Goal: Transaction & Acquisition: Book appointment/travel/reservation

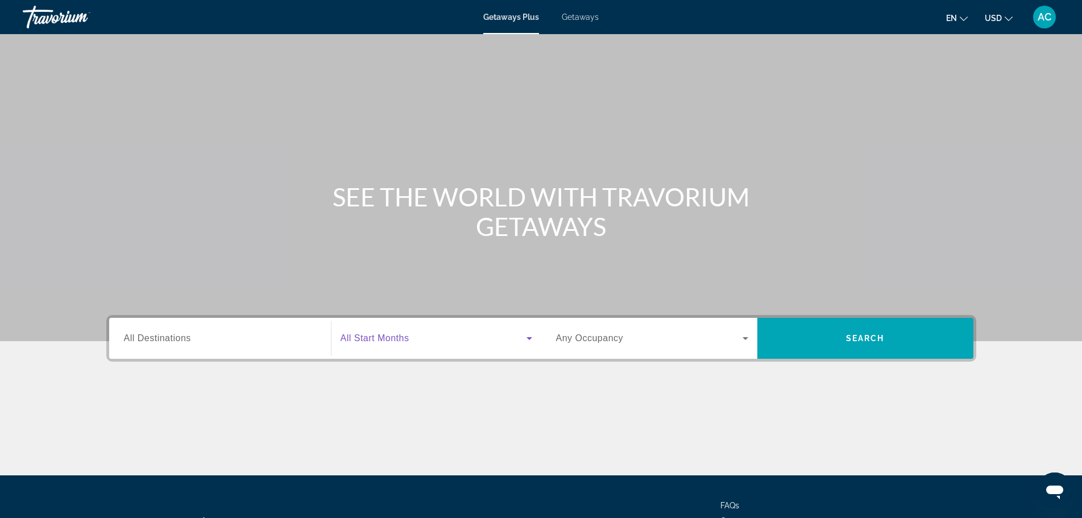
click at [528, 339] on icon "Search widget" at bounding box center [529, 338] width 6 height 3
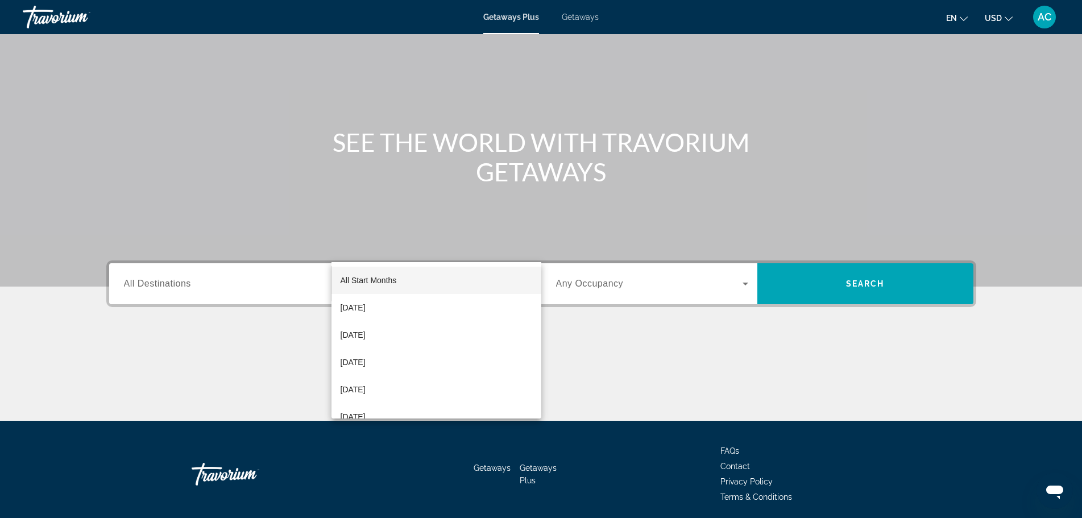
scroll to position [97, 0]
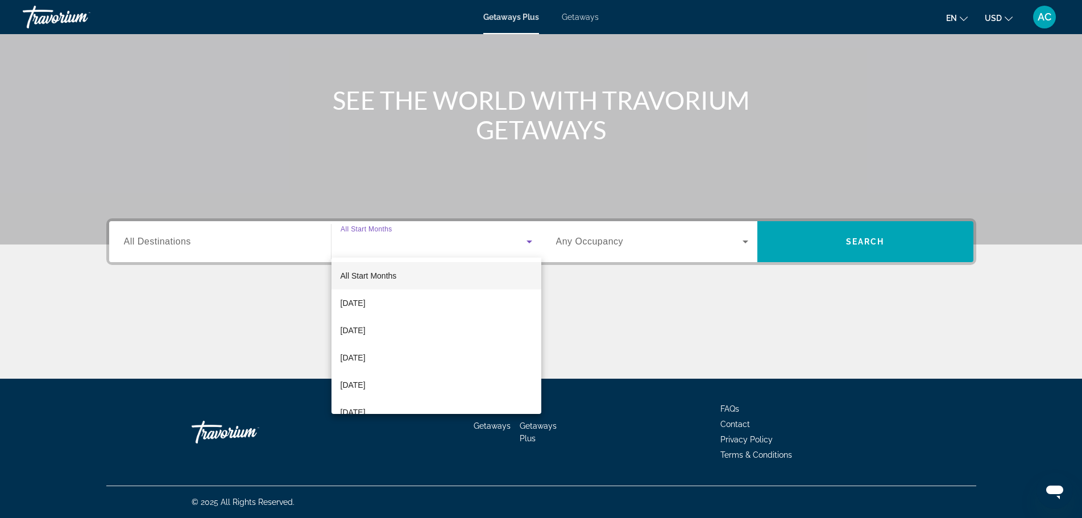
click at [526, 241] on div at bounding box center [541, 259] width 1082 height 518
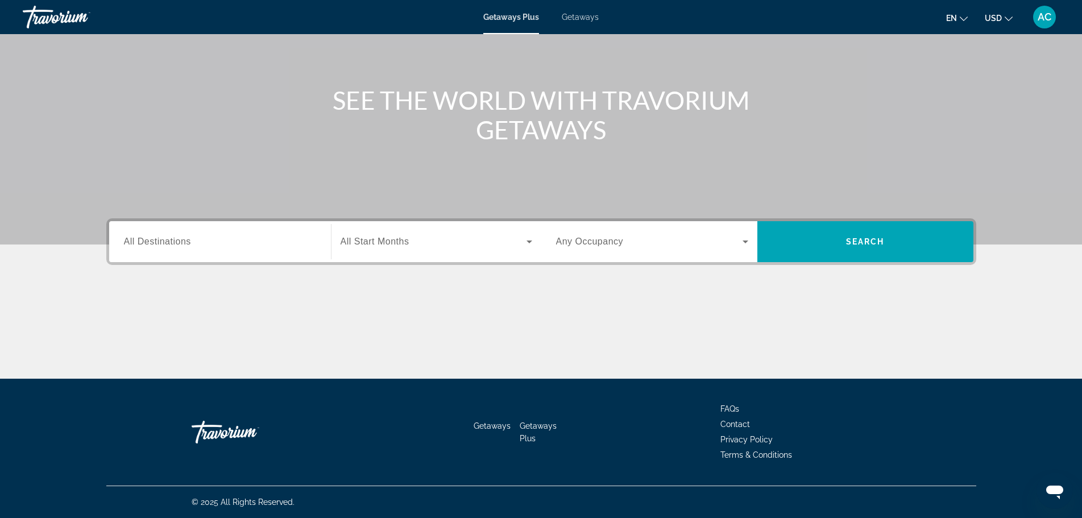
click at [526, 241] on icon "Search widget" at bounding box center [529, 242] width 14 height 14
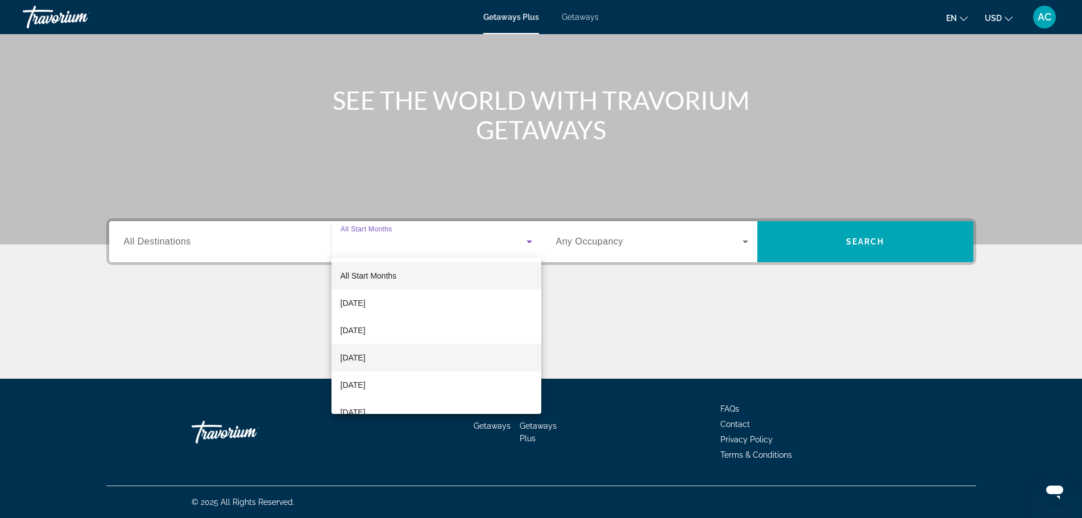
click at [454, 355] on mat-option "[DATE]" at bounding box center [436, 357] width 210 height 27
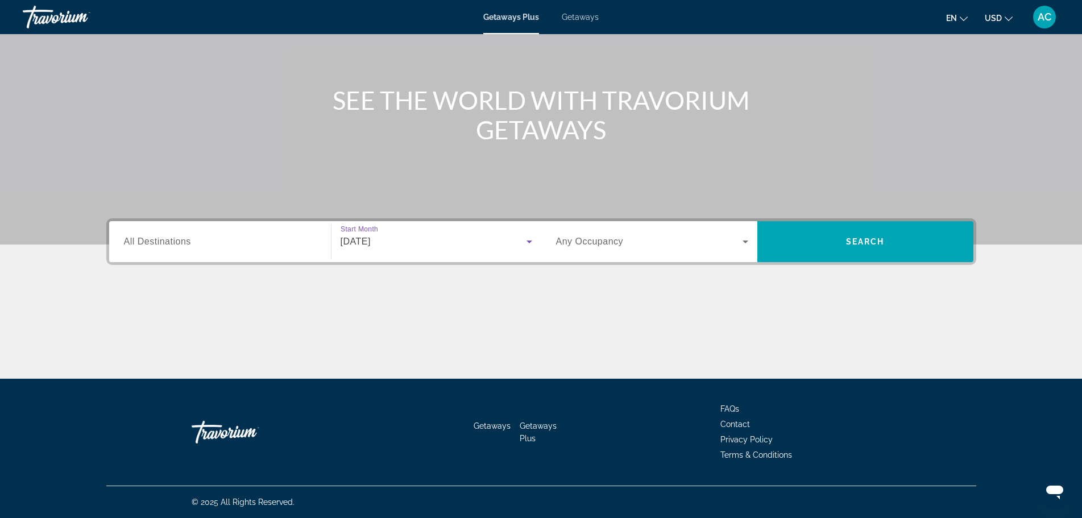
click at [748, 242] on icon "Search widget" at bounding box center [745, 242] width 14 height 14
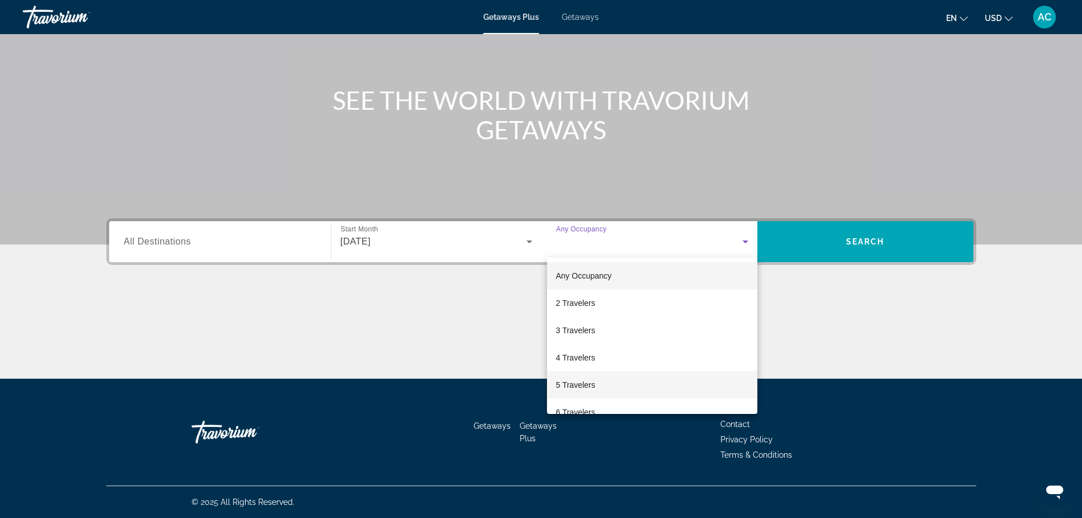
click at [683, 377] on mat-option "5 Travelers" at bounding box center [652, 384] width 210 height 27
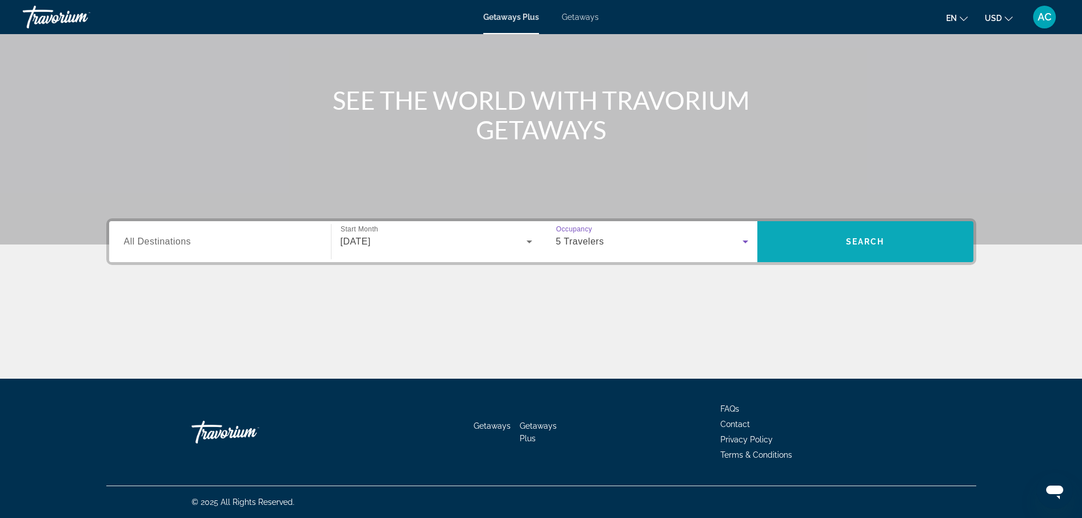
click at [849, 243] on span "Search" at bounding box center [865, 241] width 39 height 9
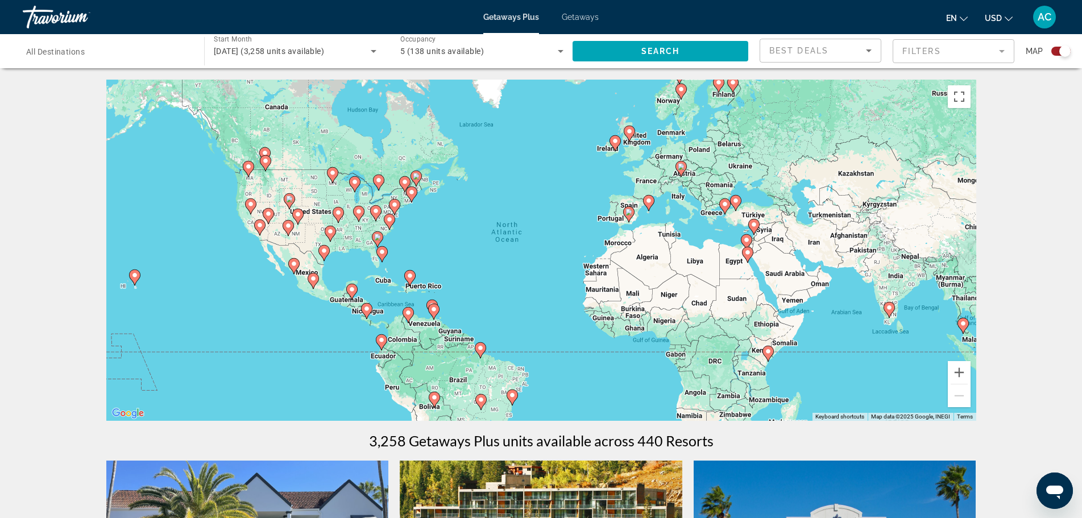
click at [869, 51] on icon "Sort by" at bounding box center [869, 50] width 6 height 3
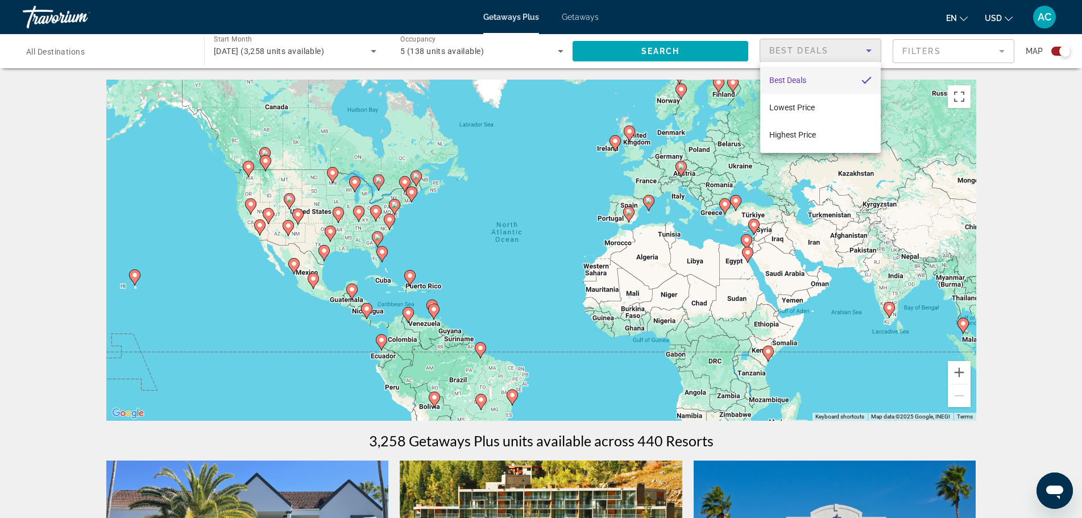
click at [869, 51] on div at bounding box center [541, 259] width 1082 height 518
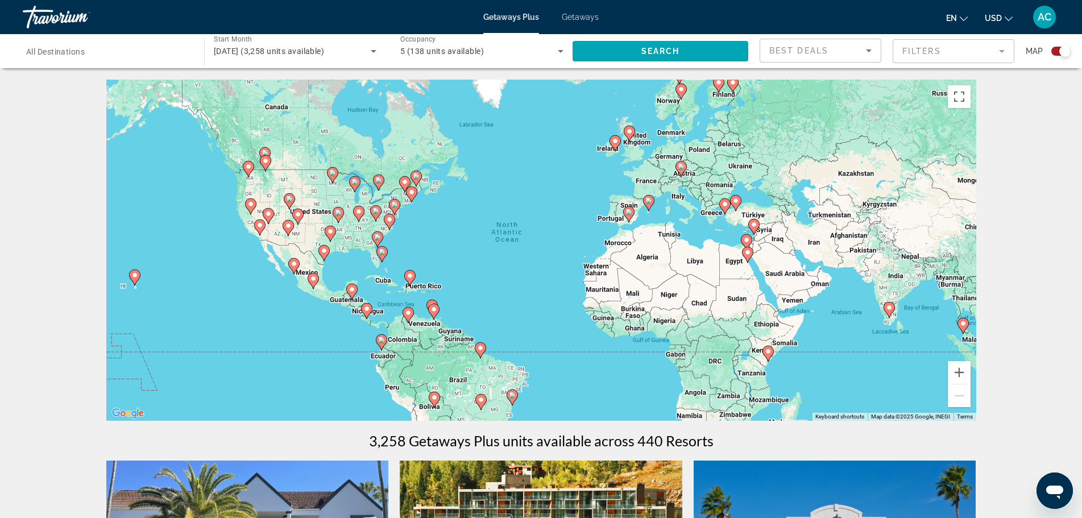
click at [1004, 51] on mat-form-field "Filters" at bounding box center [953, 51] width 122 height 24
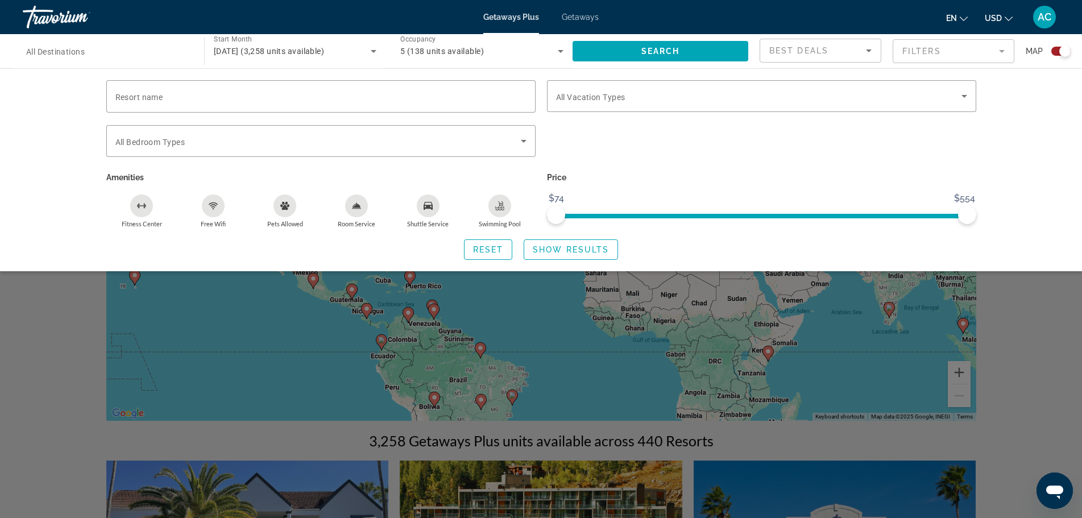
click at [1059, 50] on div "Search widget" at bounding box center [1064, 50] width 11 height 11
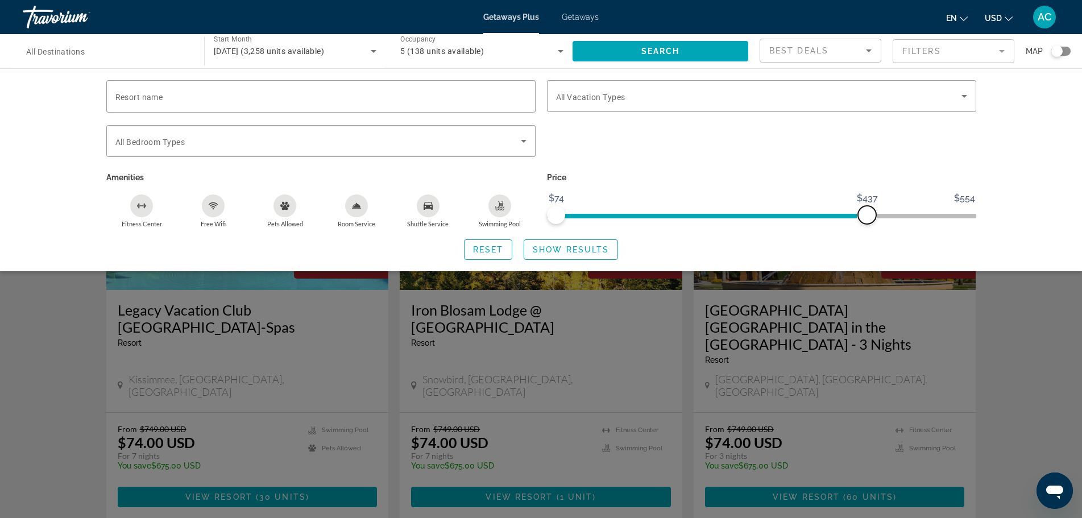
drag, startPoint x: 960, startPoint y: 214, endPoint x: 866, endPoint y: 212, distance: 93.8
click at [866, 212] on span "ngx-slider-max" at bounding box center [867, 215] width 18 height 18
click at [584, 18] on span "Getaways" at bounding box center [580, 17] width 37 height 9
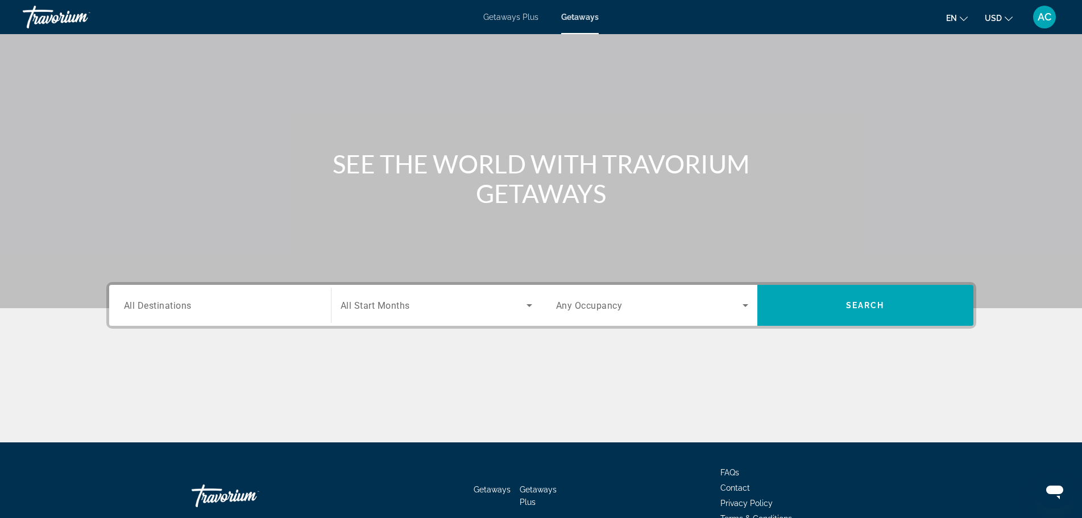
scroll to position [97, 0]
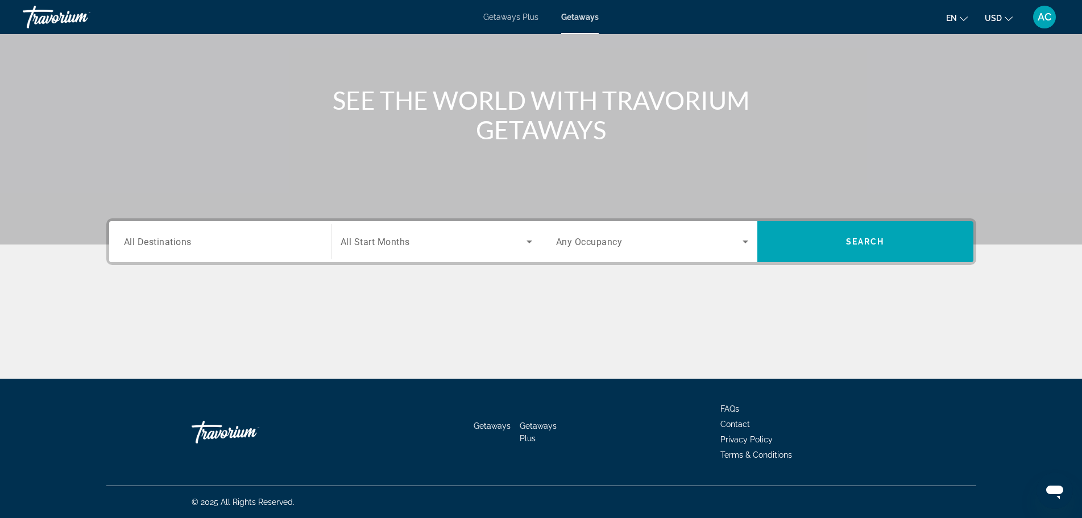
drag, startPoint x: 168, startPoint y: 245, endPoint x: 213, endPoint y: 244, distance: 45.5
click at [173, 245] on span "All Destinations" at bounding box center [158, 241] width 68 height 11
click at [173, 245] on input "Destination All Destinations" at bounding box center [220, 242] width 192 height 14
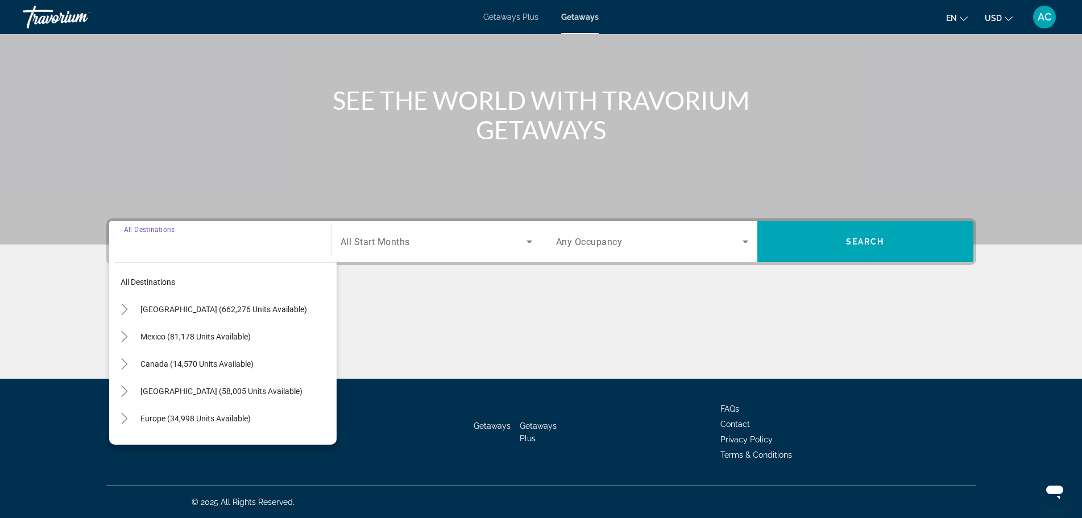
click at [214, 243] on input "Destination All Destinations" at bounding box center [220, 242] width 192 height 14
click at [175, 302] on span "Search widget" at bounding box center [236, 309] width 202 height 27
type input "**********"
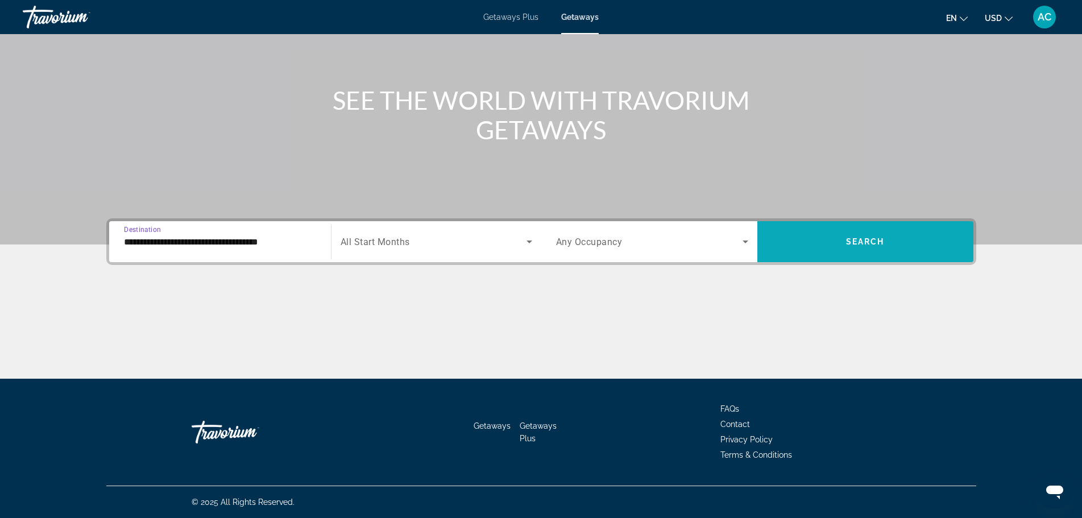
click at [872, 242] on span "Search" at bounding box center [865, 241] width 39 height 9
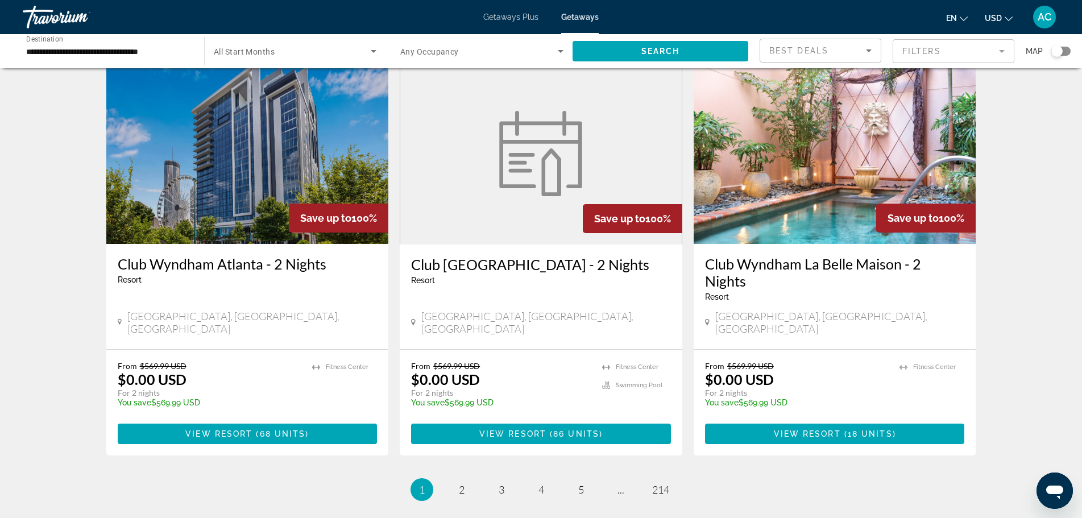
scroll to position [1299, 0]
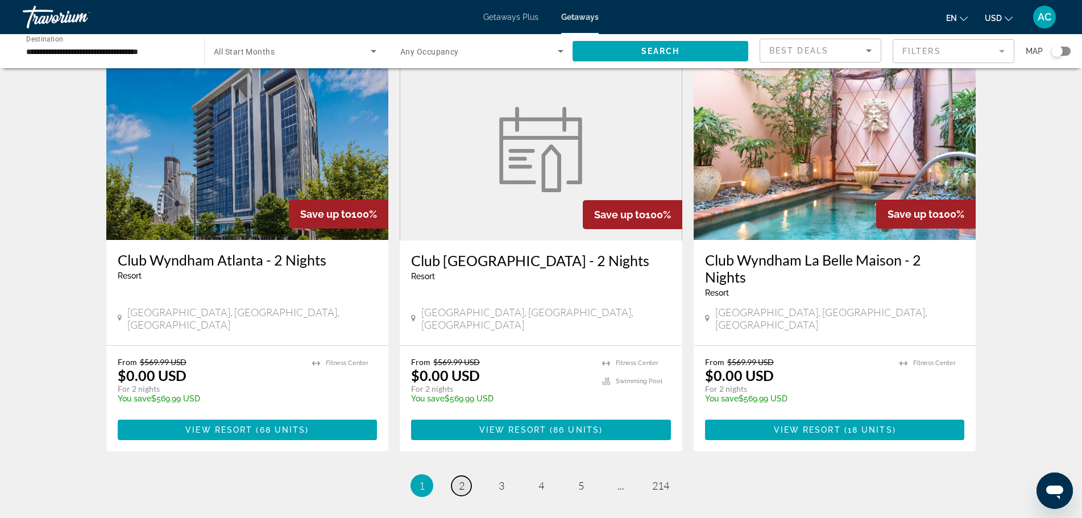
click at [463, 479] on span "2" at bounding box center [462, 485] width 6 height 13
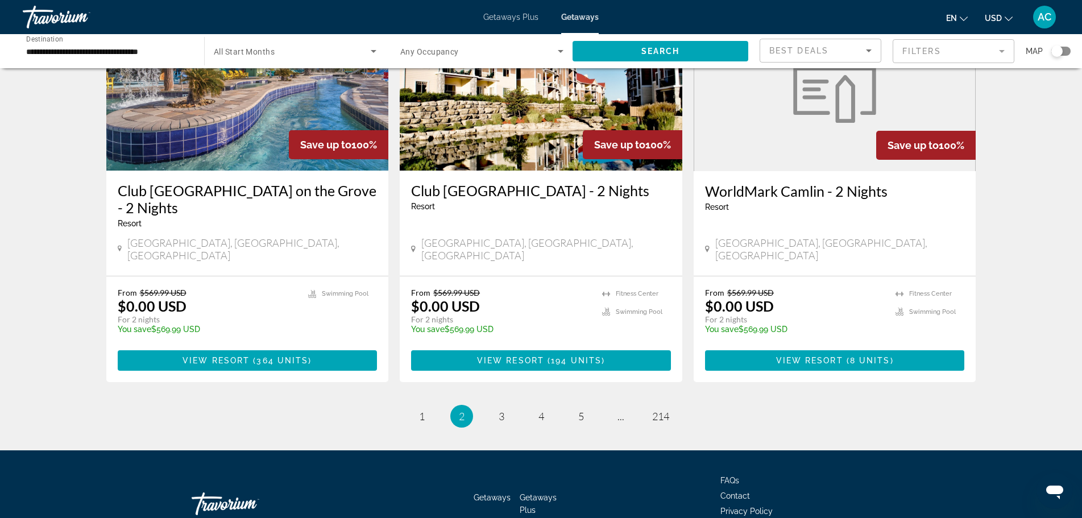
scroll to position [1372, 0]
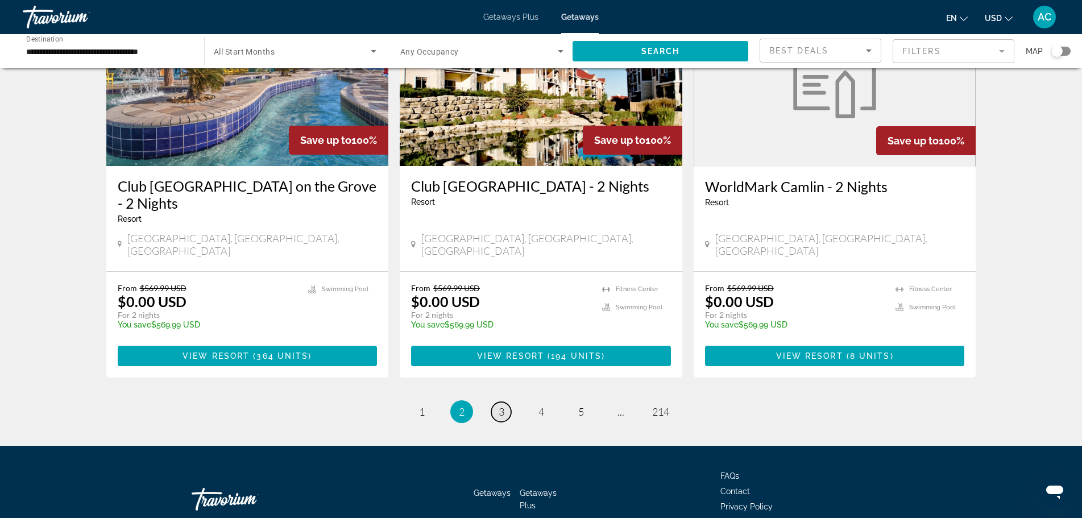
click at [501, 405] on span "3" at bounding box center [502, 411] width 6 height 13
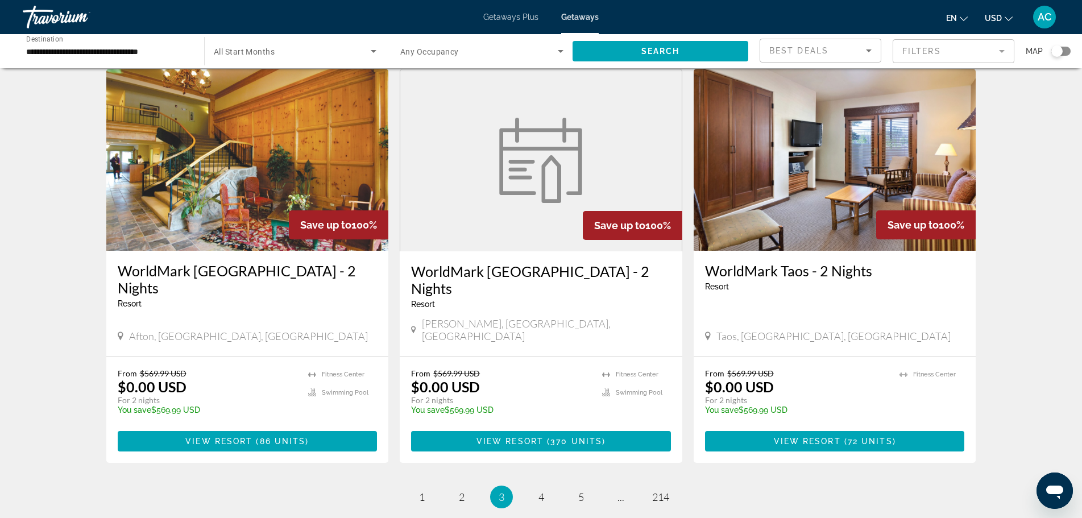
scroll to position [1273, 0]
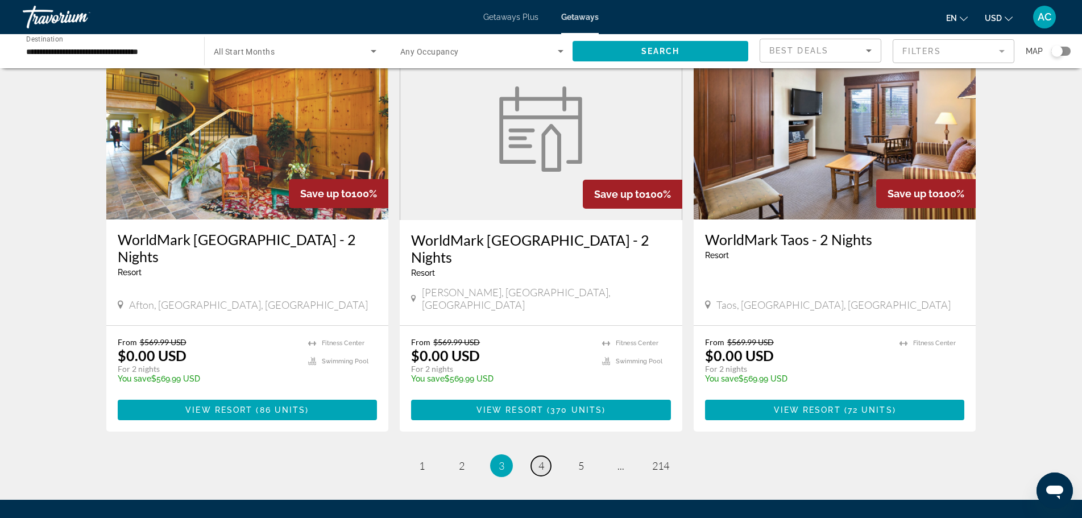
click at [539, 459] on span "4" at bounding box center [541, 465] width 6 height 13
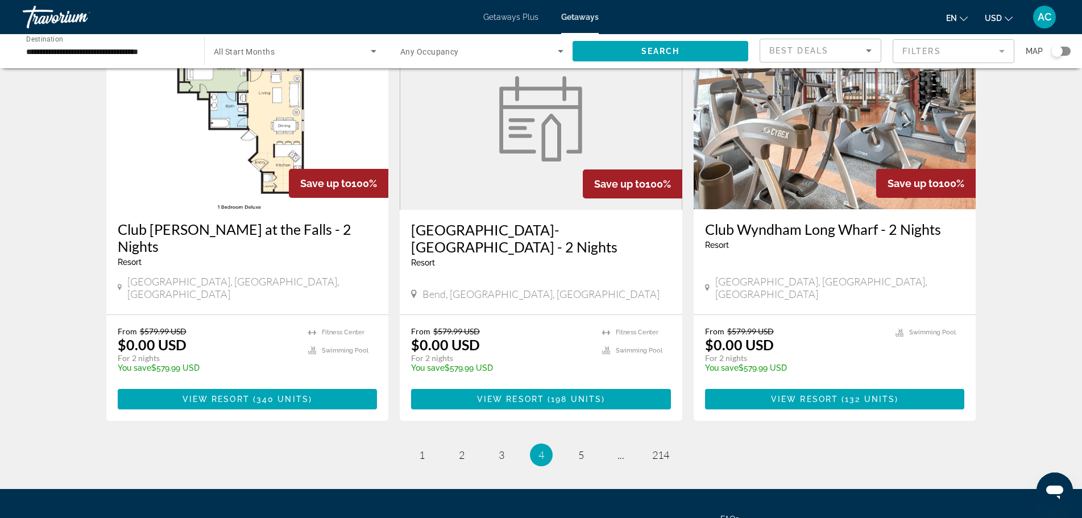
scroll to position [1354, 0]
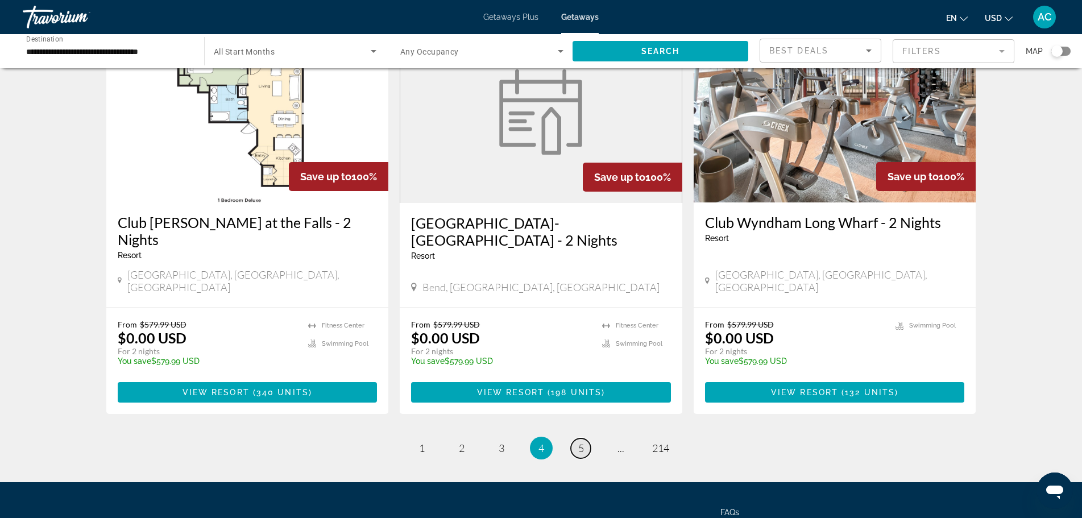
click at [579, 442] on span "5" at bounding box center [581, 448] width 6 height 13
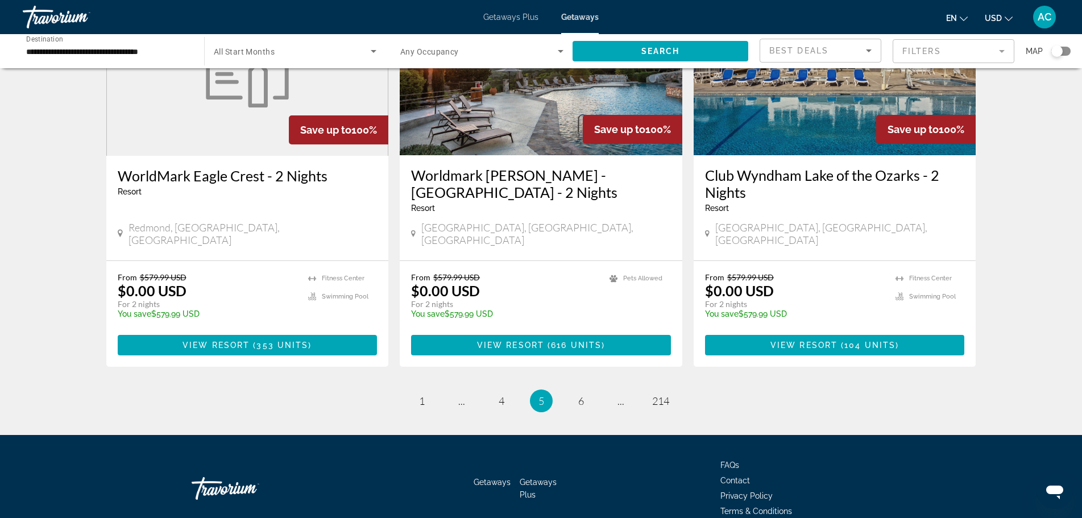
scroll to position [1368, 0]
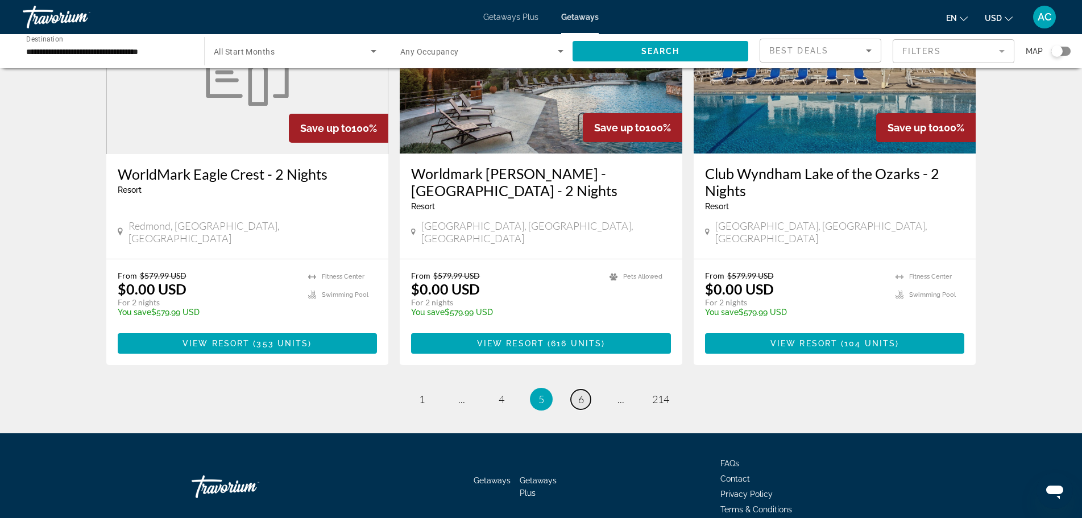
click at [580, 393] on span "6" at bounding box center [581, 399] width 6 height 13
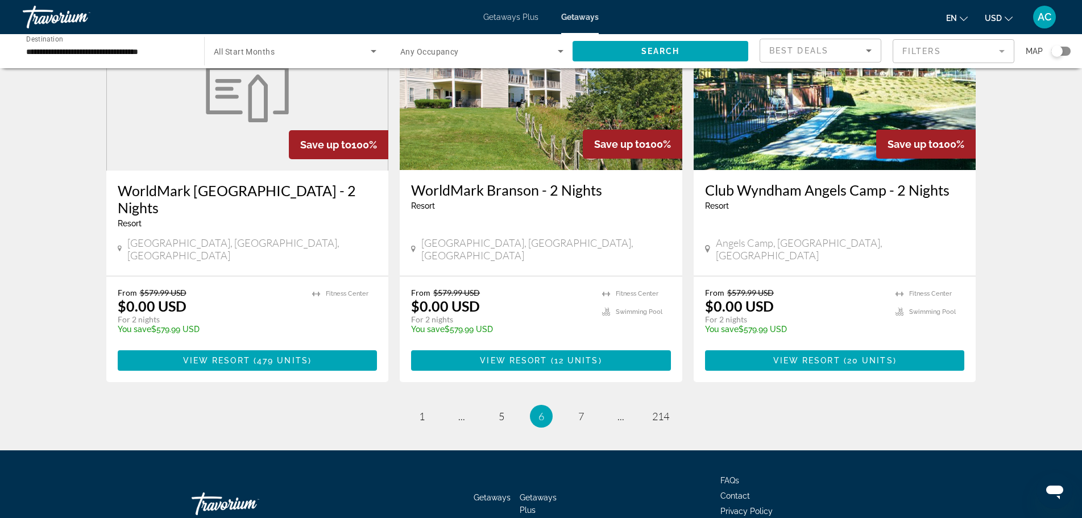
scroll to position [1356, 0]
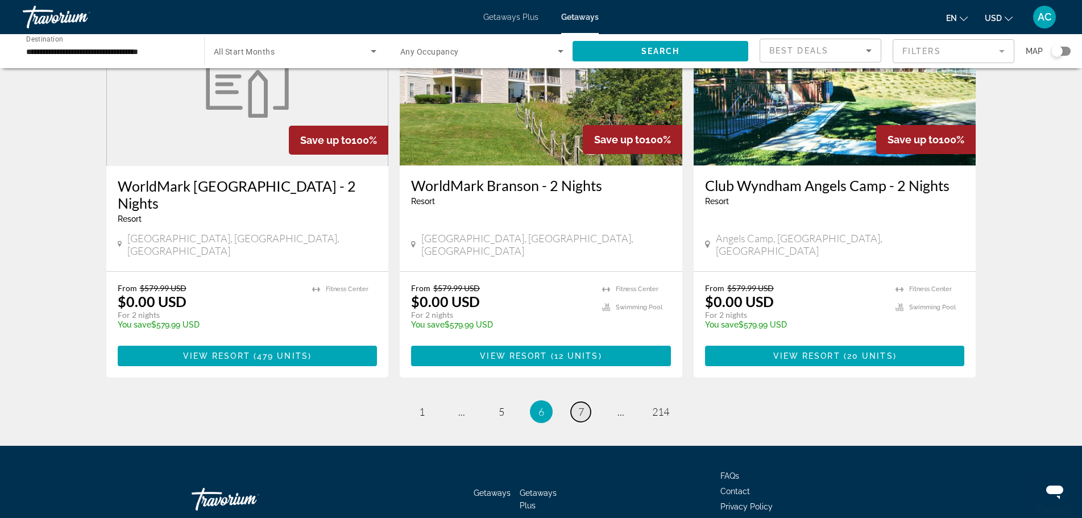
click at [578, 405] on span "7" at bounding box center [581, 411] width 6 height 13
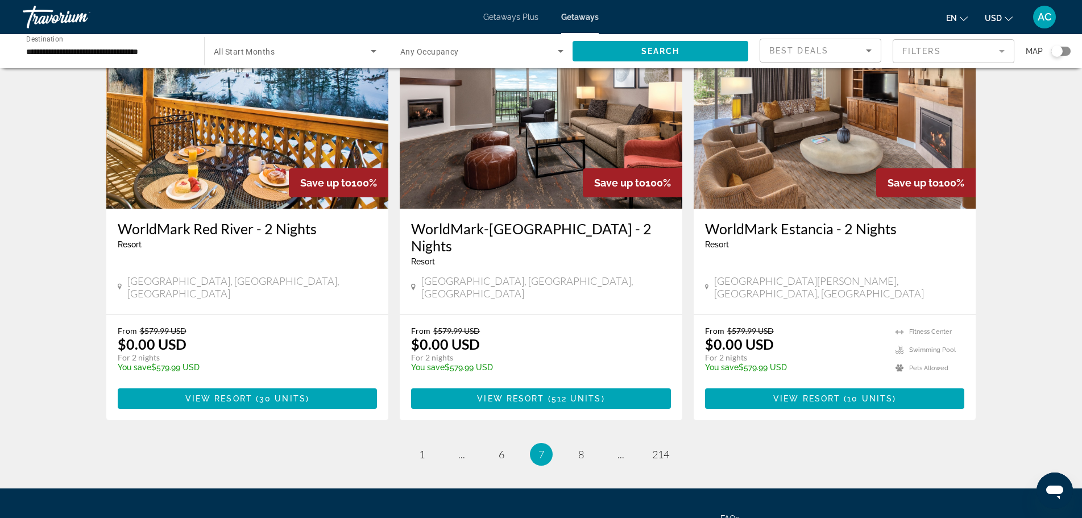
scroll to position [1339, 0]
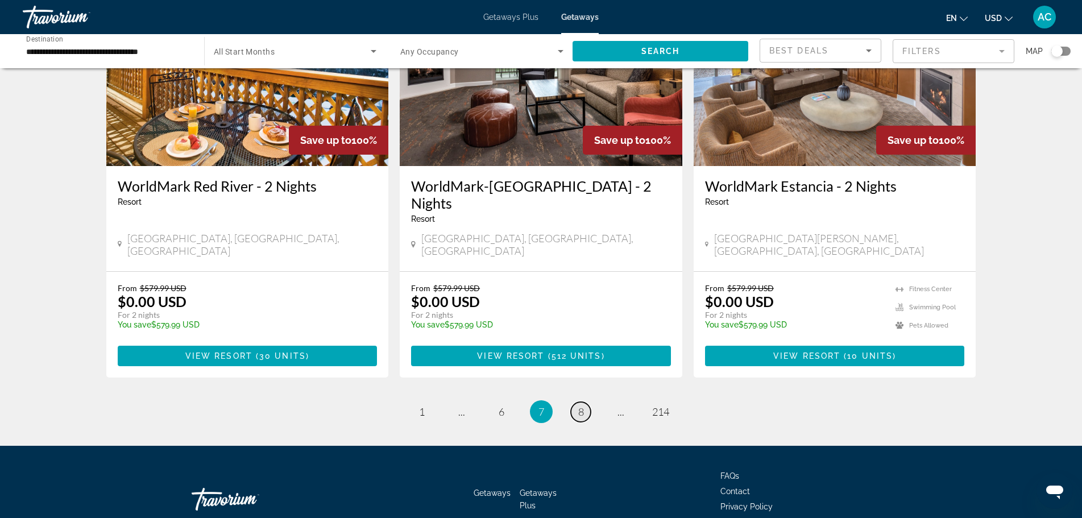
click at [582, 405] on span "8" at bounding box center [581, 411] width 6 height 13
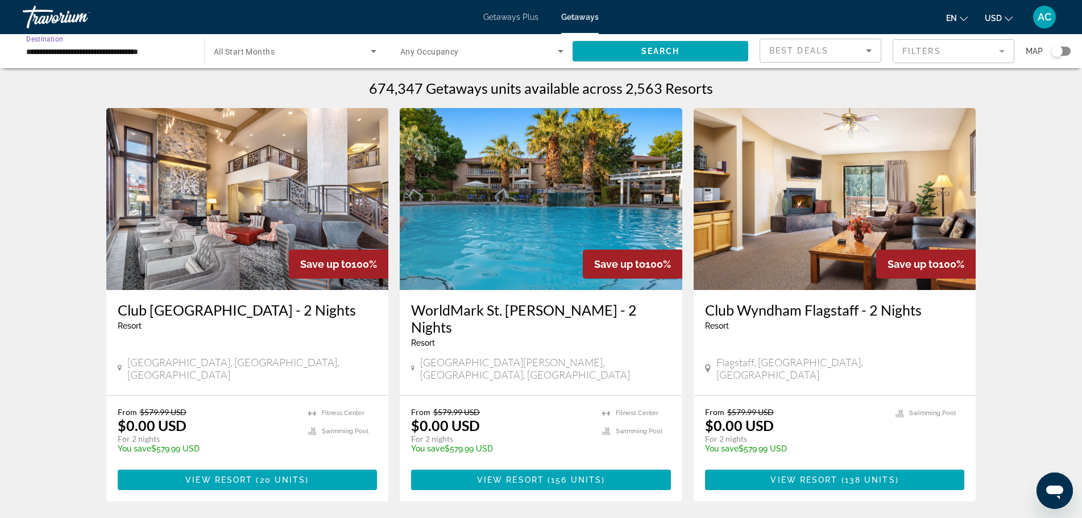
click at [140, 52] on input "**********" at bounding box center [107, 52] width 163 height 14
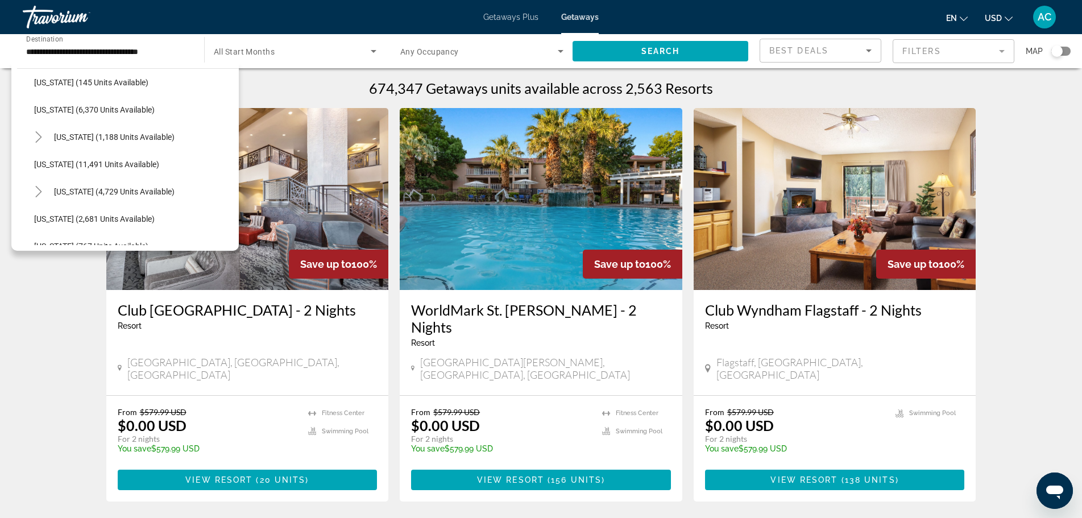
scroll to position [484, 0]
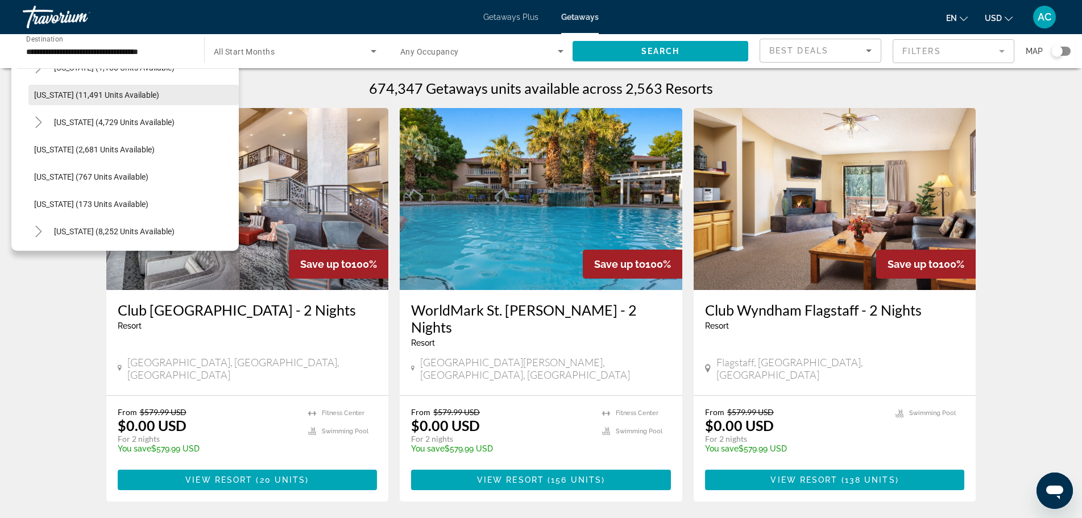
click at [142, 98] on span "[US_STATE] (11,491 units available)" at bounding box center [96, 94] width 125 height 9
type input "**********"
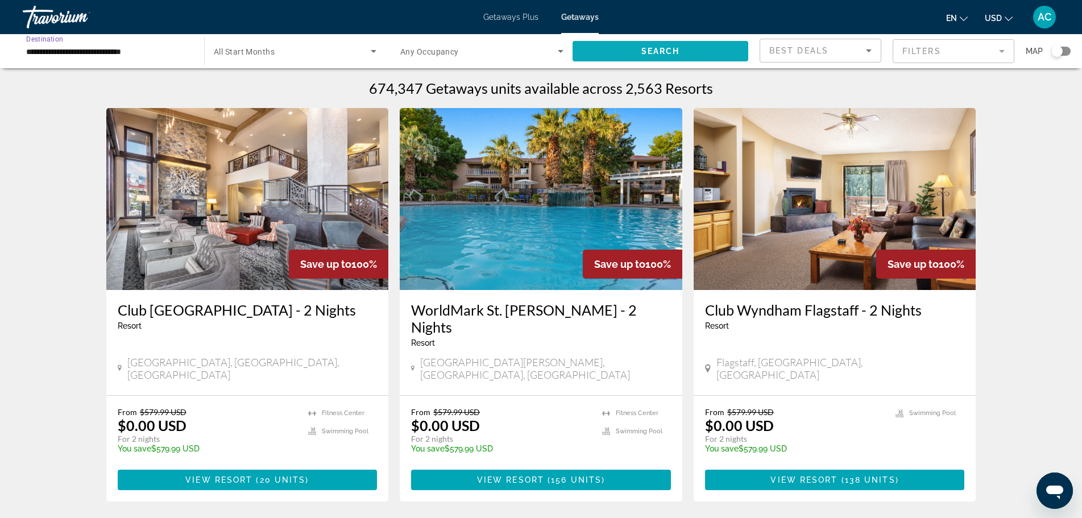
click at [695, 51] on span "Search widget" at bounding box center [660, 51] width 176 height 27
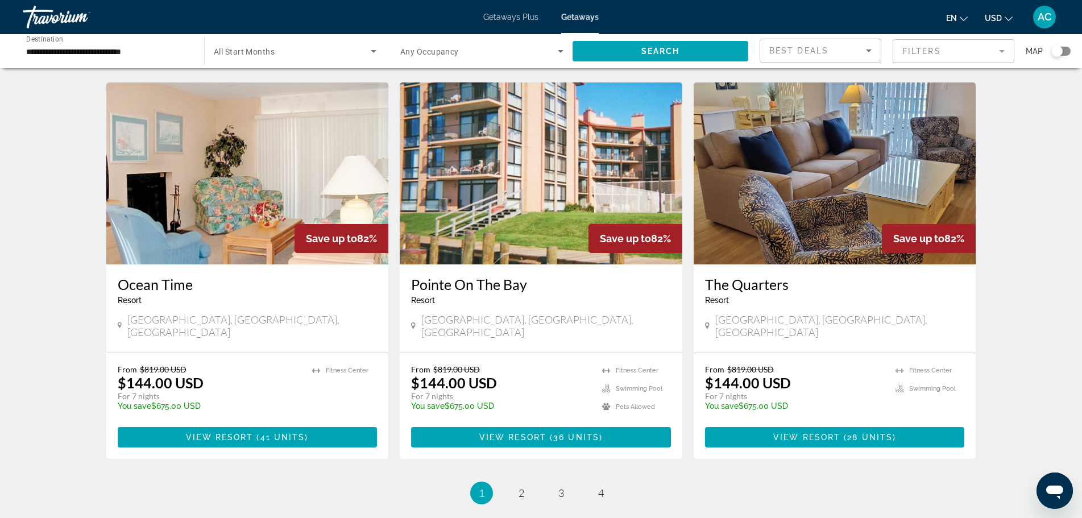
scroll to position [1253, 0]
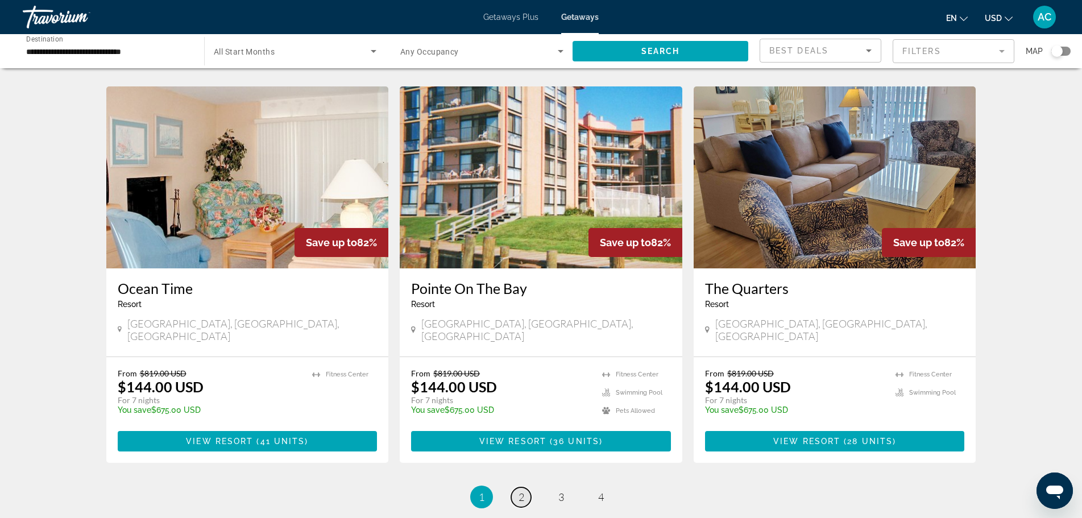
click at [521, 491] on span "2" at bounding box center [521, 497] width 6 height 13
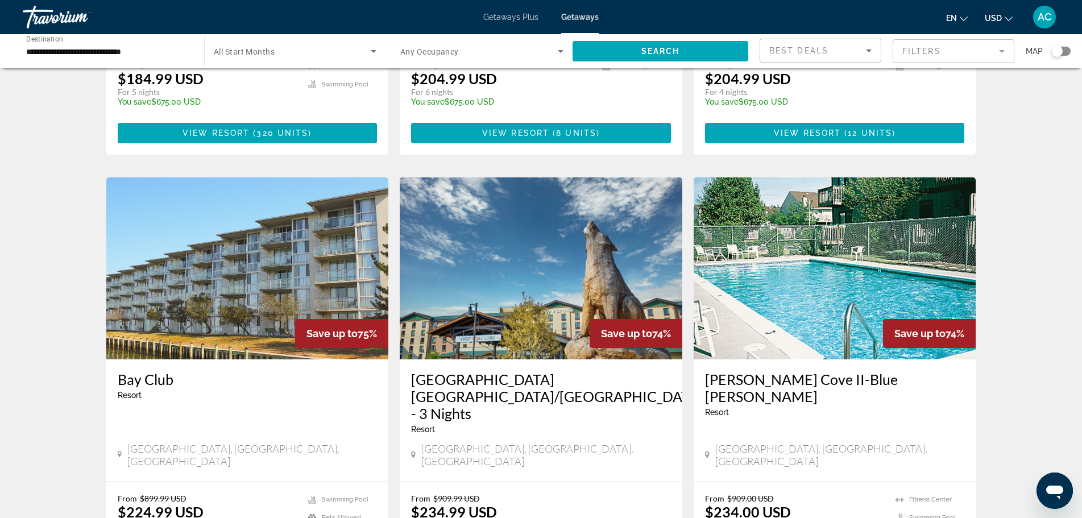
scroll to position [832, 0]
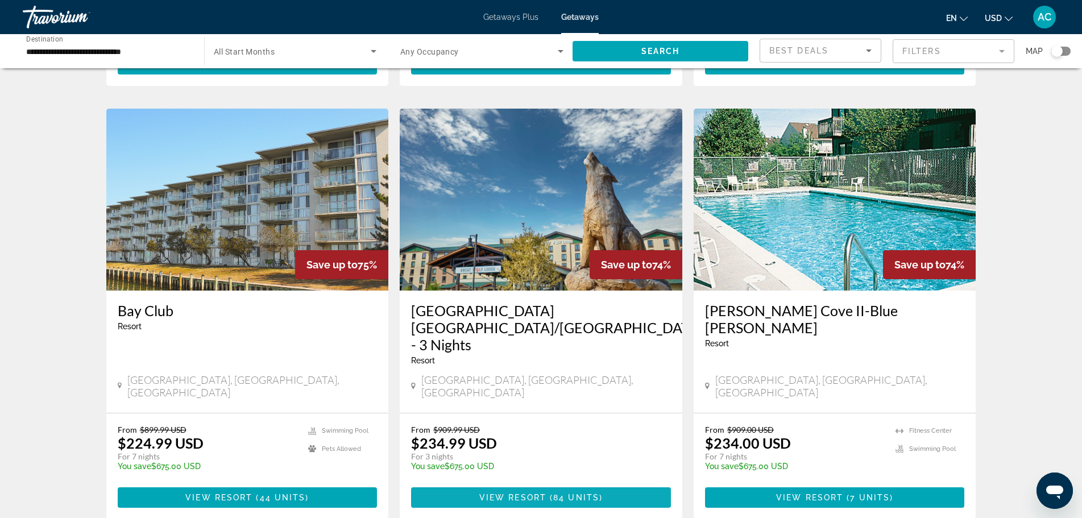
click at [547, 484] on span "Main content" at bounding box center [541, 497] width 260 height 27
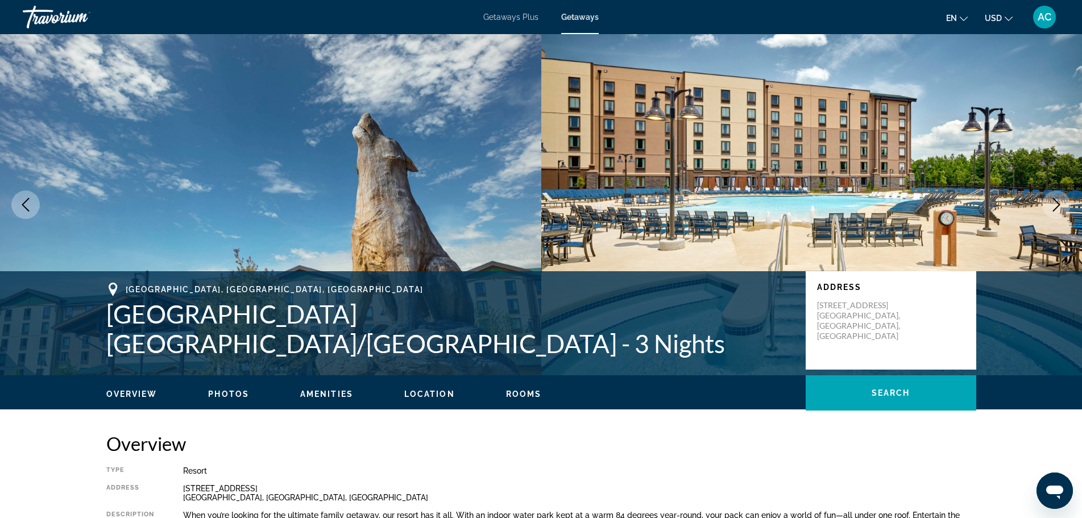
click at [1055, 206] on icon "Next image" at bounding box center [1056, 205] width 14 height 14
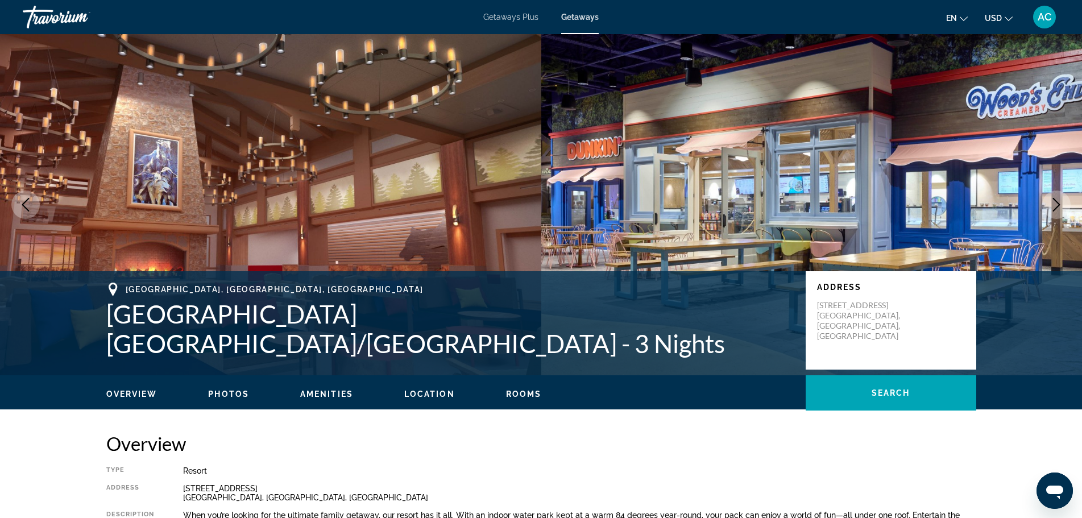
click at [1055, 206] on icon "Next image" at bounding box center [1056, 205] width 14 height 14
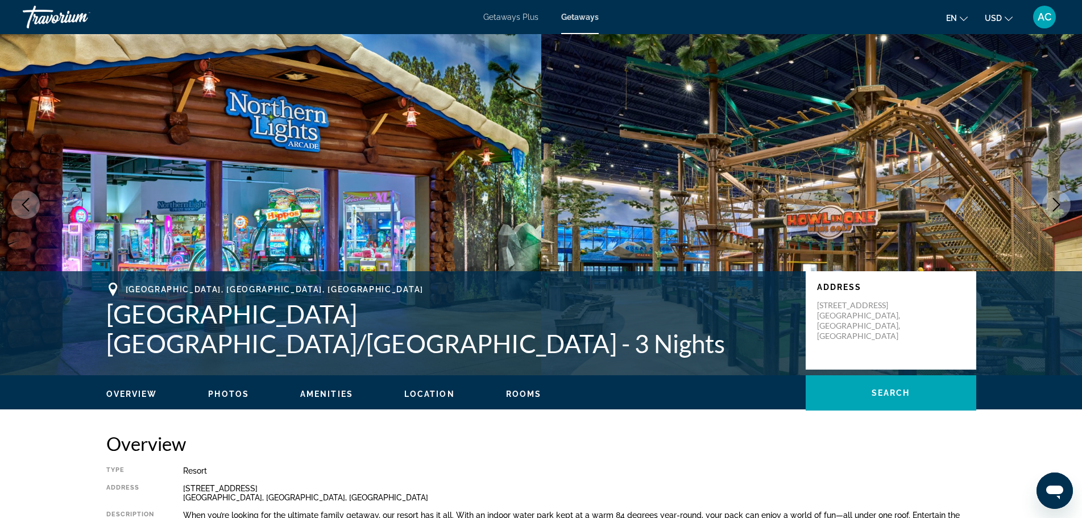
click at [1055, 206] on icon "Next image" at bounding box center [1056, 205] width 14 height 14
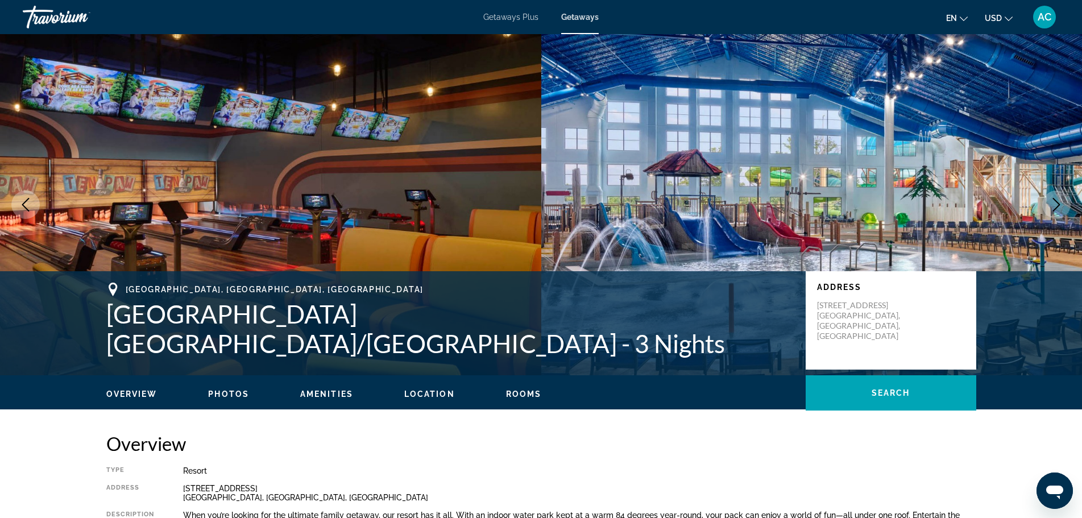
click at [1055, 206] on icon "Next image" at bounding box center [1056, 205] width 14 height 14
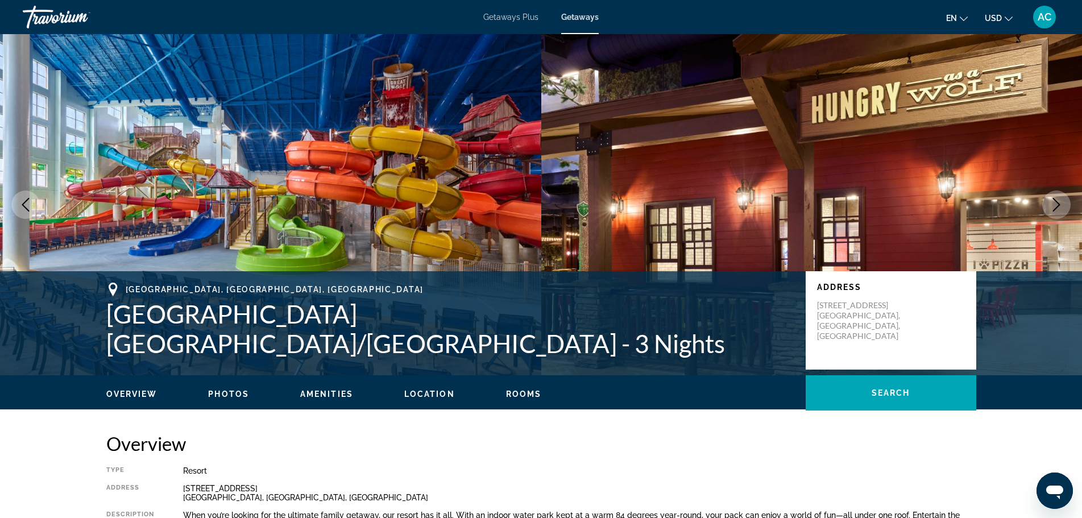
click at [1055, 206] on icon "Next image" at bounding box center [1056, 205] width 14 height 14
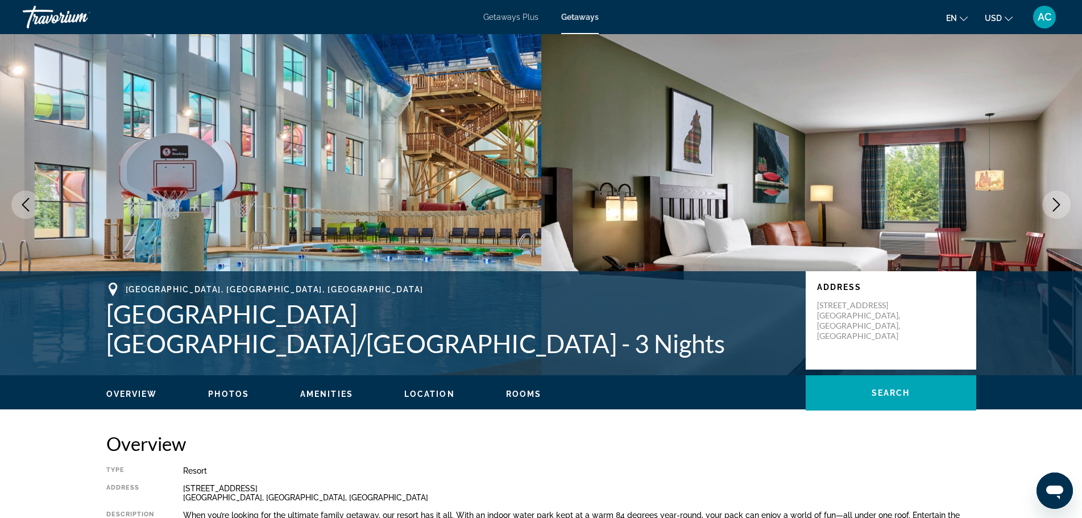
click at [1055, 206] on icon "Next image" at bounding box center [1056, 205] width 14 height 14
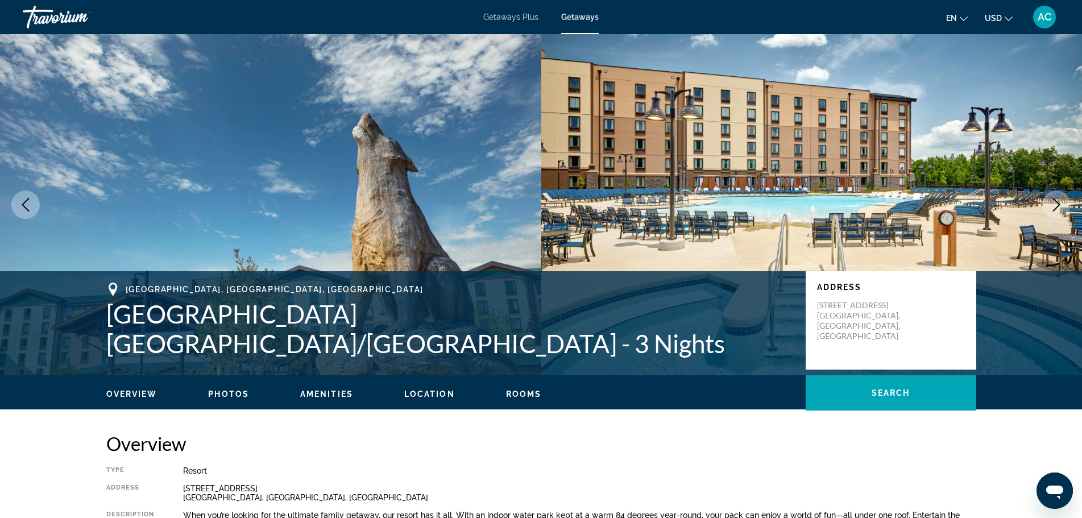
click at [1055, 206] on icon "Next image" at bounding box center [1056, 205] width 14 height 14
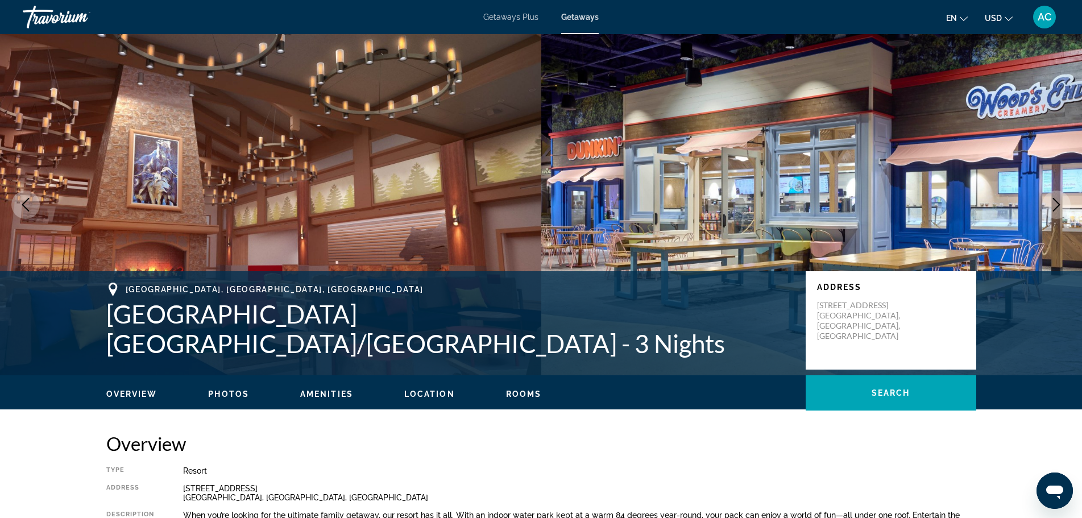
click at [1055, 206] on icon "Next image" at bounding box center [1056, 205] width 14 height 14
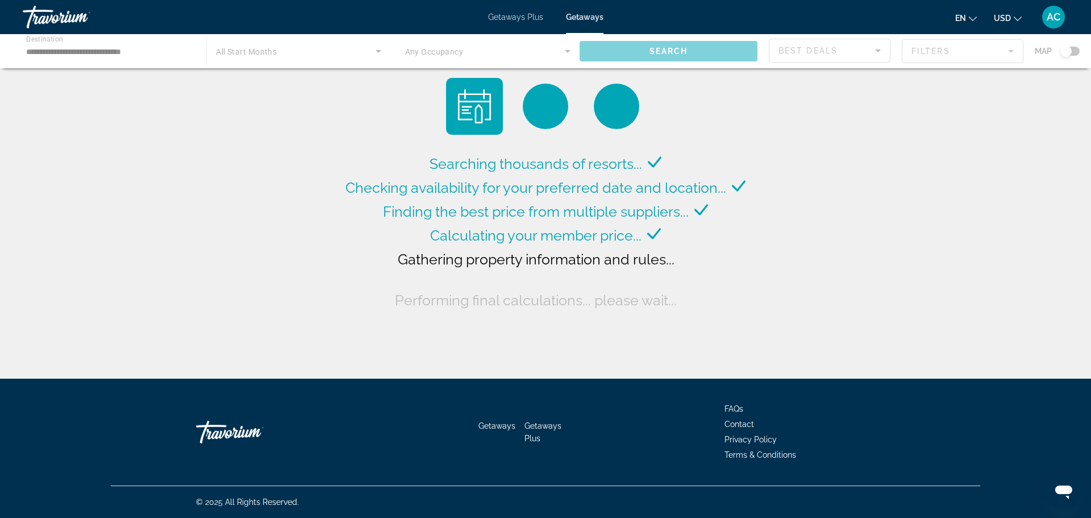
click at [685, 52] on div "Main content" at bounding box center [545, 51] width 1091 height 34
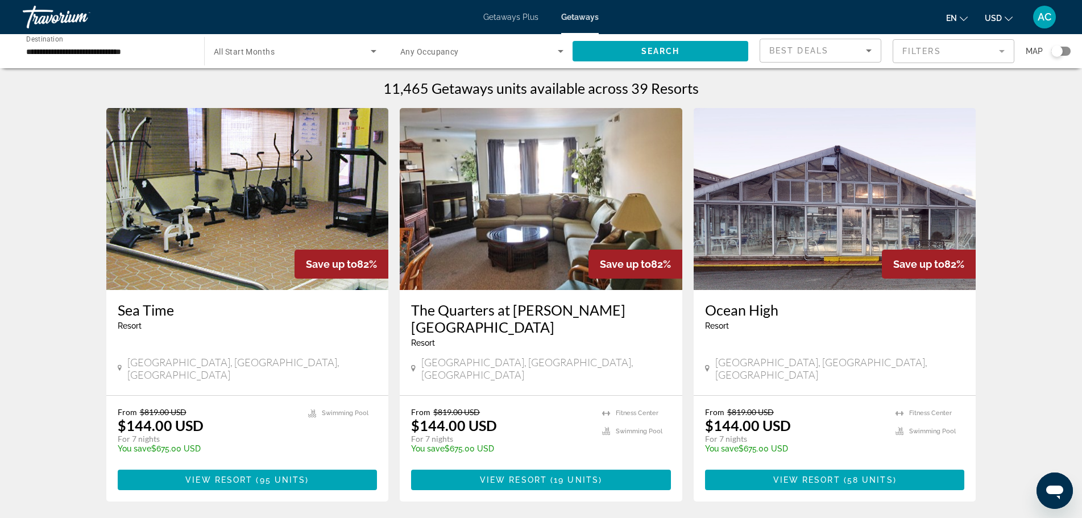
click at [1069, 51] on div "Search widget" at bounding box center [1060, 51] width 19 height 9
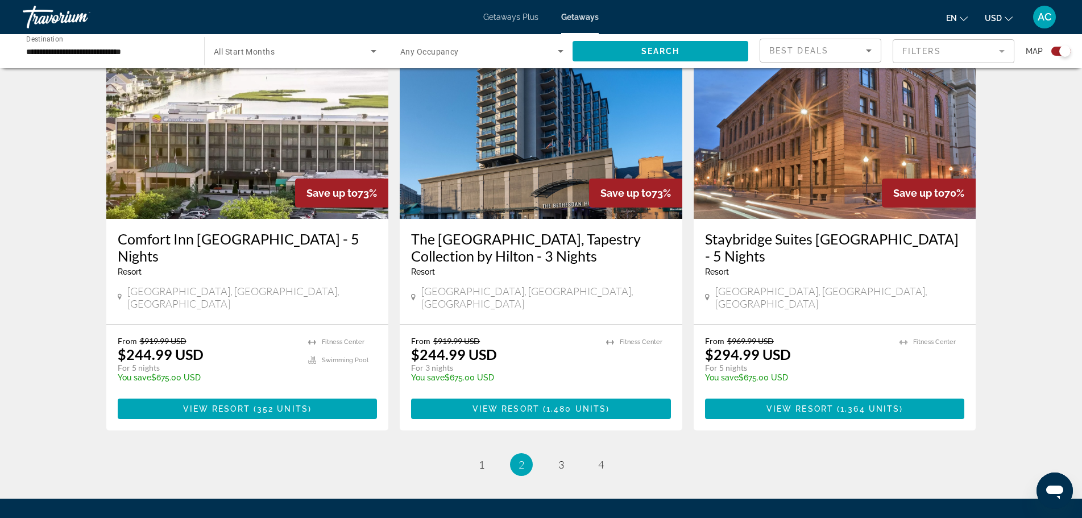
scroll to position [1694, 0]
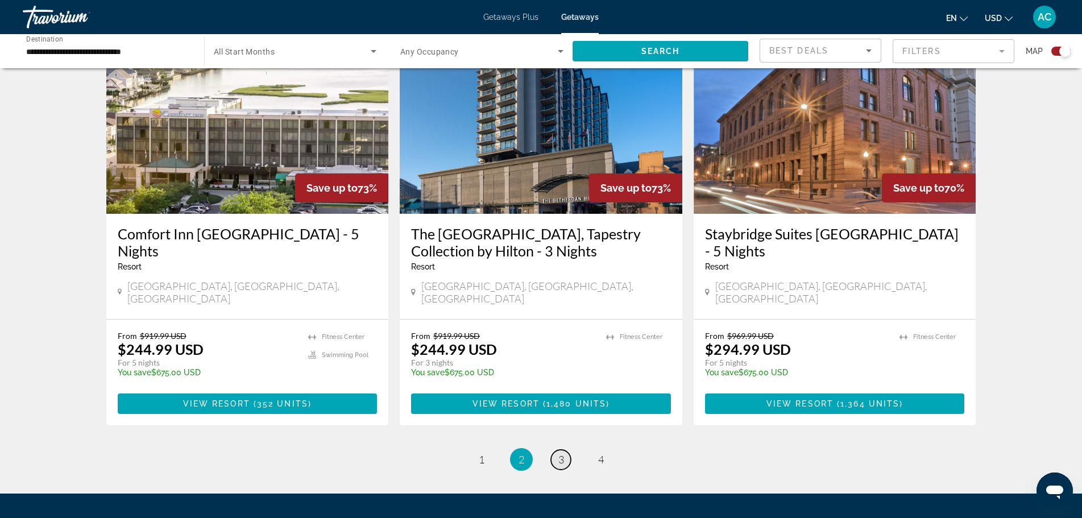
click at [562, 453] on span "3" at bounding box center [561, 459] width 6 height 13
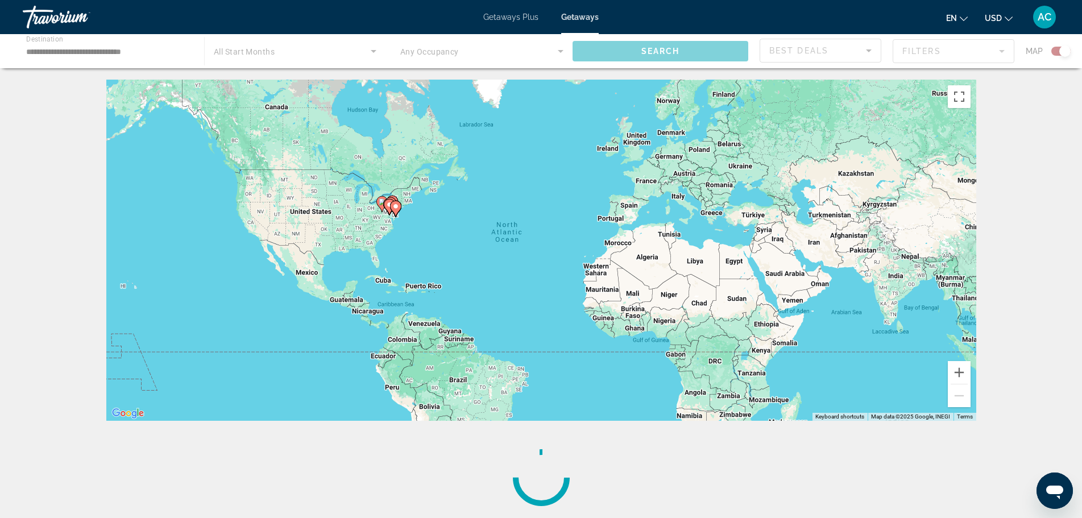
click at [1053, 52] on div "Main content" at bounding box center [541, 51] width 1082 height 34
click at [1056, 52] on div "Main content" at bounding box center [541, 51] width 1082 height 34
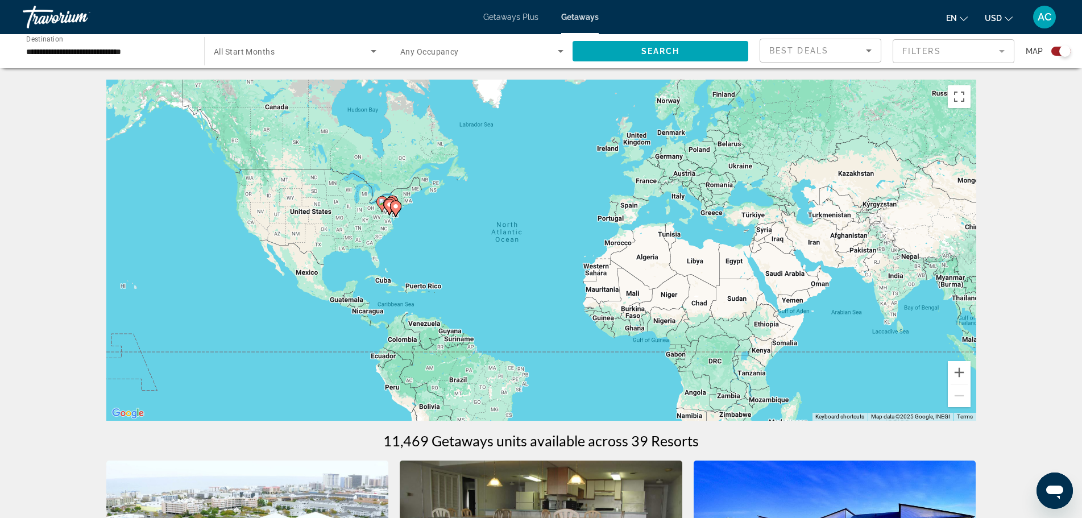
click at [1056, 50] on div "Search widget" at bounding box center [1060, 51] width 19 height 9
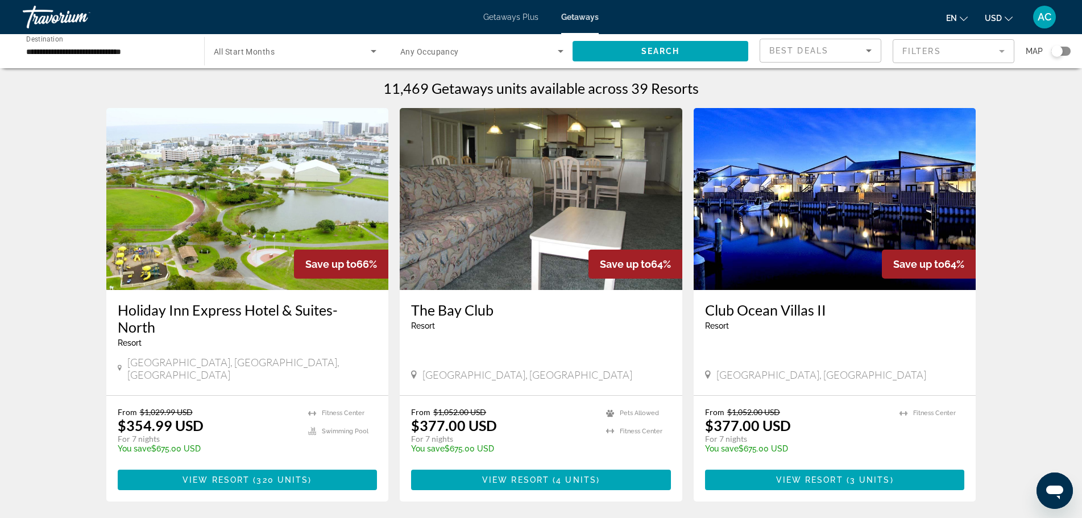
click at [804, 273] on img "Main content" at bounding box center [835, 199] width 283 height 182
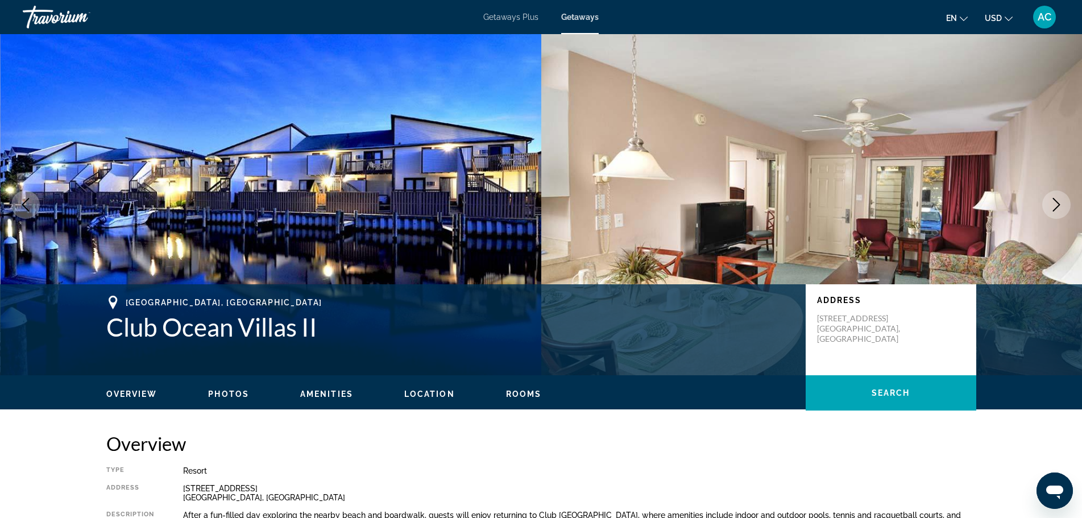
click at [1056, 202] on icon "Next image" at bounding box center [1056, 205] width 14 height 14
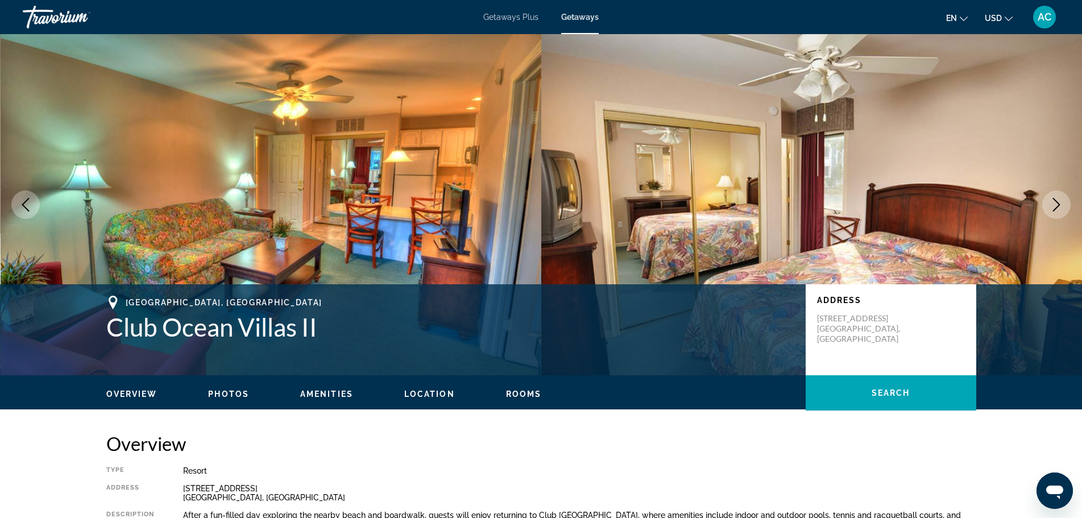
click at [1056, 202] on icon "Next image" at bounding box center [1056, 205] width 14 height 14
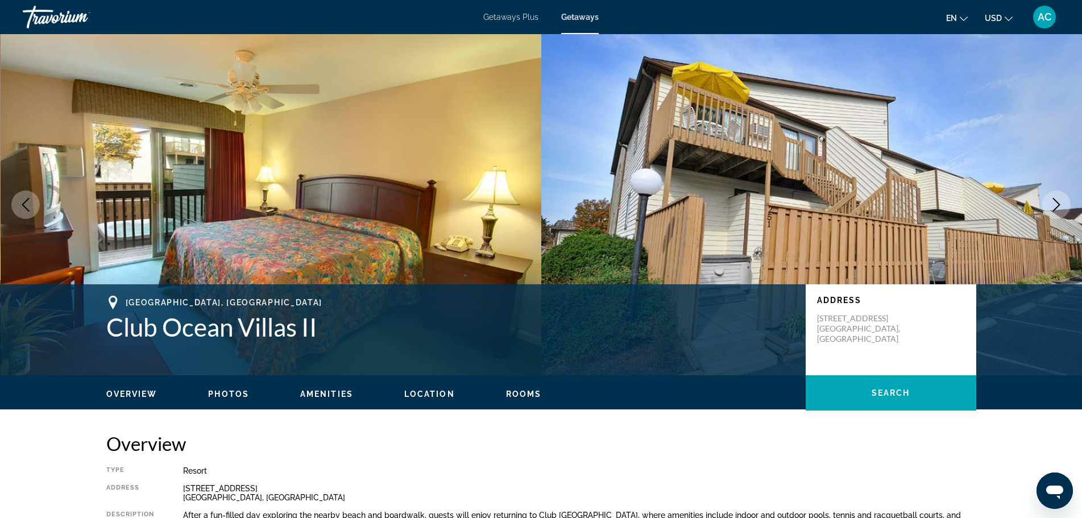
click at [1056, 202] on icon "Next image" at bounding box center [1056, 205] width 14 height 14
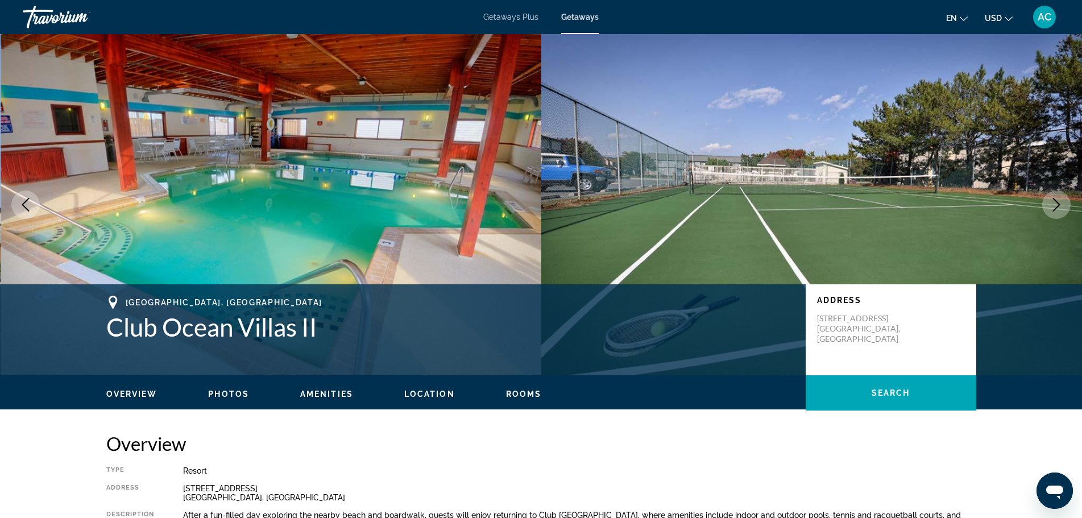
click at [1056, 202] on icon "Next image" at bounding box center [1056, 205] width 14 height 14
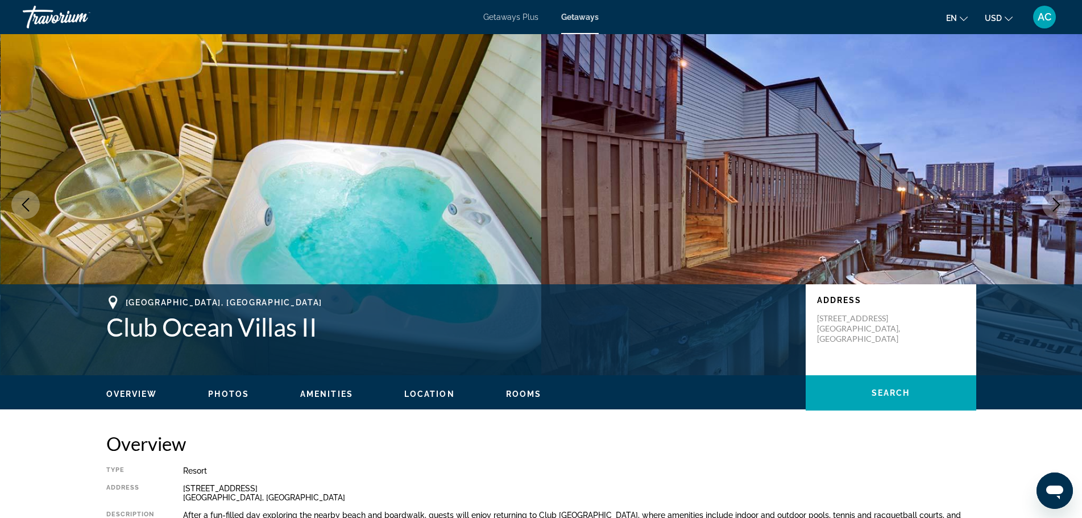
click at [1056, 202] on icon "Next image" at bounding box center [1056, 205] width 14 height 14
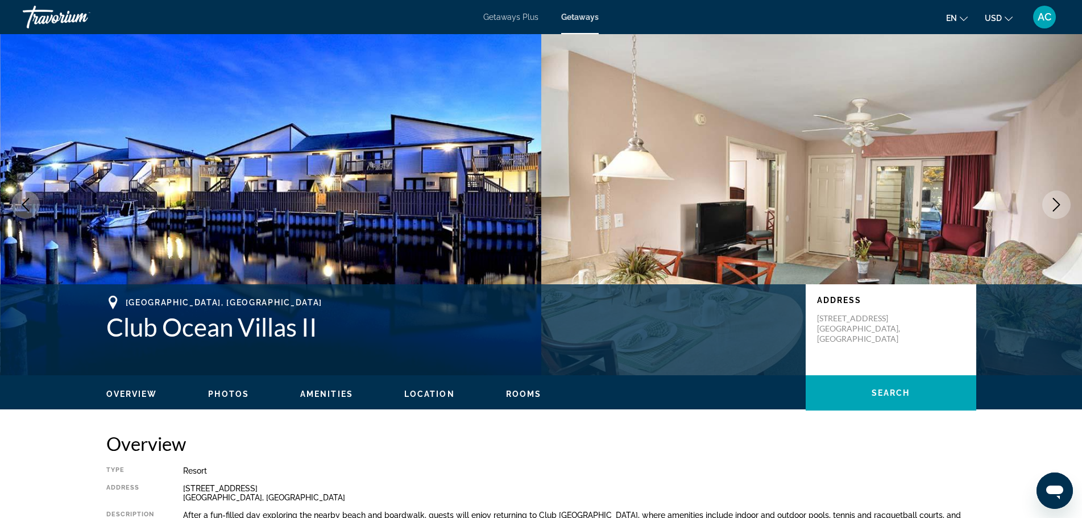
click at [1056, 202] on icon "Next image" at bounding box center [1056, 205] width 14 height 14
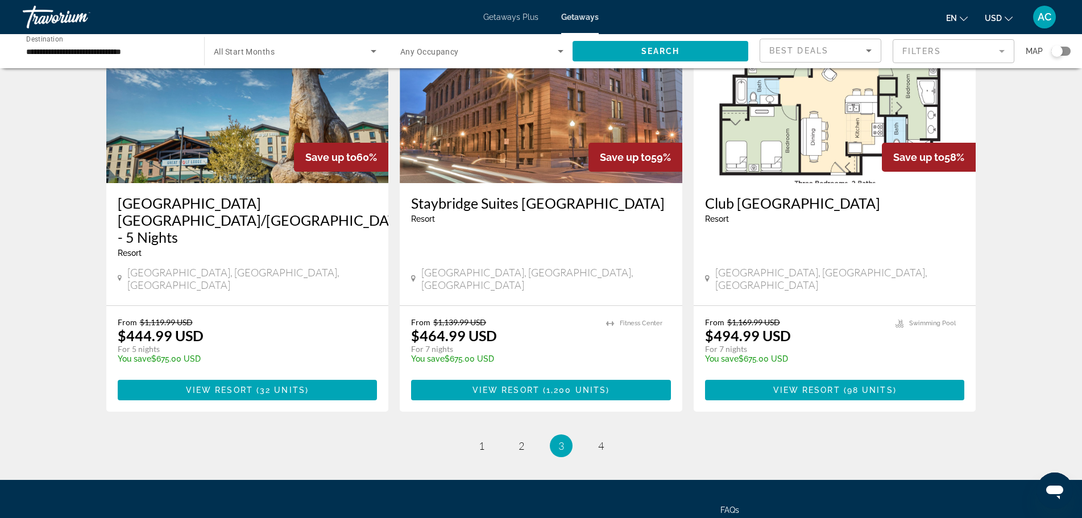
scroll to position [1361, 0]
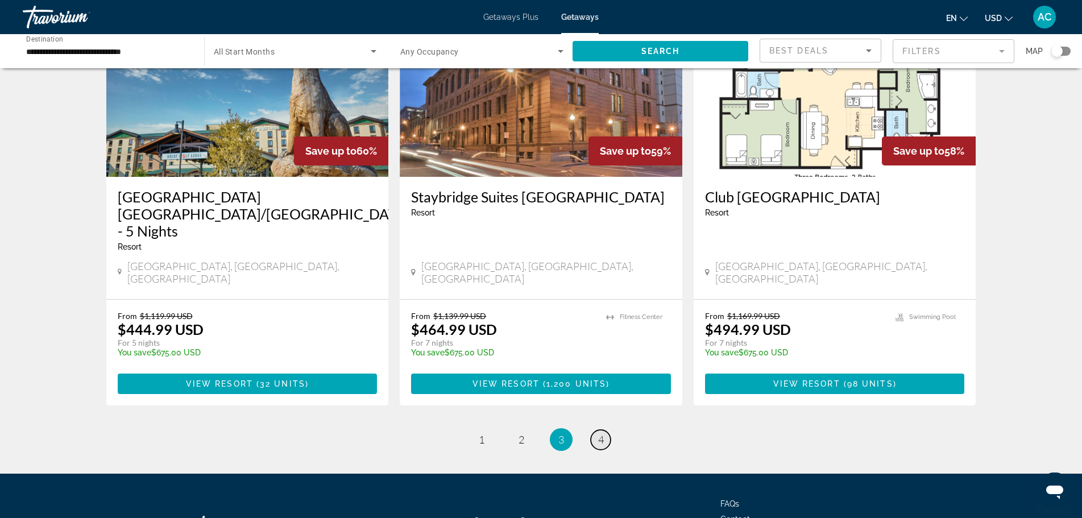
click at [598, 433] on span "4" at bounding box center [601, 439] width 6 height 13
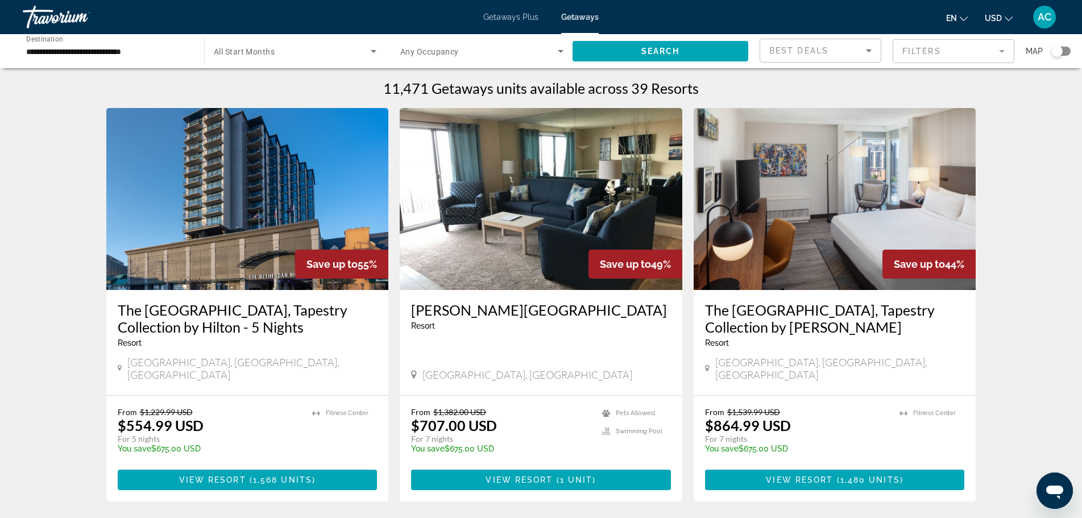
click at [275, 212] on img "Main content" at bounding box center [247, 199] width 283 height 182
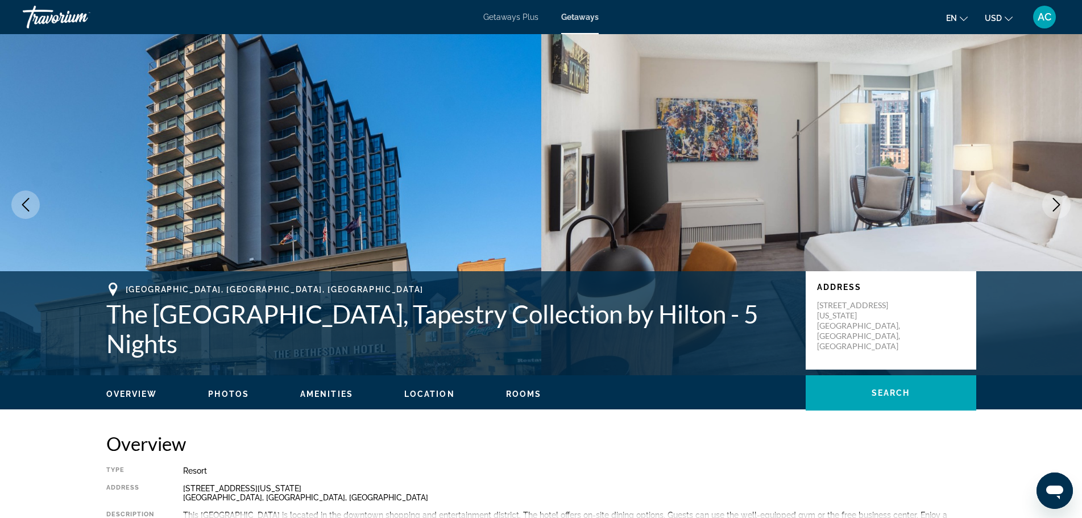
click at [1055, 201] on icon "Next image" at bounding box center [1056, 205] width 14 height 14
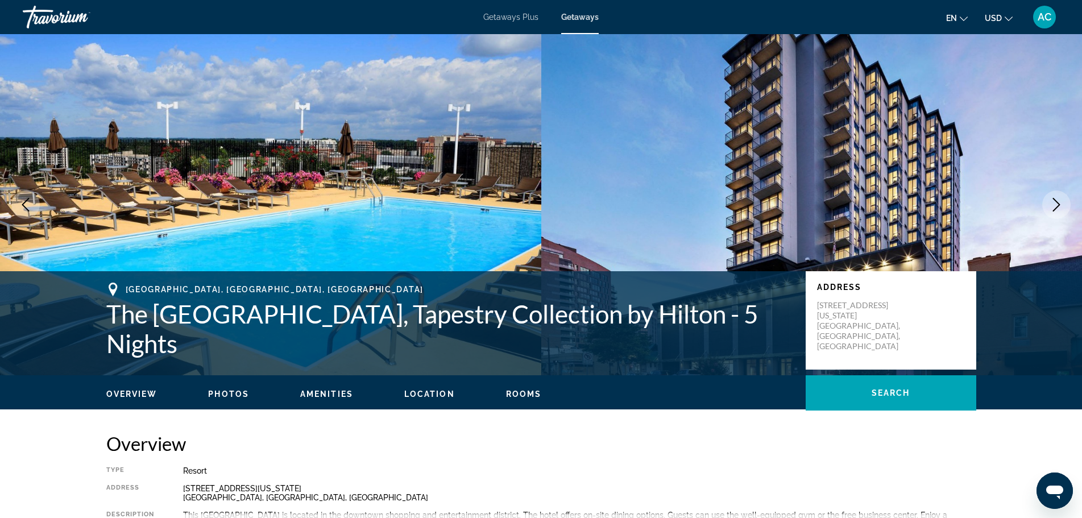
click at [1053, 201] on icon "Next image" at bounding box center [1056, 205] width 14 height 14
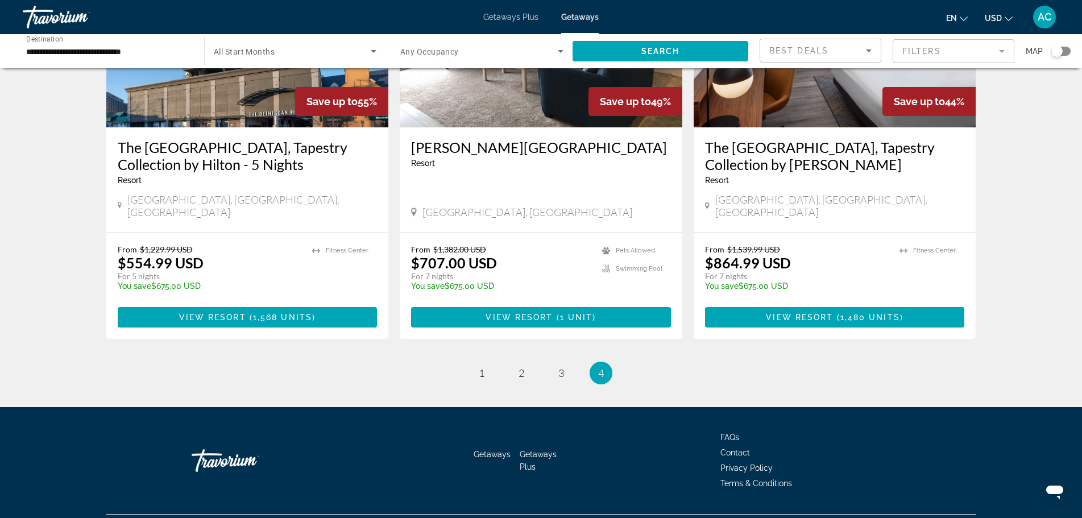
scroll to position [163, 0]
click at [561, 366] on span "3" at bounding box center [561, 372] width 6 height 13
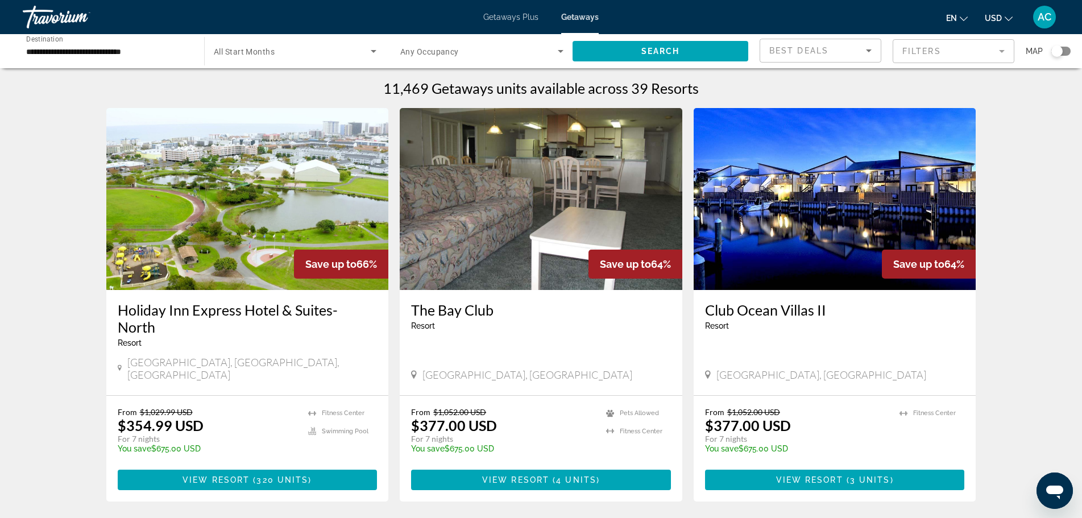
click at [217, 215] on img "Main content" at bounding box center [247, 199] width 283 height 182
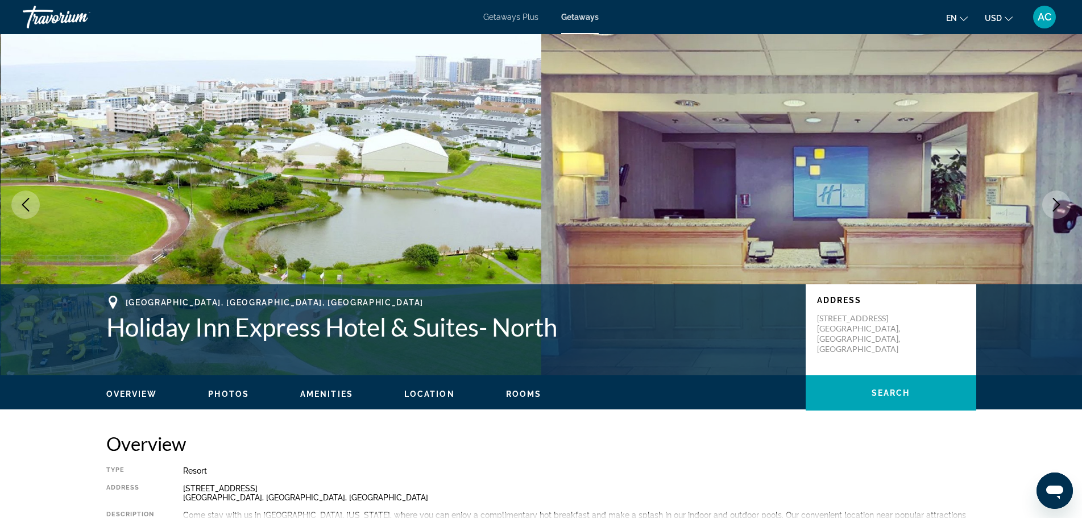
click at [1056, 206] on icon "Next image" at bounding box center [1056, 205] width 14 height 14
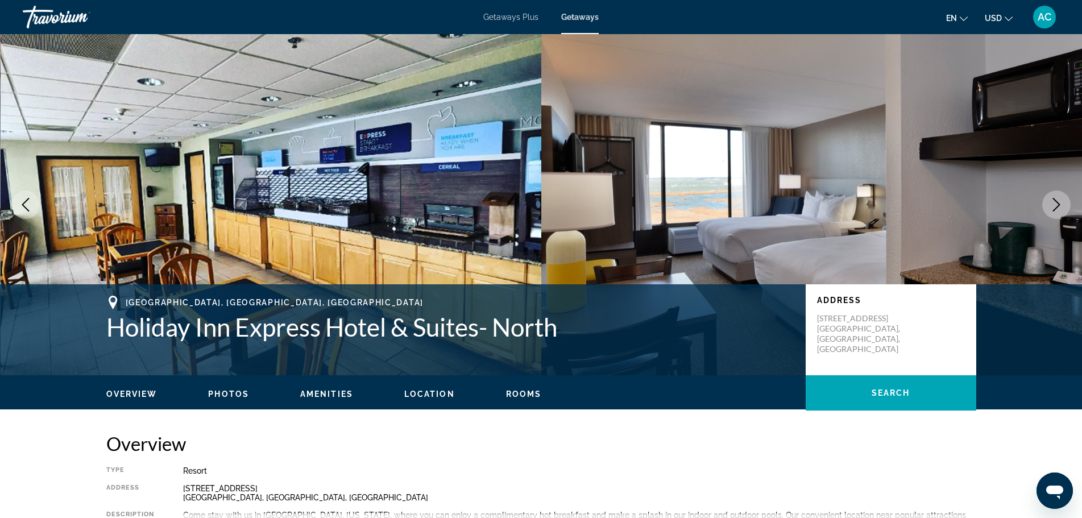
click at [1056, 206] on icon "Next image" at bounding box center [1056, 205] width 14 height 14
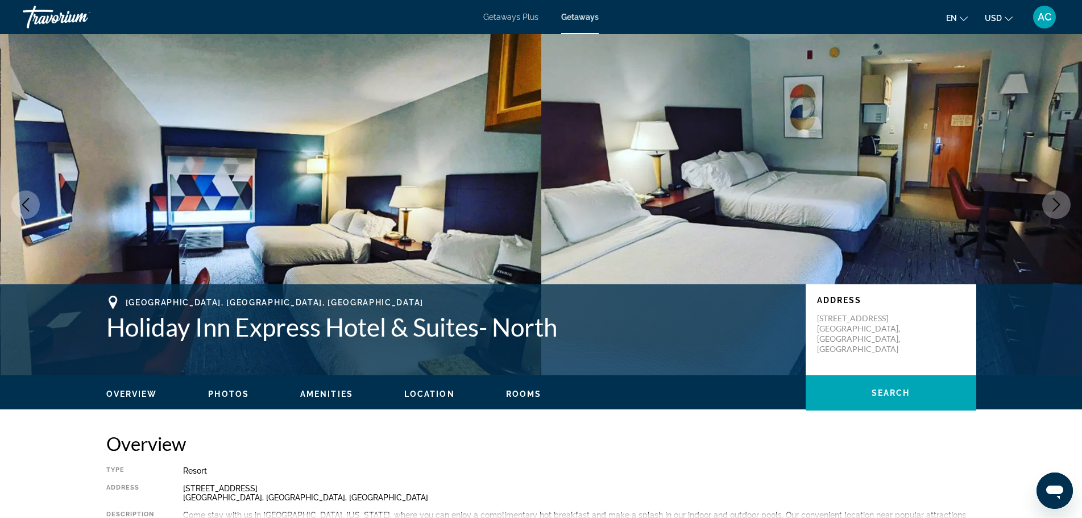
click at [1056, 206] on icon "Next image" at bounding box center [1056, 205] width 14 height 14
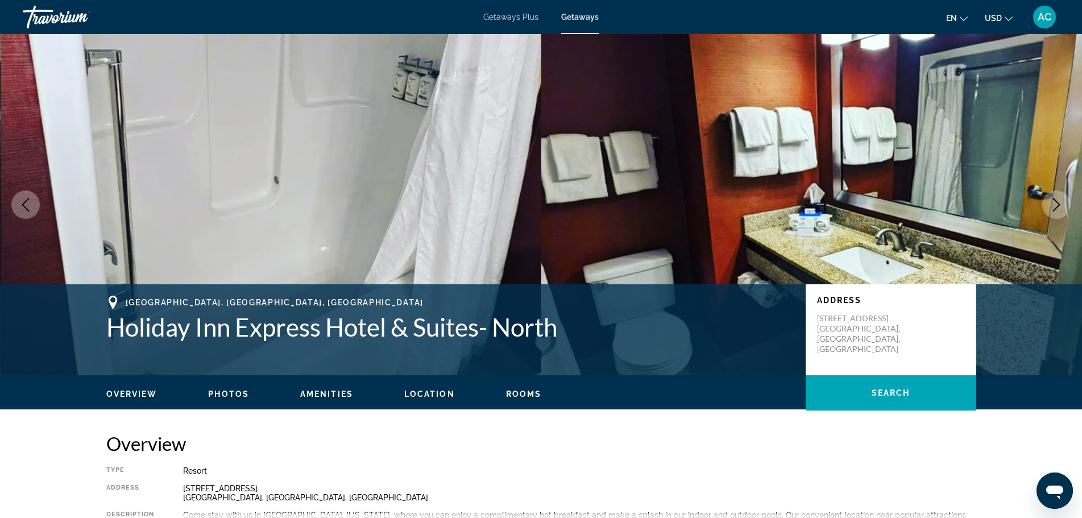
click at [1056, 206] on icon "Next image" at bounding box center [1056, 205] width 14 height 14
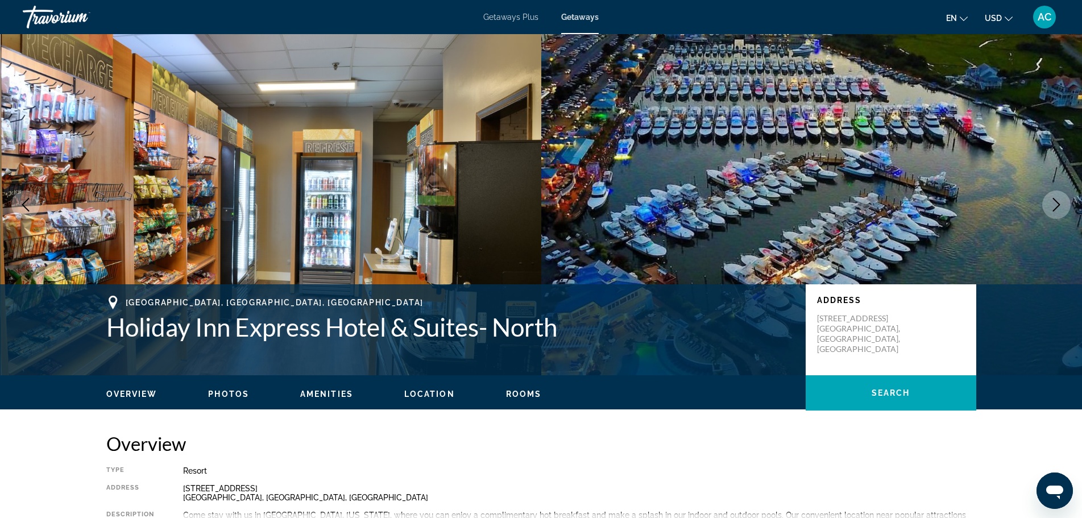
click at [1056, 206] on icon "Next image" at bounding box center [1056, 205] width 14 height 14
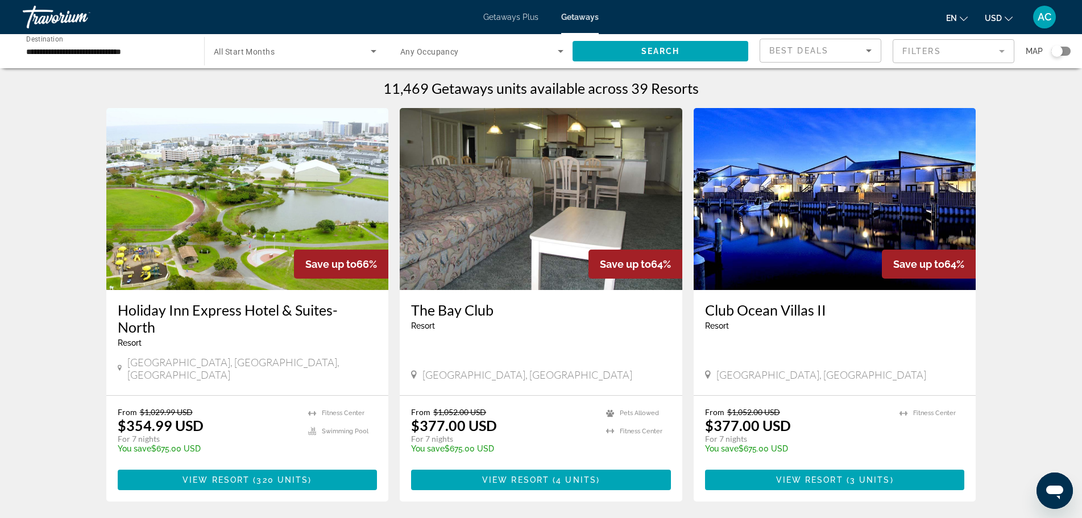
click at [111, 54] on input "**********" at bounding box center [107, 52] width 163 height 14
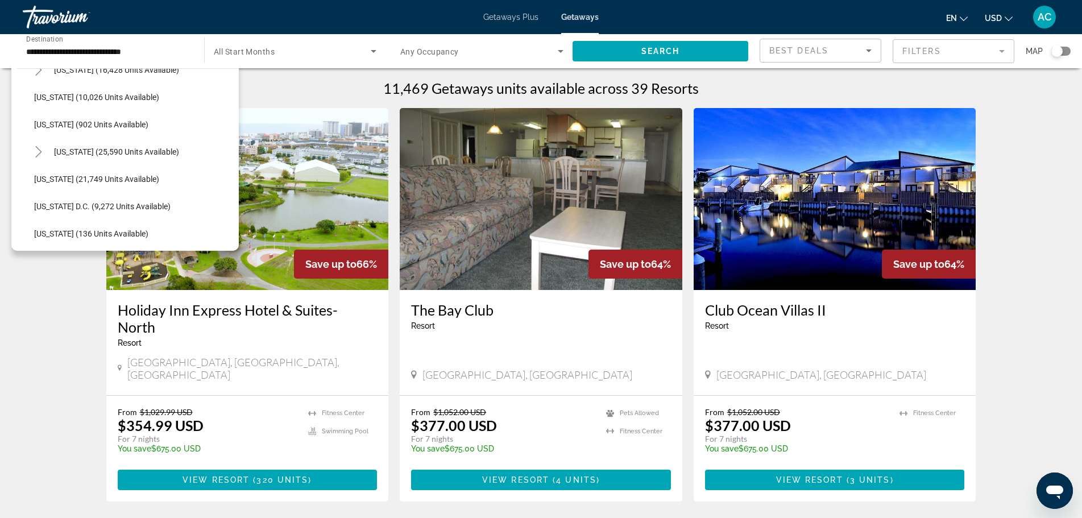
scroll to position [1072, 0]
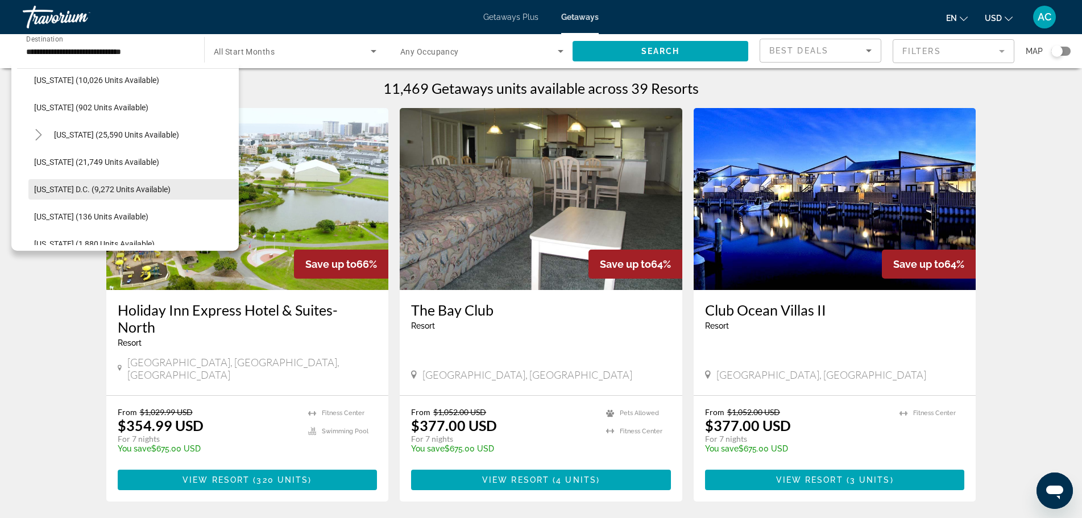
click at [165, 187] on span "[US_STATE] D.C. (9,272 units available)" at bounding box center [102, 189] width 136 height 9
type input "**********"
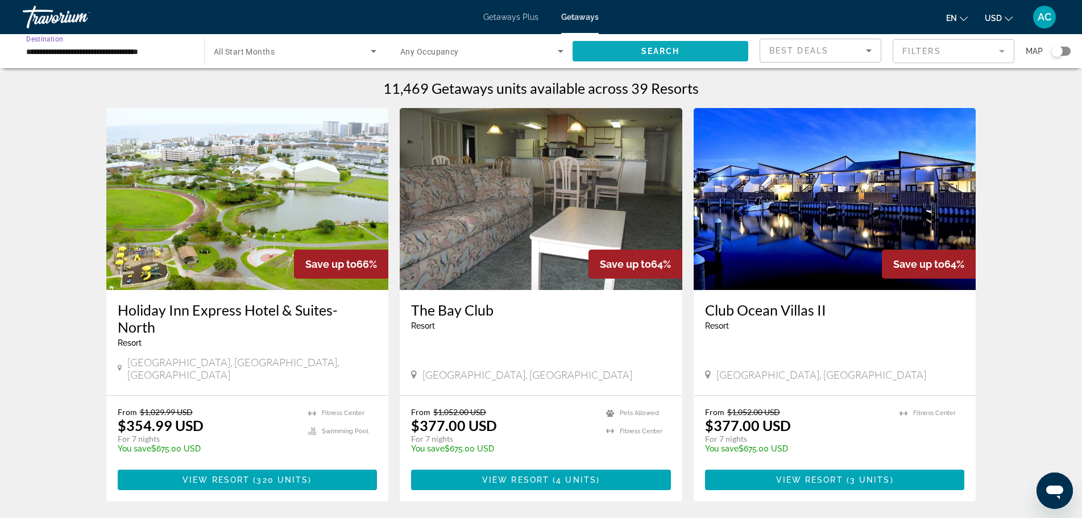
click at [703, 50] on span "Search widget" at bounding box center [660, 51] width 176 height 27
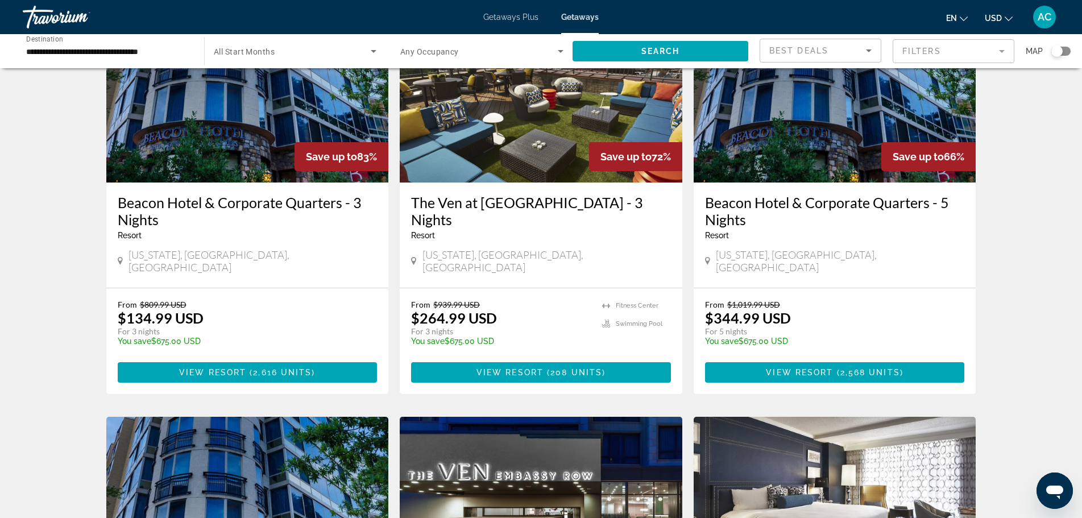
scroll to position [92, 0]
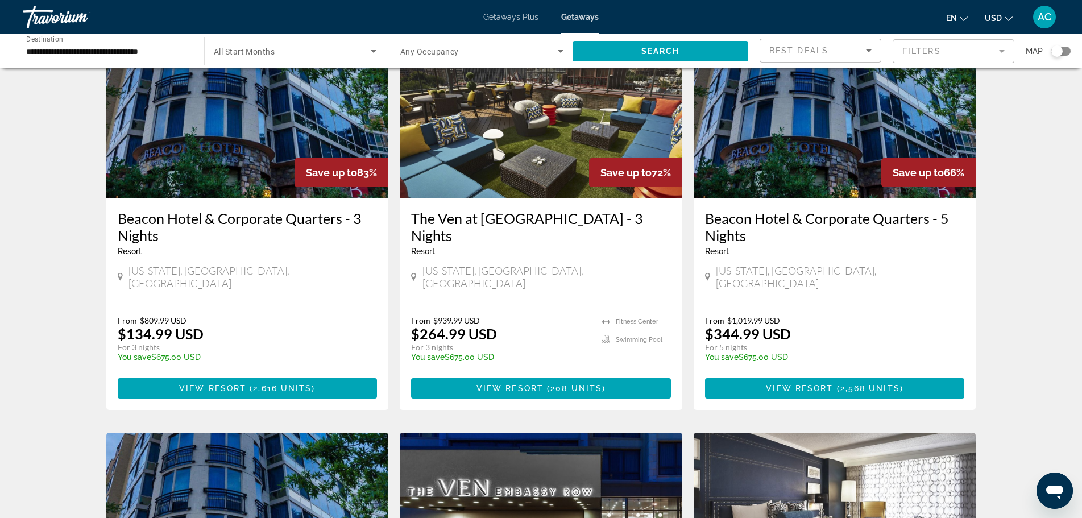
click at [572, 164] on img "Main content" at bounding box center [541, 107] width 283 height 182
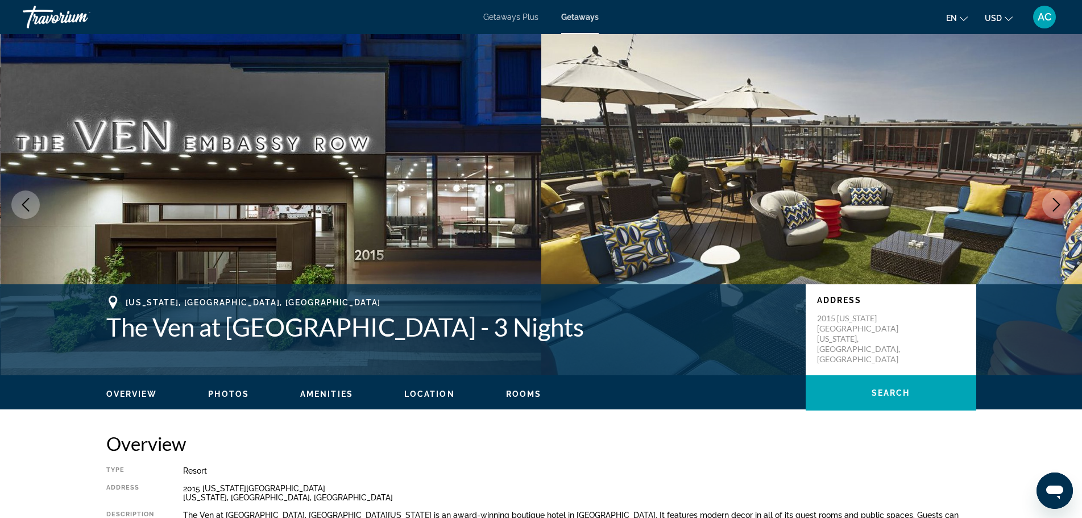
click at [1061, 204] on icon "Next image" at bounding box center [1056, 205] width 14 height 14
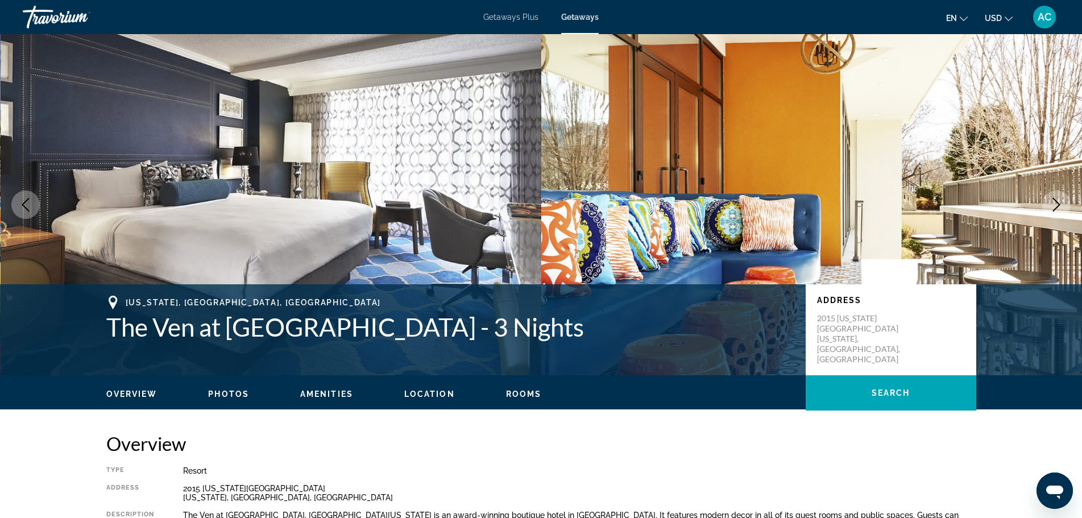
click at [1061, 204] on icon "Next image" at bounding box center [1056, 205] width 14 height 14
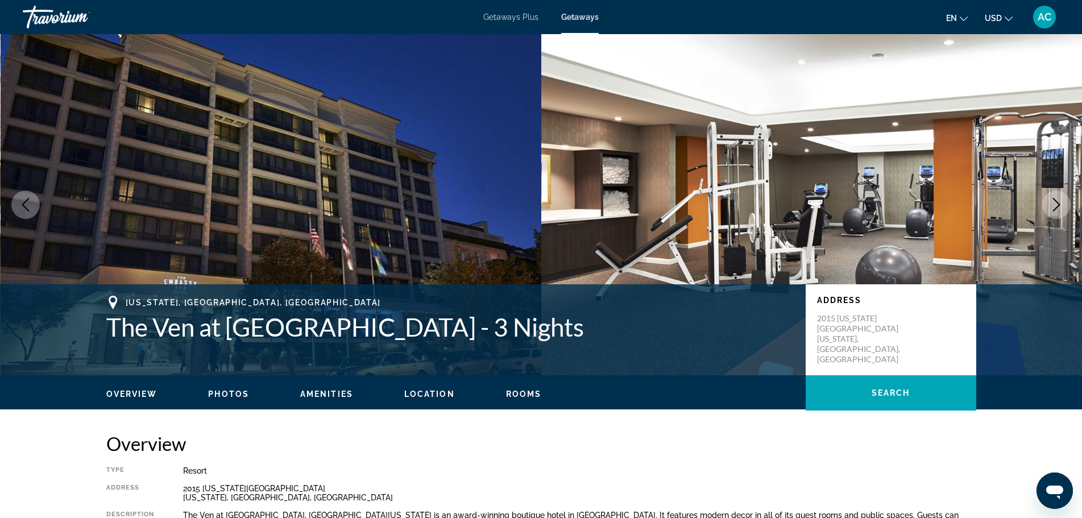
click at [1061, 204] on icon "Next image" at bounding box center [1056, 205] width 14 height 14
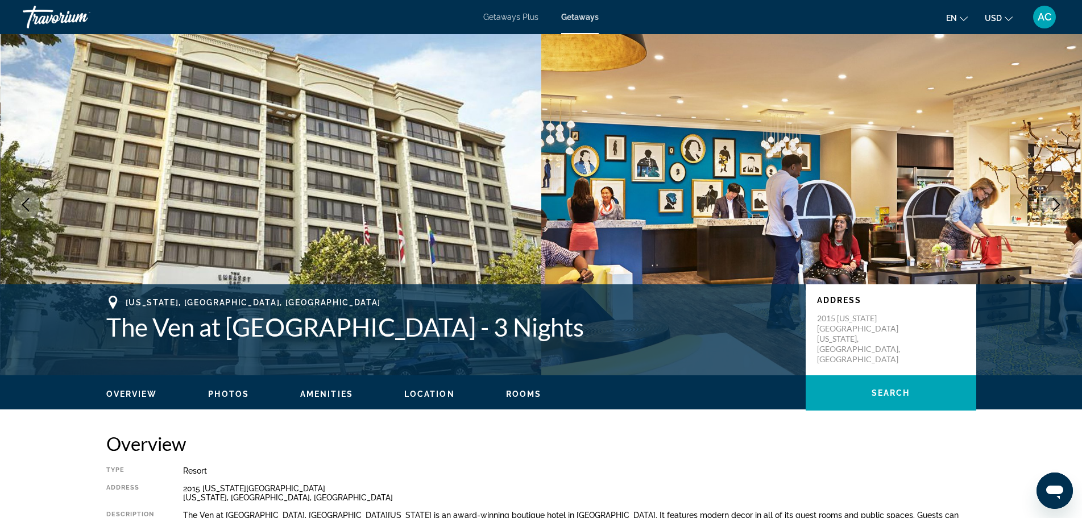
click at [1061, 204] on icon "Next image" at bounding box center [1056, 205] width 14 height 14
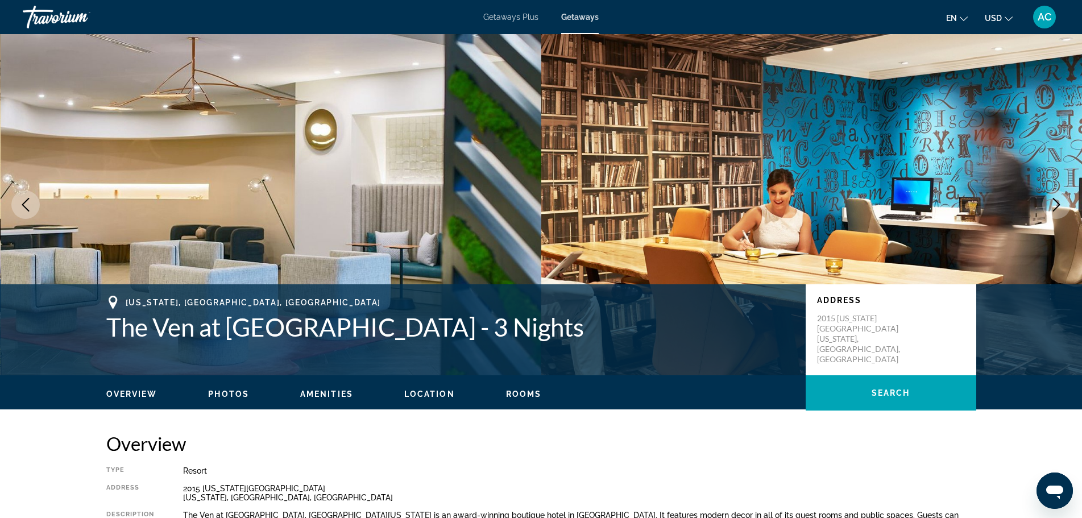
click at [1061, 204] on icon "Next image" at bounding box center [1056, 205] width 14 height 14
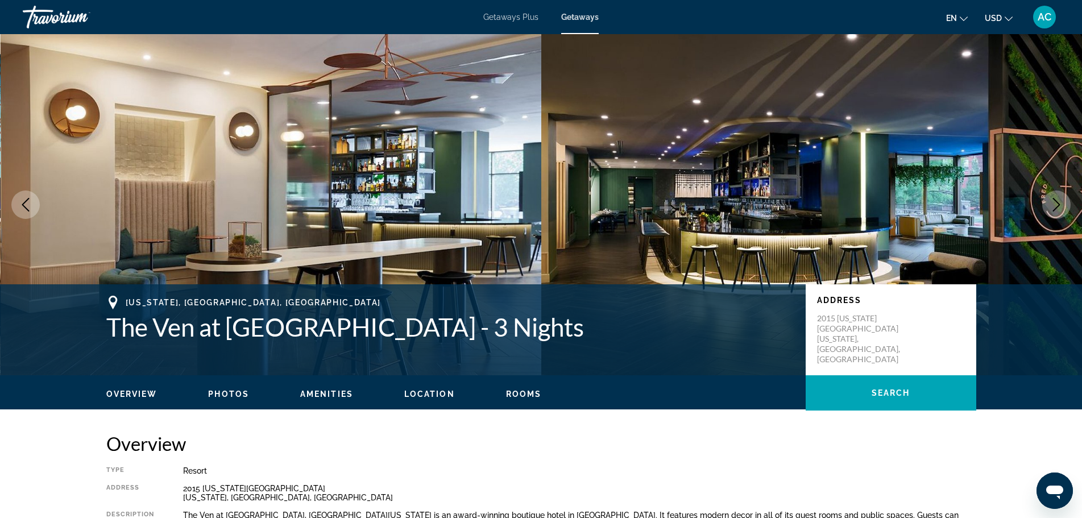
click at [1061, 204] on icon "Next image" at bounding box center [1056, 205] width 14 height 14
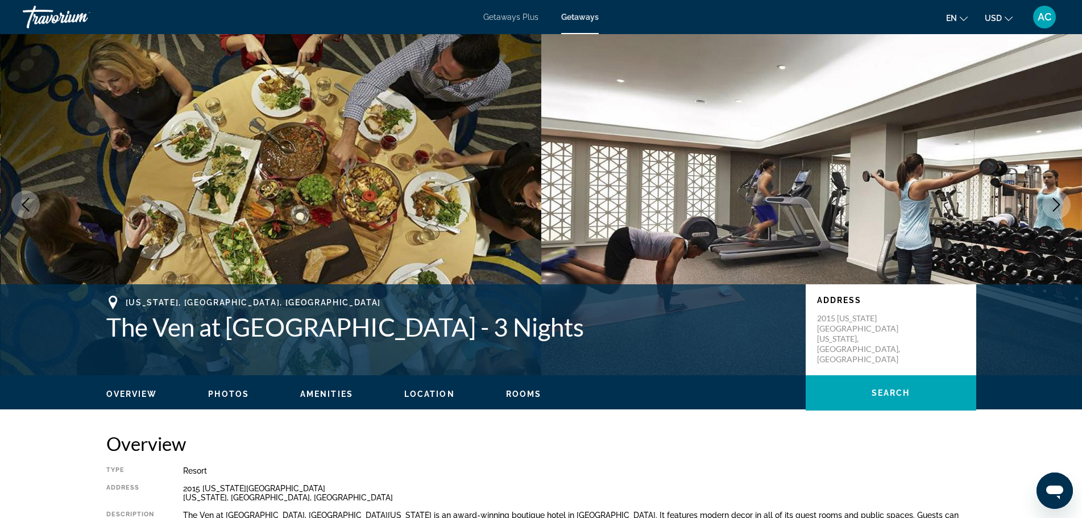
click at [1060, 204] on icon "Next image" at bounding box center [1056, 205] width 14 height 14
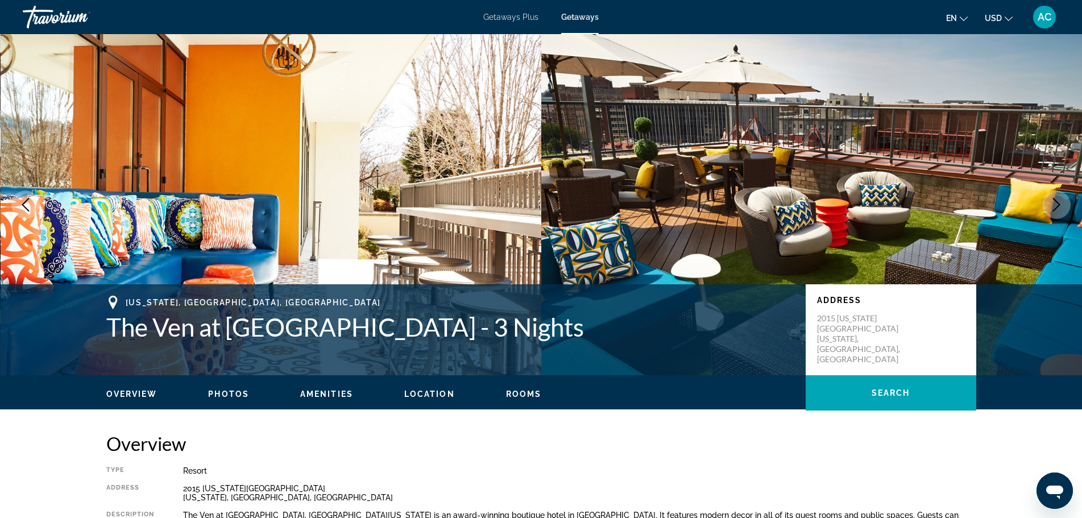
click at [1060, 204] on icon "Next image" at bounding box center [1056, 205] width 14 height 14
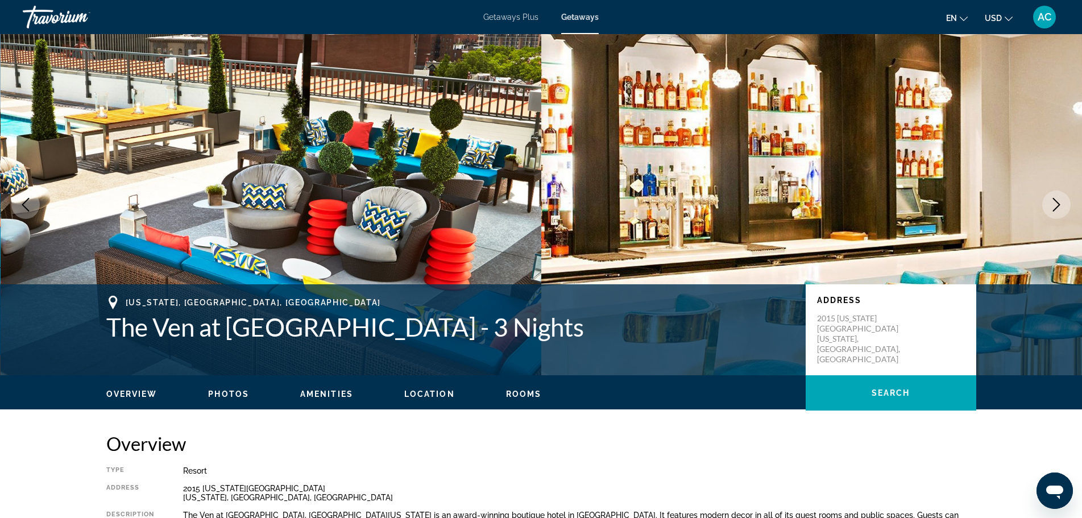
click at [1060, 204] on icon "Next image" at bounding box center [1056, 205] width 14 height 14
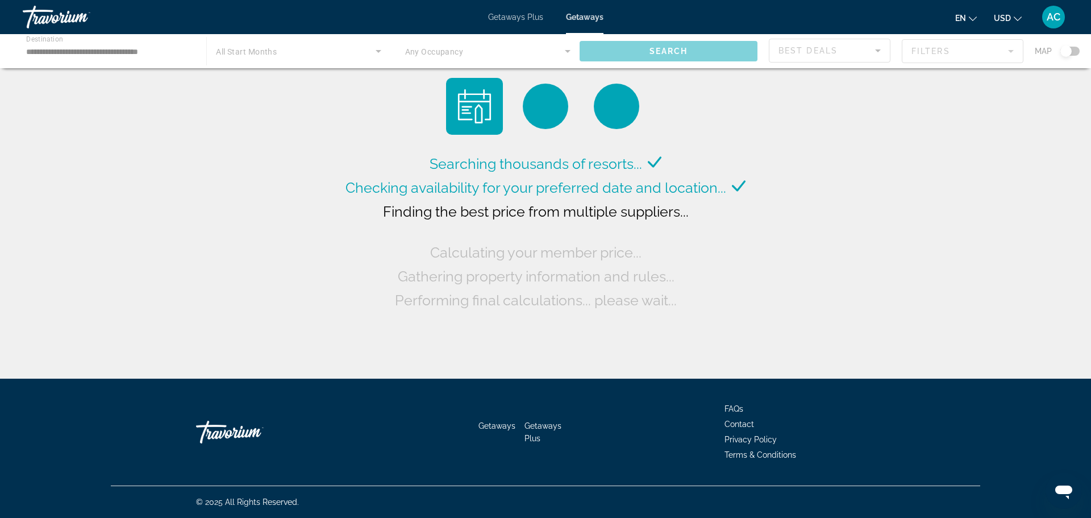
click at [142, 50] on div "Main content" at bounding box center [545, 51] width 1091 height 34
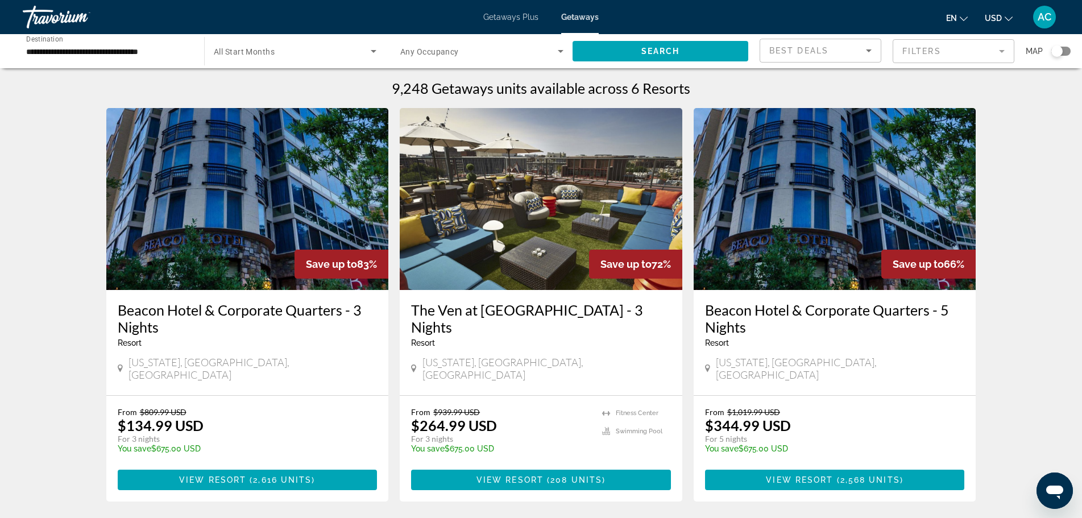
click at [63, 51] on input "**********" at bounding box center [107, 52] width 163 height 14
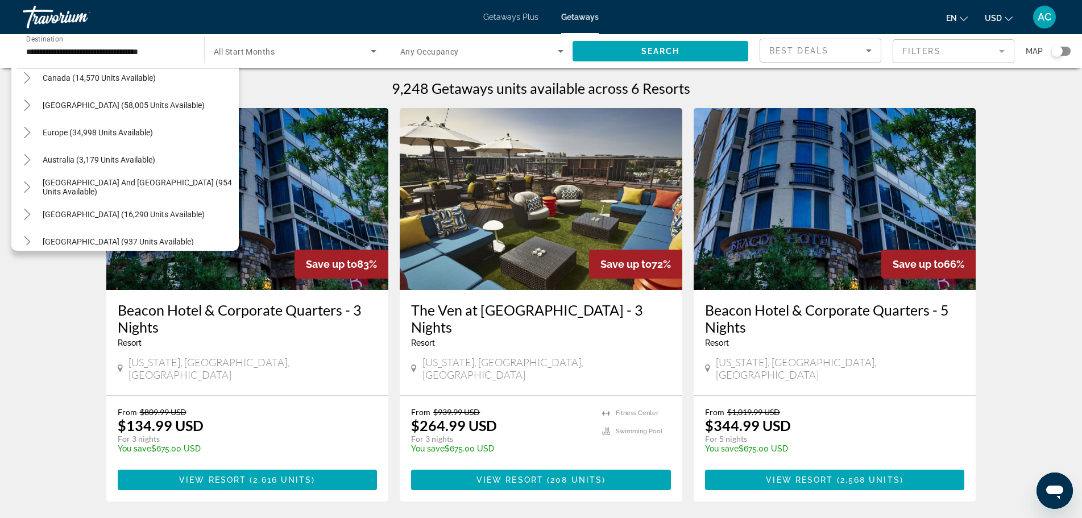
scroll to position [1314, 0]
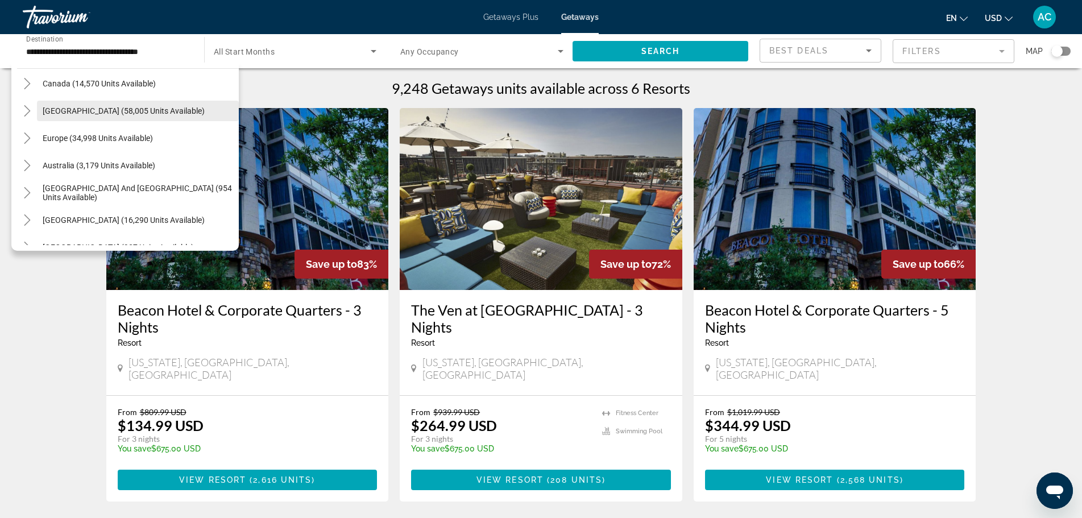
click at [136, 111] on span "[GEOGRAPHIC_DATA] (58,005 units available)" at bounding box center [124, 110] width 162 height 9
type input "**********"
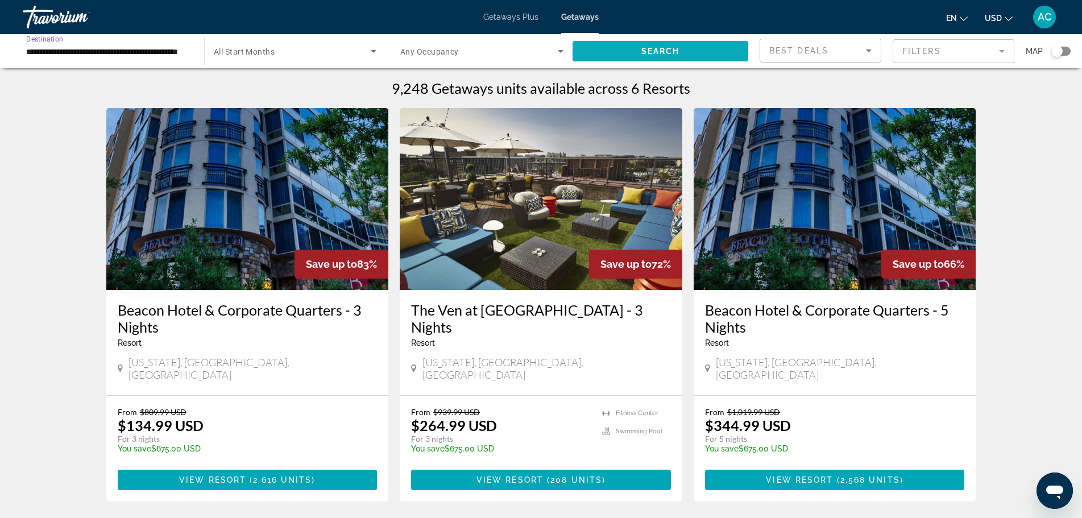
click at [699, 55] on span "Search widget" at bounding box center [660, 51] width 176 height 27
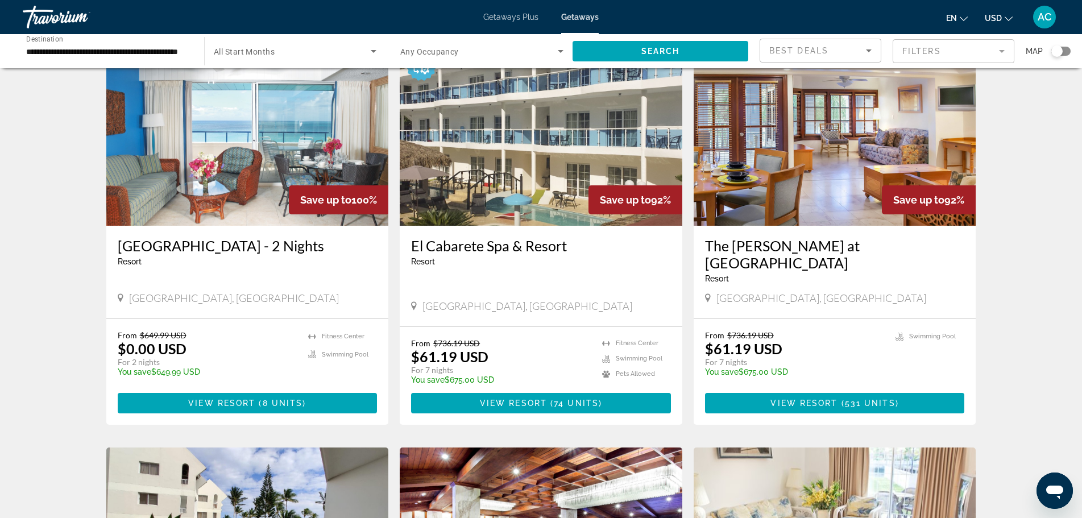
scroll to position [81, 0]
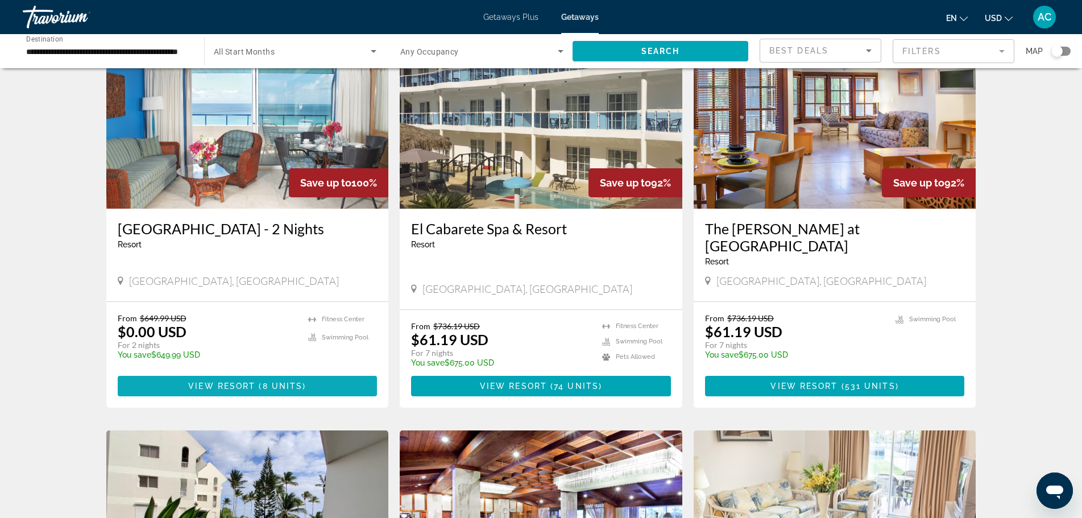
click at [284, 381] on span "8 units" at bounding box center [283, 385] width 40 height 9
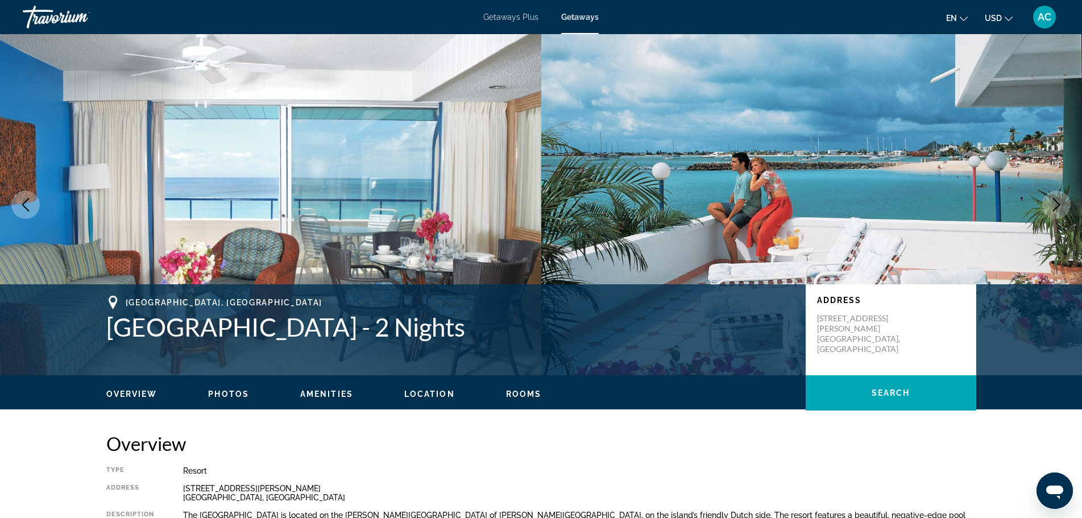
click at [1056, 204] on icon "Next image" at bounding box center [1056, 205] width 14 height 14
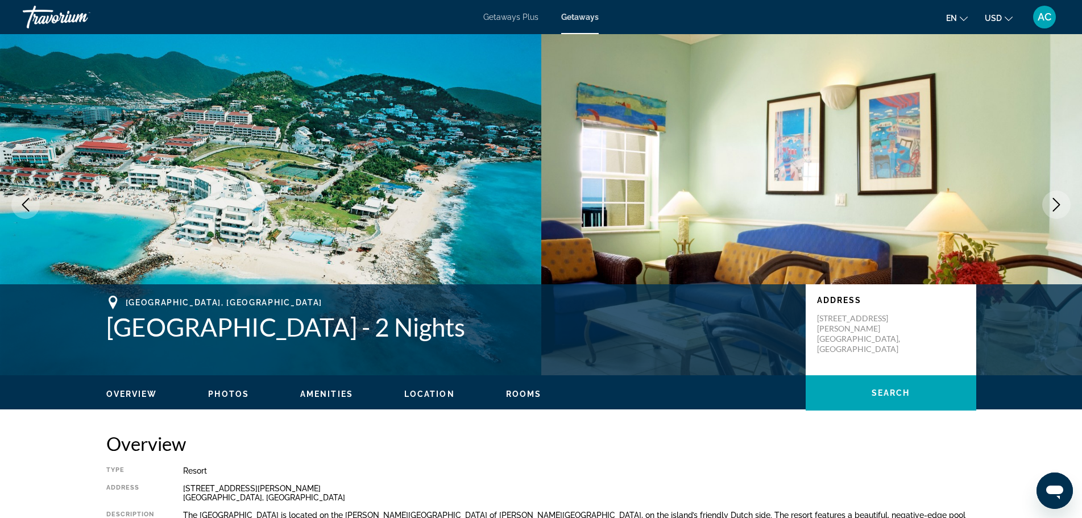
click at [1056, 204] on icon "Next image" at bounding box center [1056, 205] width 14 height 14
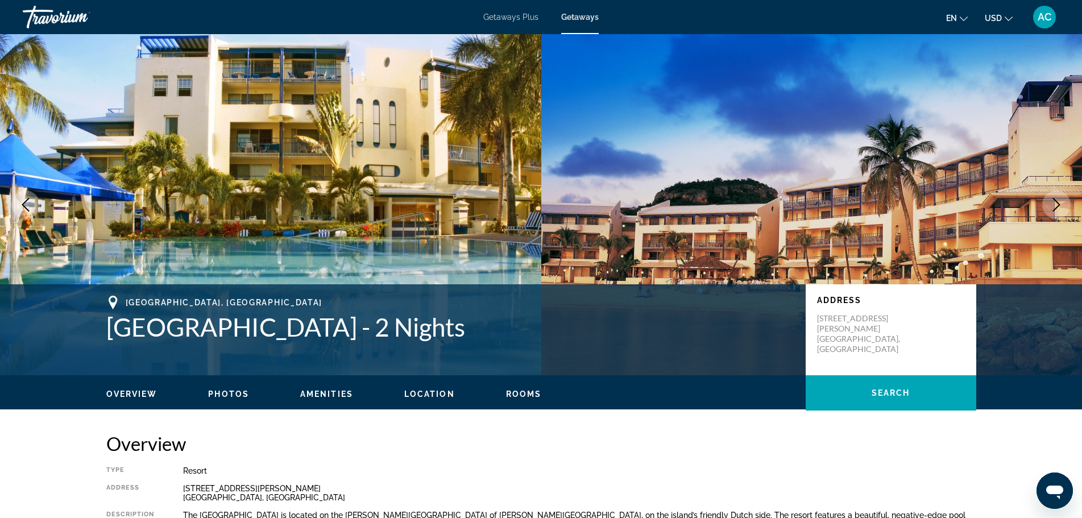
click at [1056, 204] on icon "Next image" at bounding box center [1056, 205] width 14 height 14
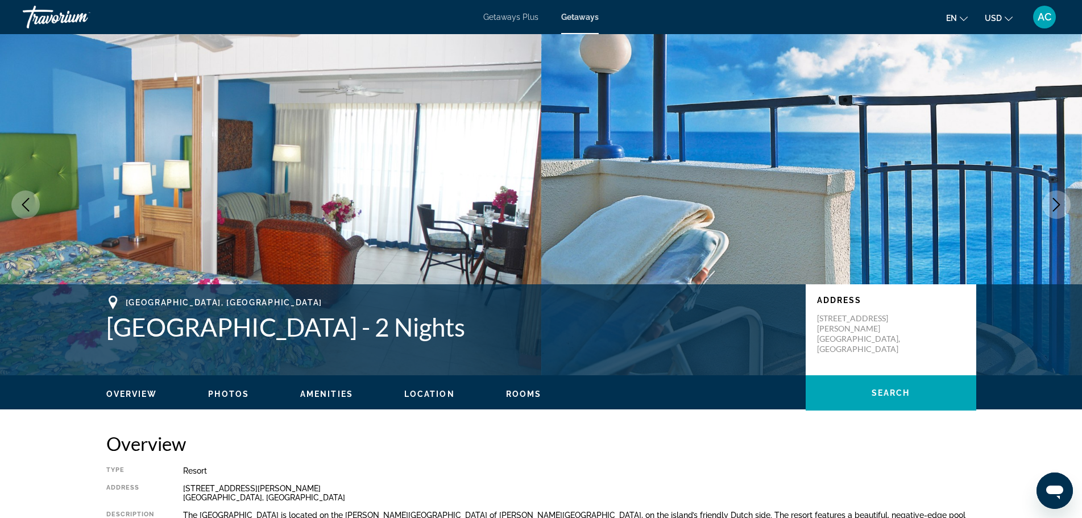
click at [1056, 204] on icon "Next image" at bounding box center [1056, 205] width 14 height 14
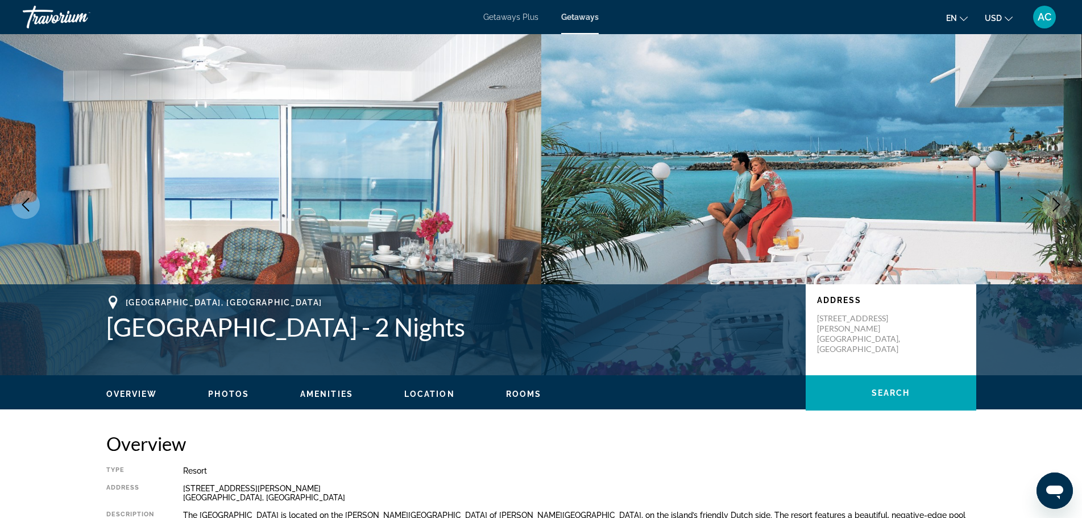
click at [1056, 204] on icon "Next image" at bounding box center [1056, 205] width 14 height 14
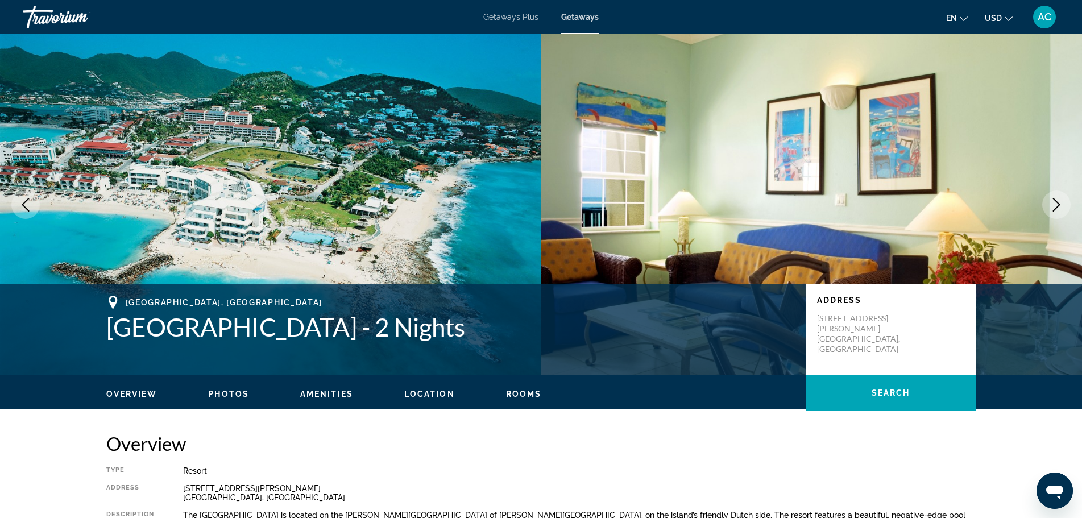
click at [1056, 203] on icon "Next image" at bounding box center [1056, 205] width 14 height 14
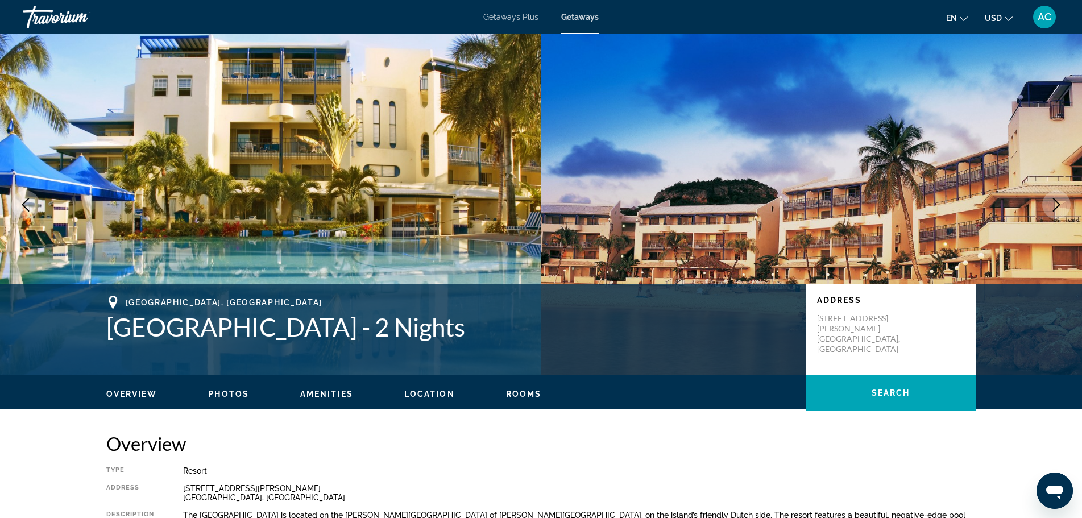
click at [1056, 203] on icon "Next image" at bounding box center [1056, 205] width 14 height 14
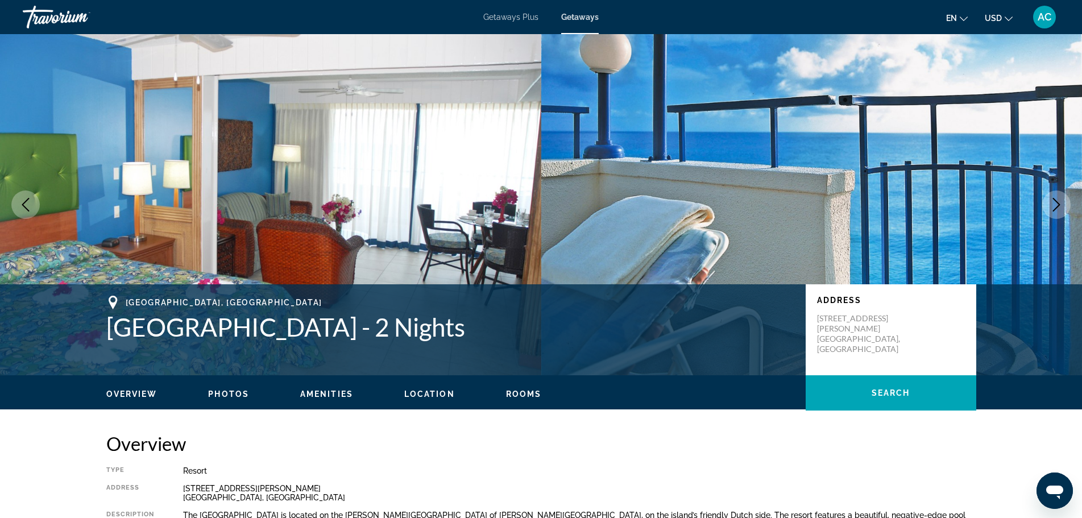
click at [1056, 203] on icon "Next image" at bounding box center [1056, 205] width 14 height 14
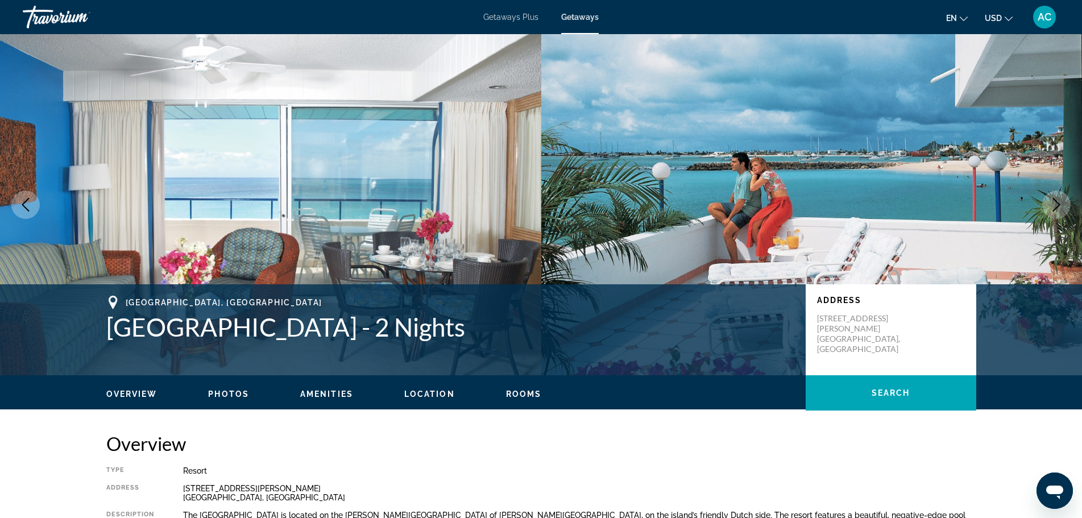
click at [1056, 203] on icon "Next image" at bounding box center [1056, 205] width 14 height 14
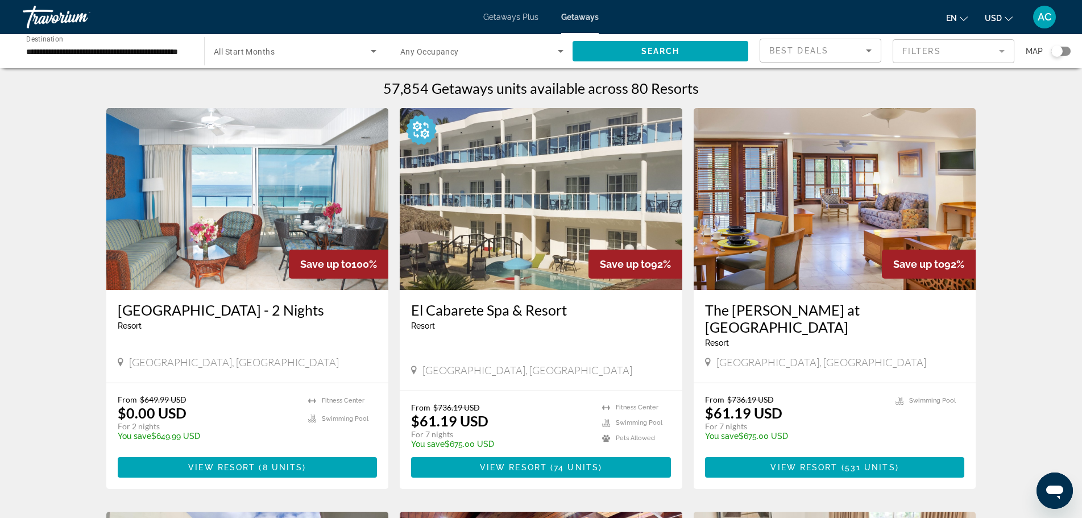
click at [376, 52] on icon "Search widget" at bounding box center [374, 51] width 14 height 14
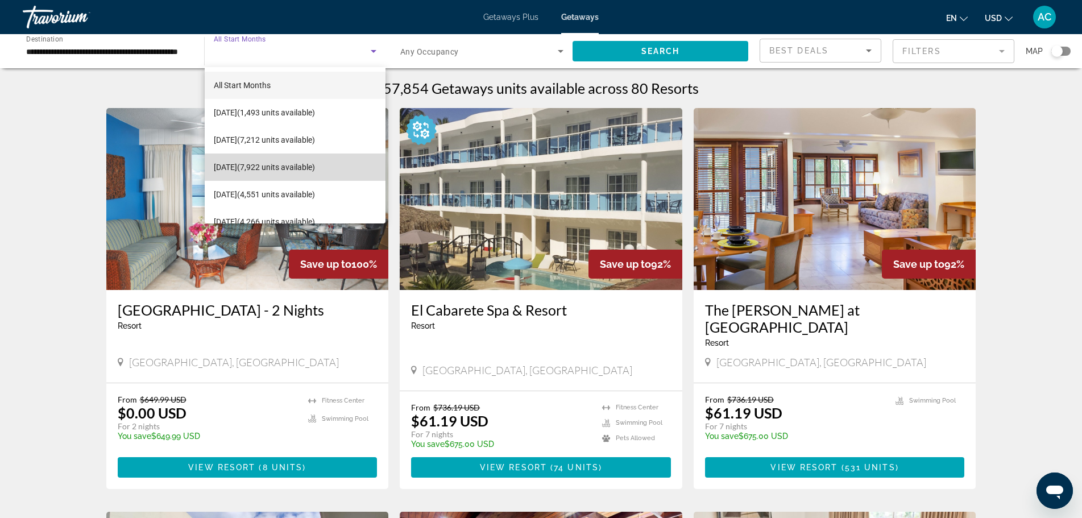
click at [315, 164] on span "[DATE] (7,922 units available)" at bounding box center [264, 167] width 101 height 14
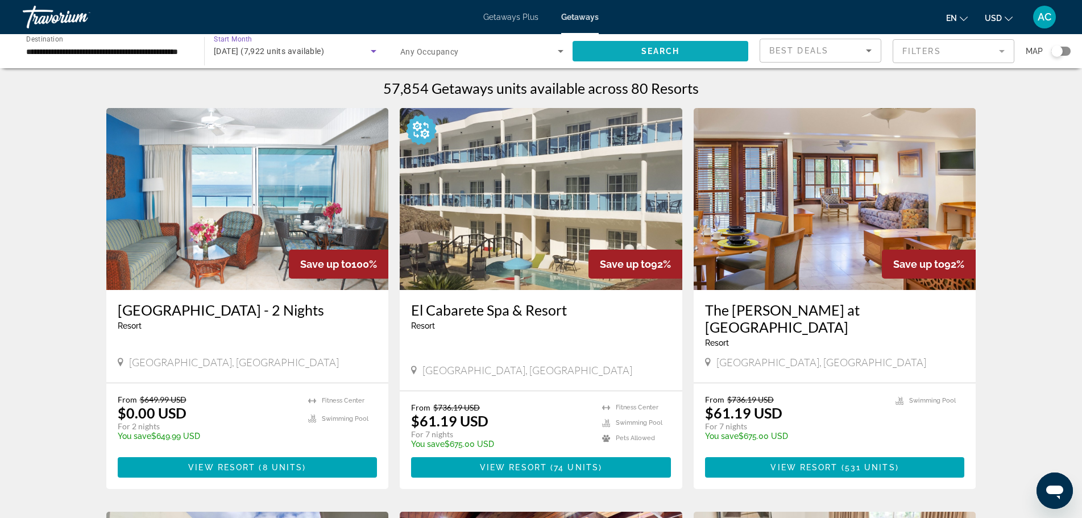
click at [707, 54] on span "Search widget" at bounding box center [660, 51] width 176 height 27
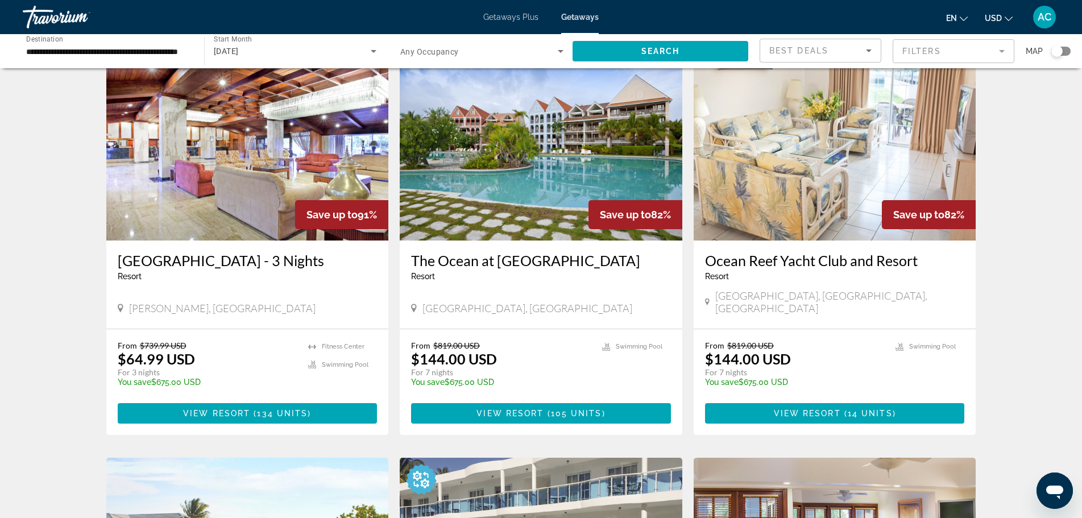
scroll to position [45, 0]
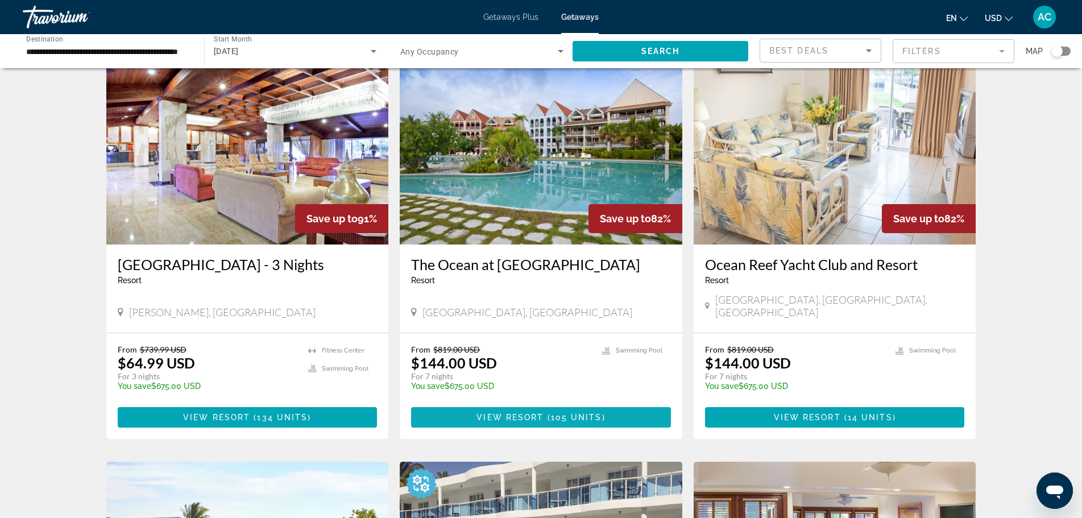
click at [534, 417] on span "Main content" at bounding box center [541, 417] width 260 height 27
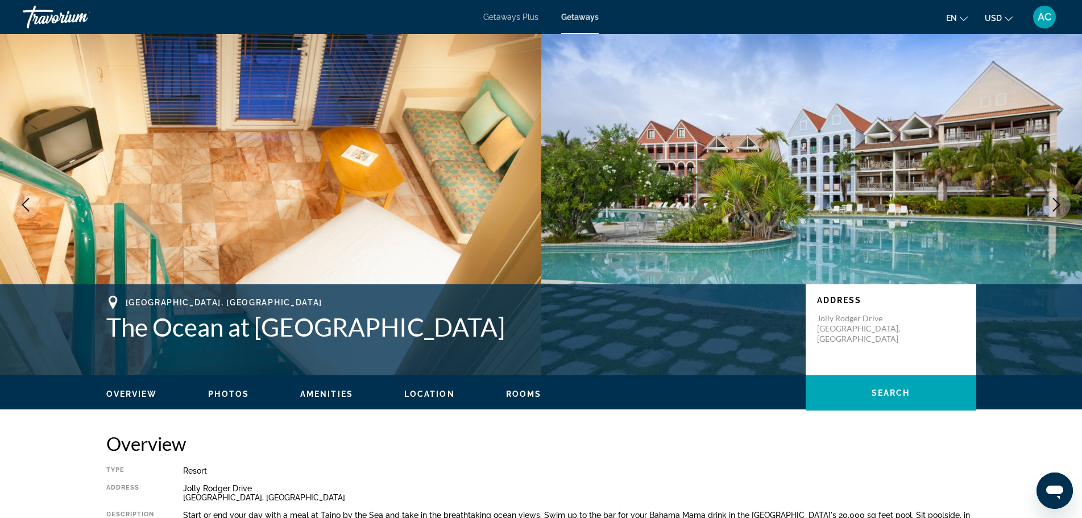
click at [1056, 200] on icon "Next image" at bounding box center [1056, 205] width 14 height 14
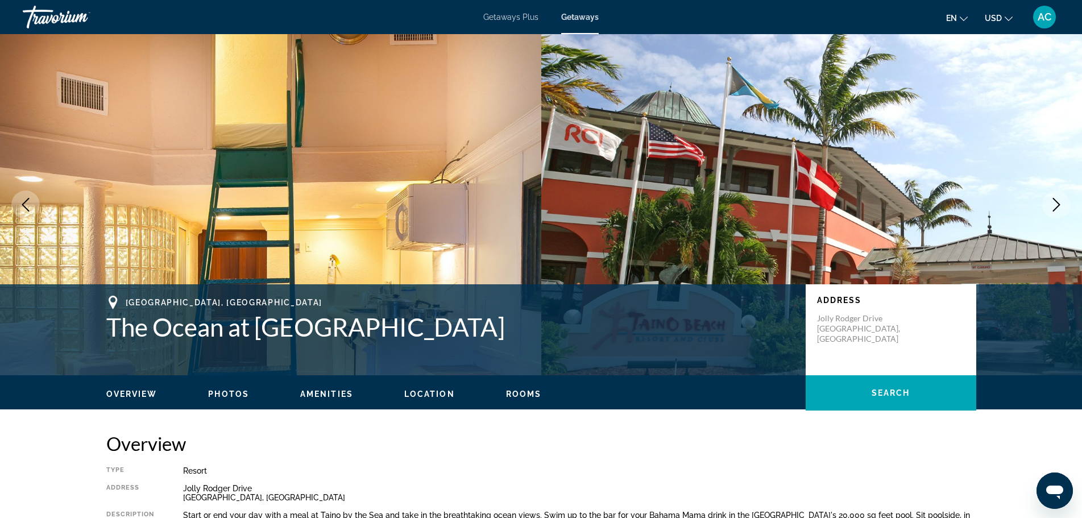
click at [1056, 200] on icon "Next image" at bounding box center [1056, 205] width 14 height 14
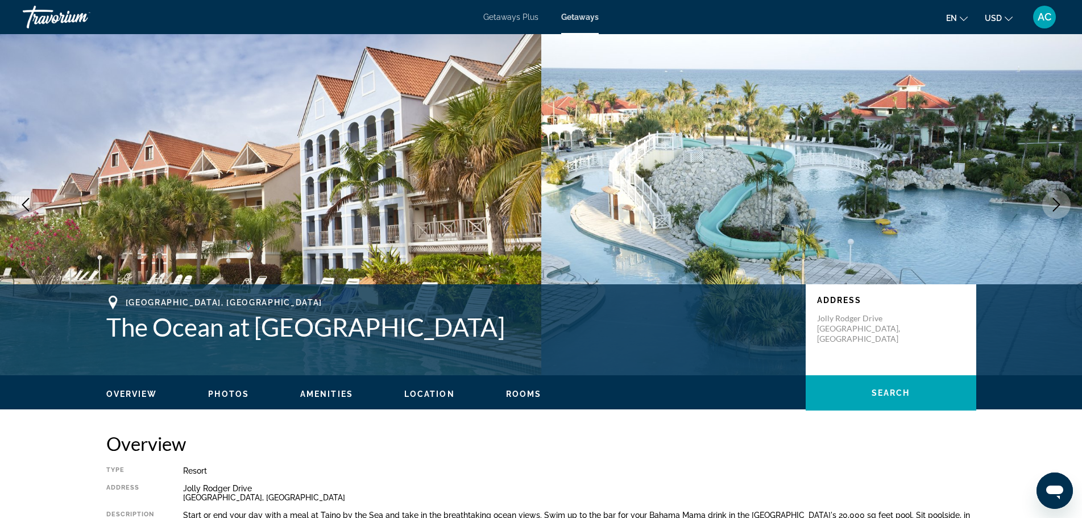
click at [1056, 200] on icon "Next image" at bounding box center [1056, 205] width 14 height 14
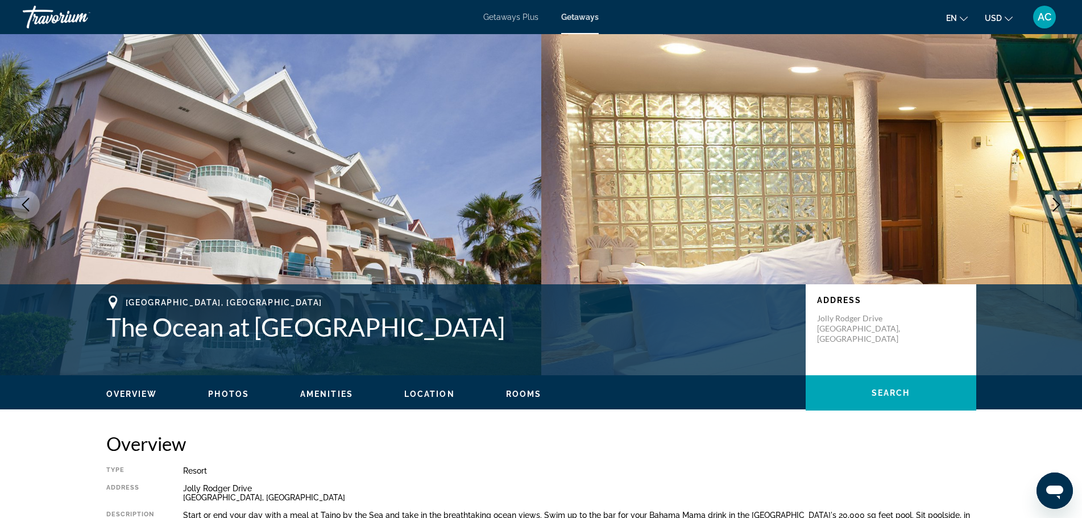
click at [1056, 200] on icon "Next image" at bounding box center [1056, 205] width 14 height 14
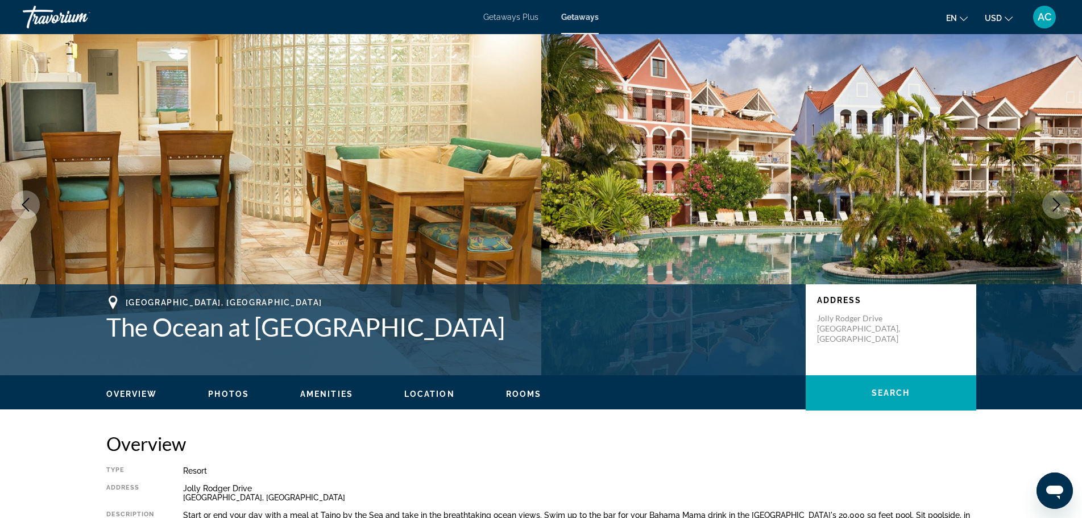
click at [1056, 200] on icon "Next image" at bounding box center [1056, 205] width 14 height 14
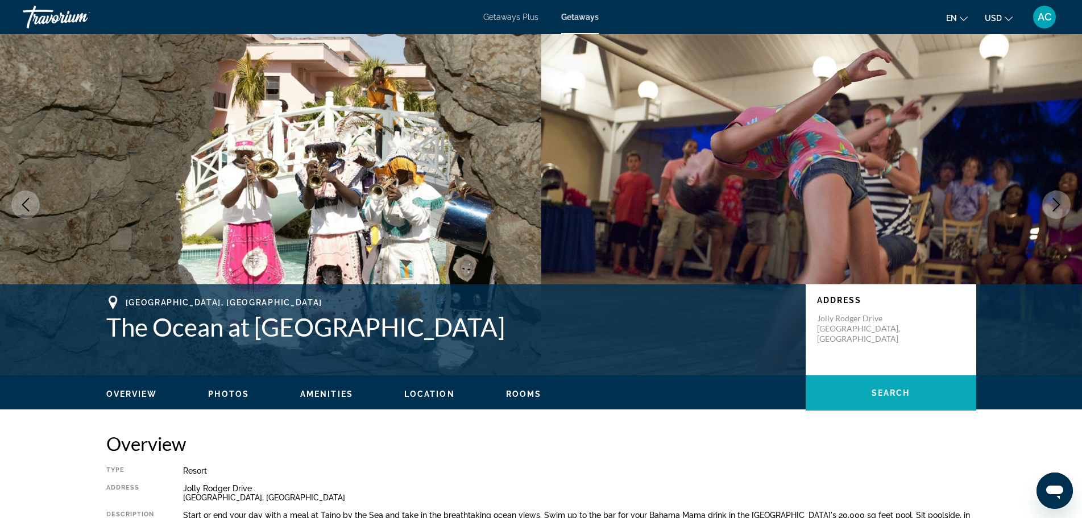
click at [882, 387] on span "Main content" at bounding box center [891, 392] width 171 height 27
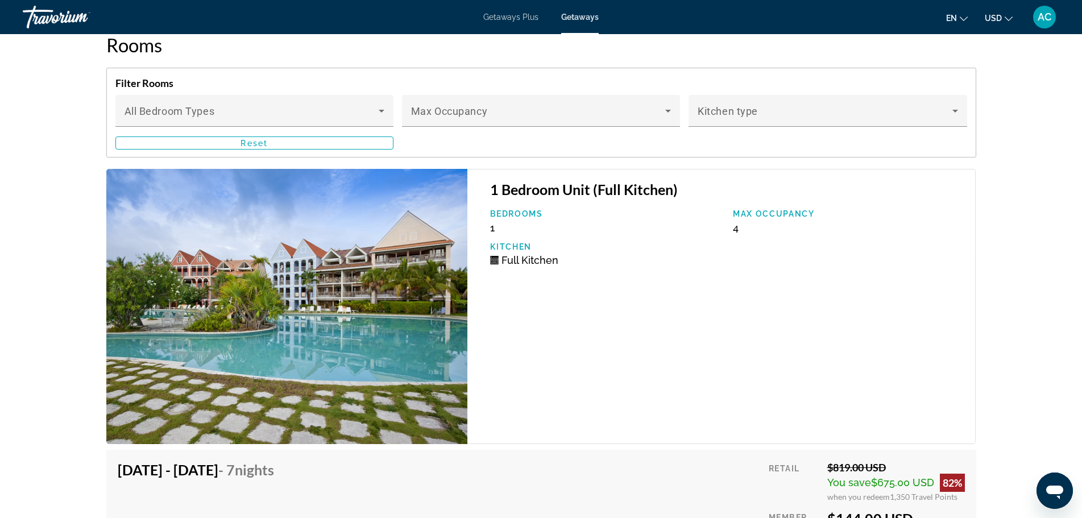
scroll to position [1882, 0]
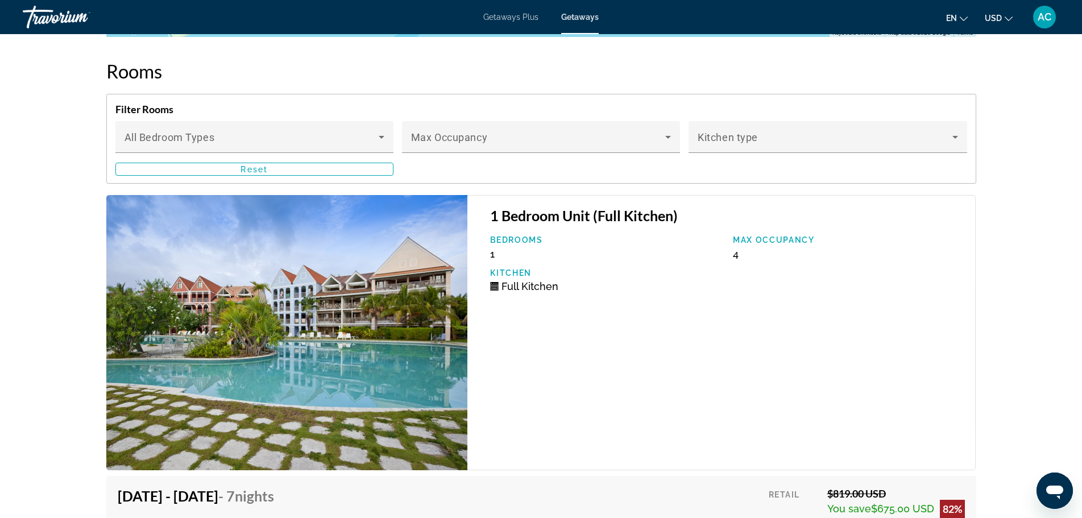
click at [322, 337] on img "Main content" at bounding box center [287, 332] width 362 height 275
click at [408, 319] on img "Main content" at bounding box center [287, 332] width 362 height 275
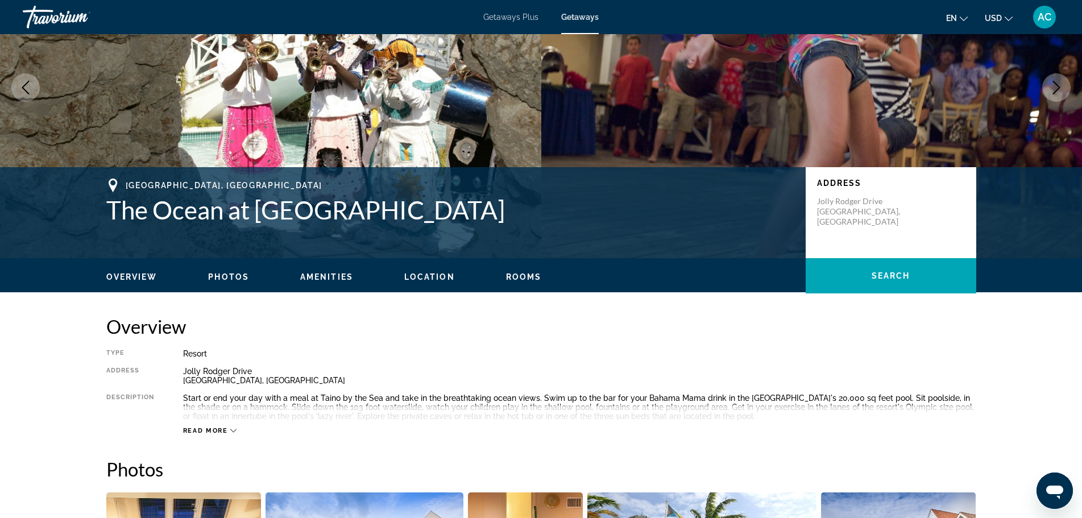
scroll to position [363, 0]
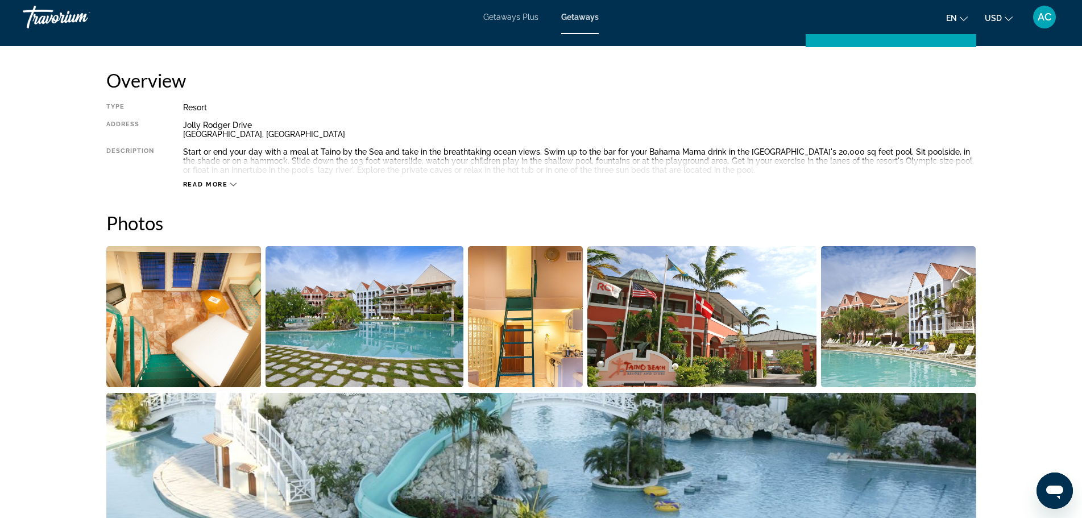
click at [194, 333] on img "Open full-screen image slider" at bounding box center [183, 316] width 155 height 141
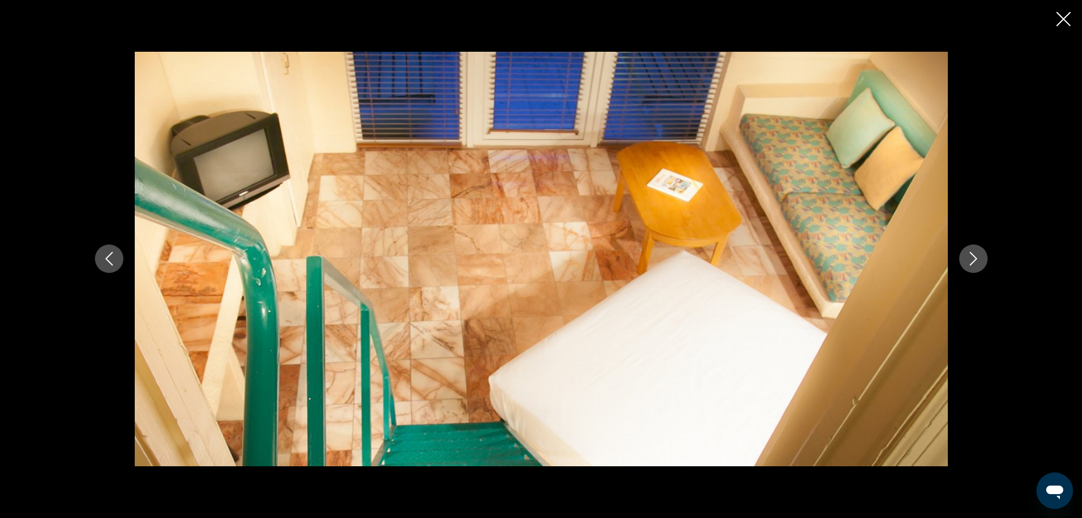
click at [973, 258] on icon "Next image" at bounding box center [973, 259] width 14 height 14
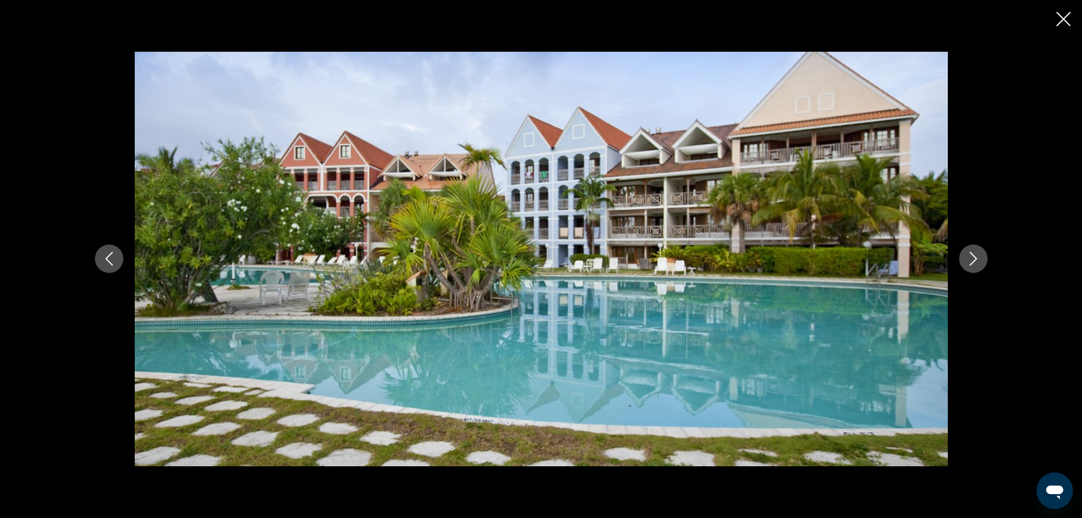
click at [972, 262] on icon "Next image" at bounding box center [973, 259] width 14 height 14
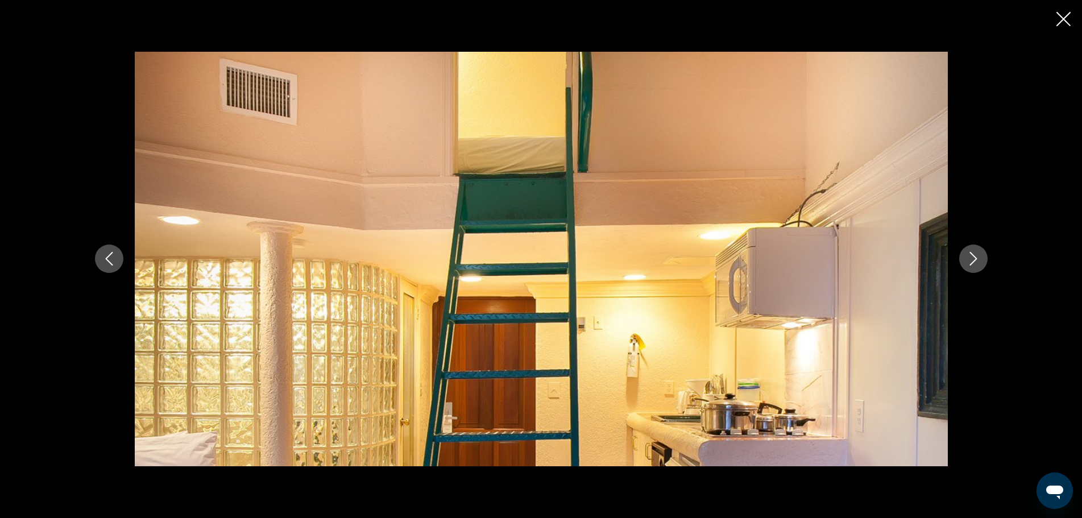
click at [972, 262] on icon "Next image" at bounding box center [973, 259] width 14 height 14
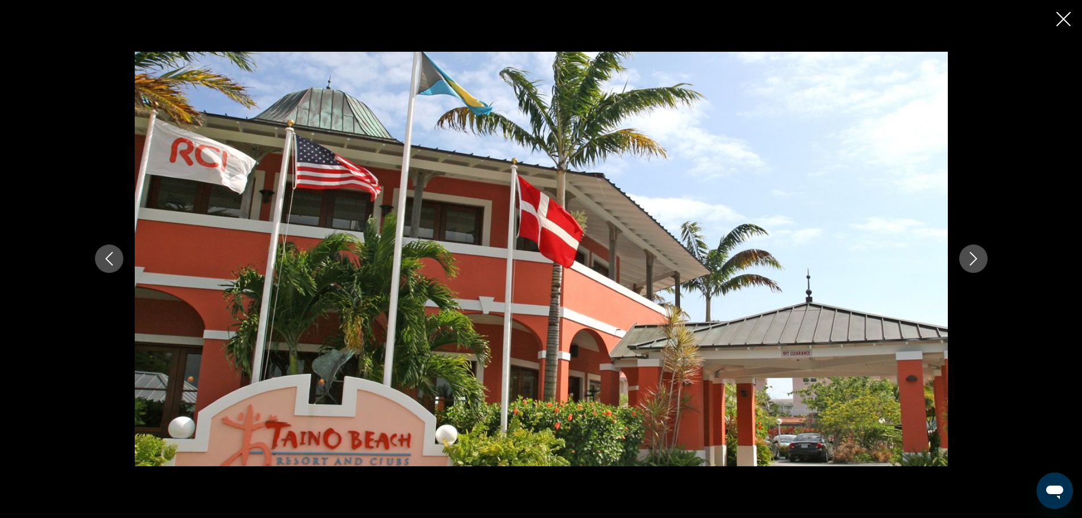
click at [972, 262] on icon "Next image" at bounding box center [973, 259] width 14 height 14
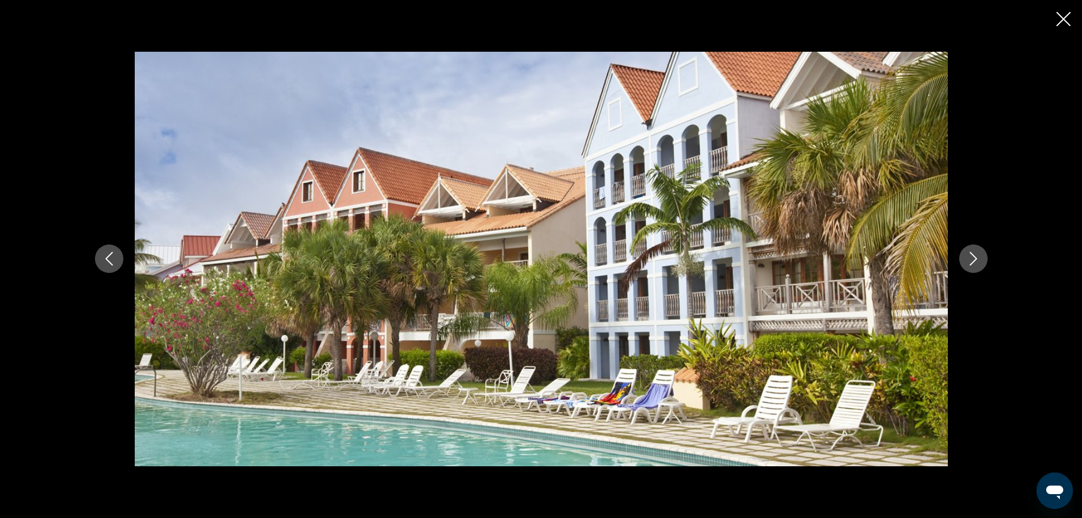
click at [972, 262] on icon "Next image" at bounding box center [973, 259] width 14 height 14
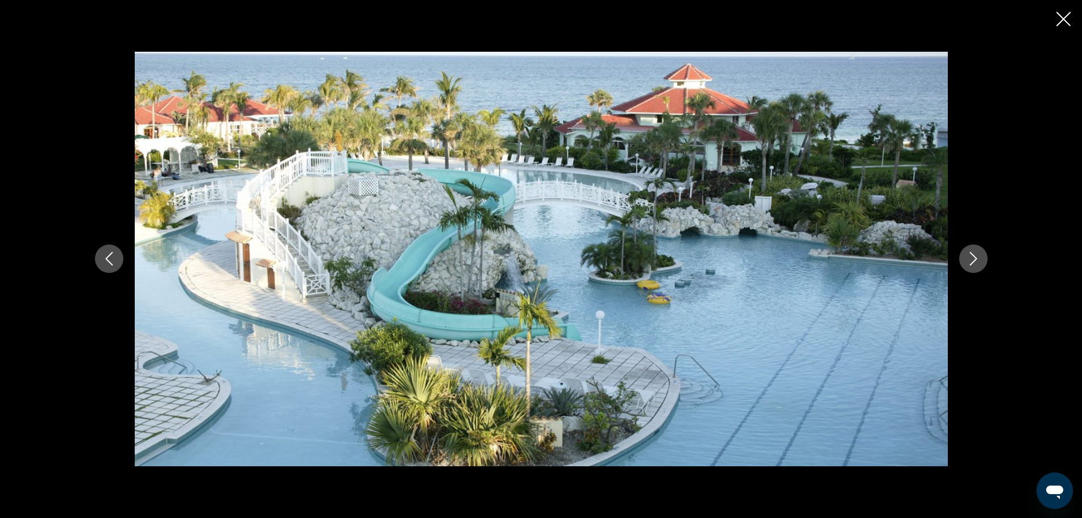
click at [972, 262] on icon "Next image" at bounding box center [973, 259] width 14 height 14
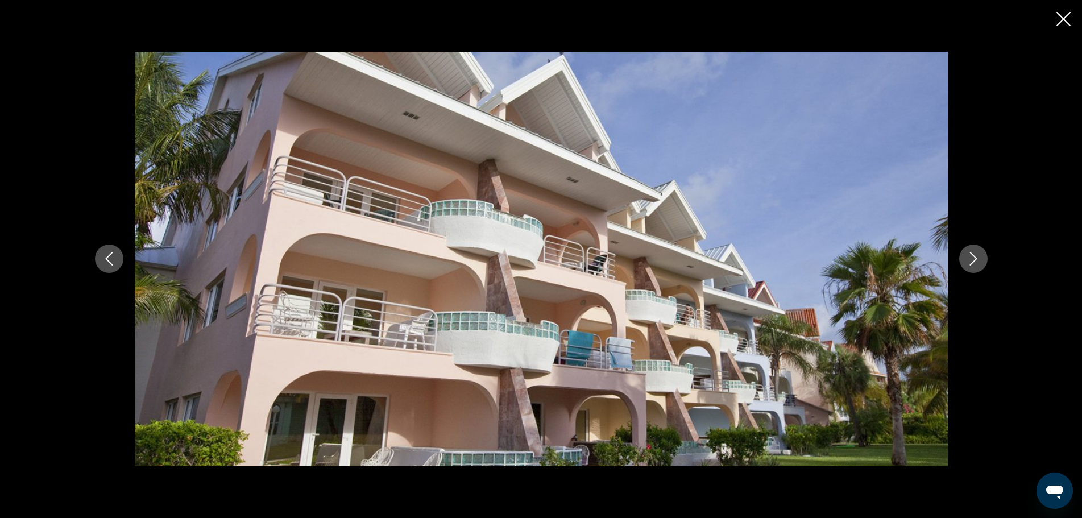
click at [973, 261] on icon "Next image" at bounding box center [973, 259] width 14 height 14
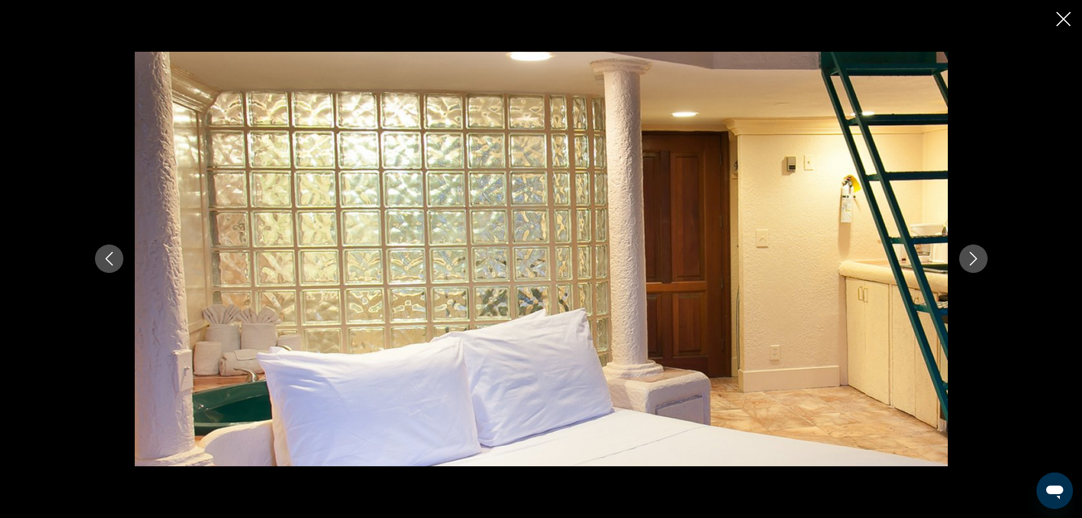
click at [973, 261] on icon "Next image" at bounding box center [973, 259] width 14 height 14
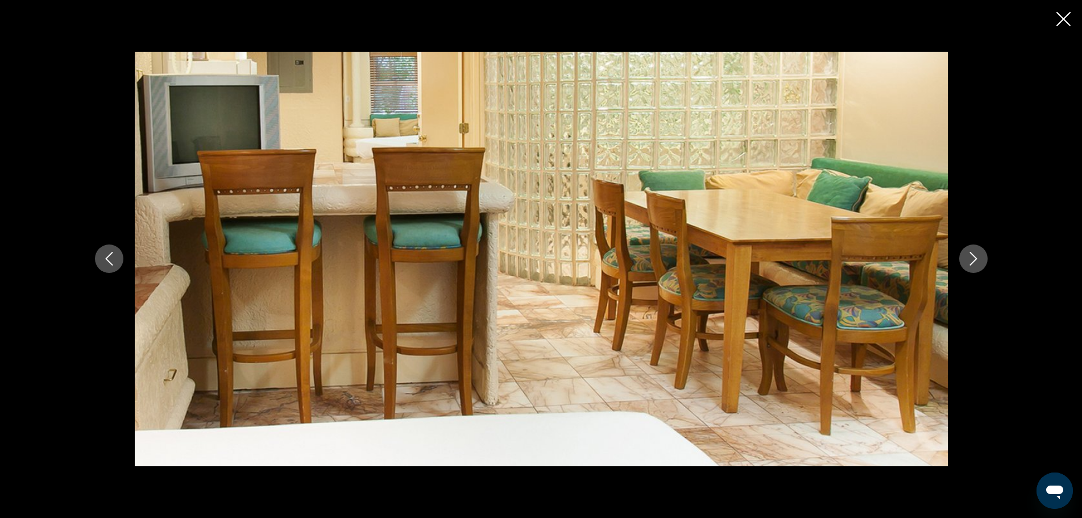
click at [973, 261] on icon "Next image" at bounding box center [973, 259] width 14 height 14
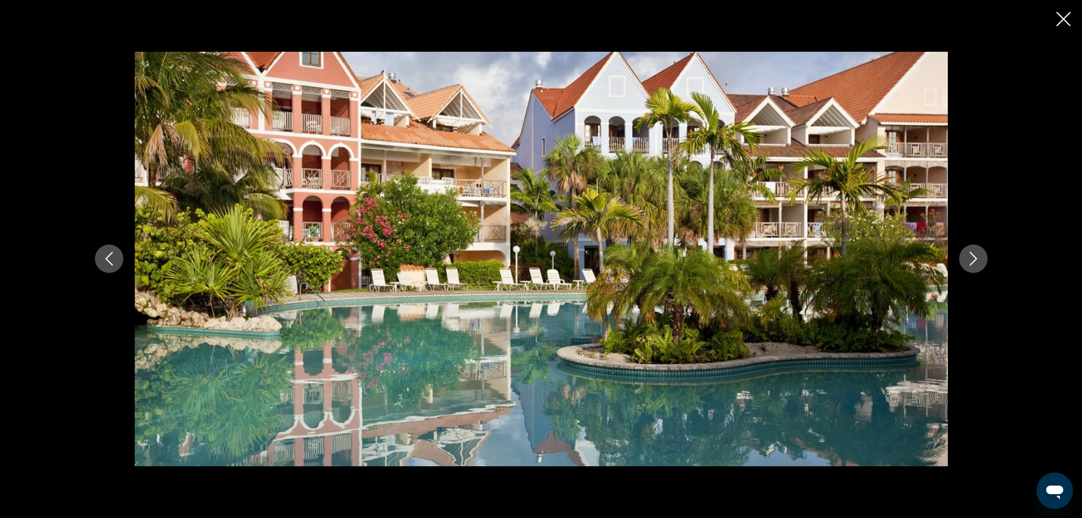
click at [973, 261] on icon "Next image" at bounding box center [973, 259] width 14 height 14
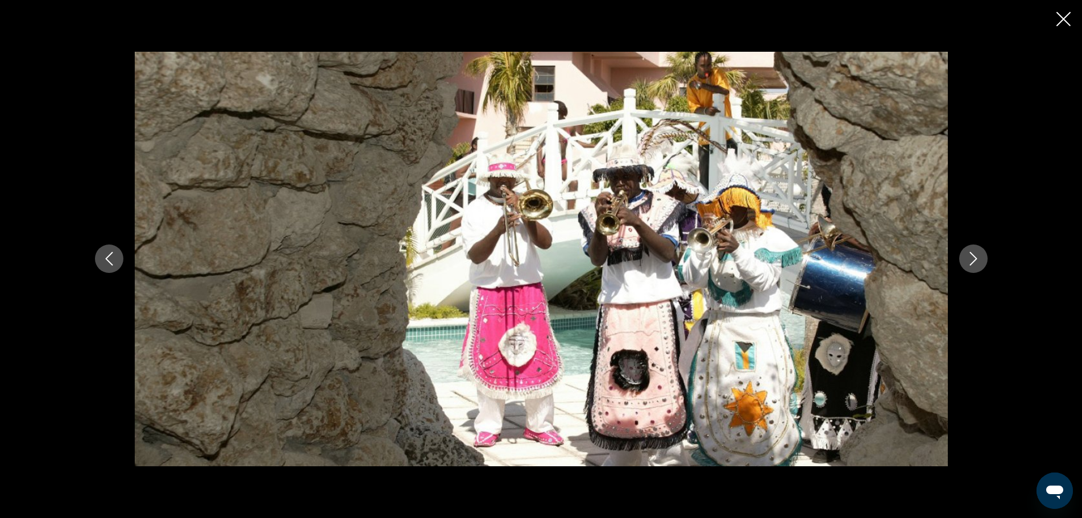
click at [973, 261] on icon "Next image" at bounding box center [973, 259] width 14 height 14
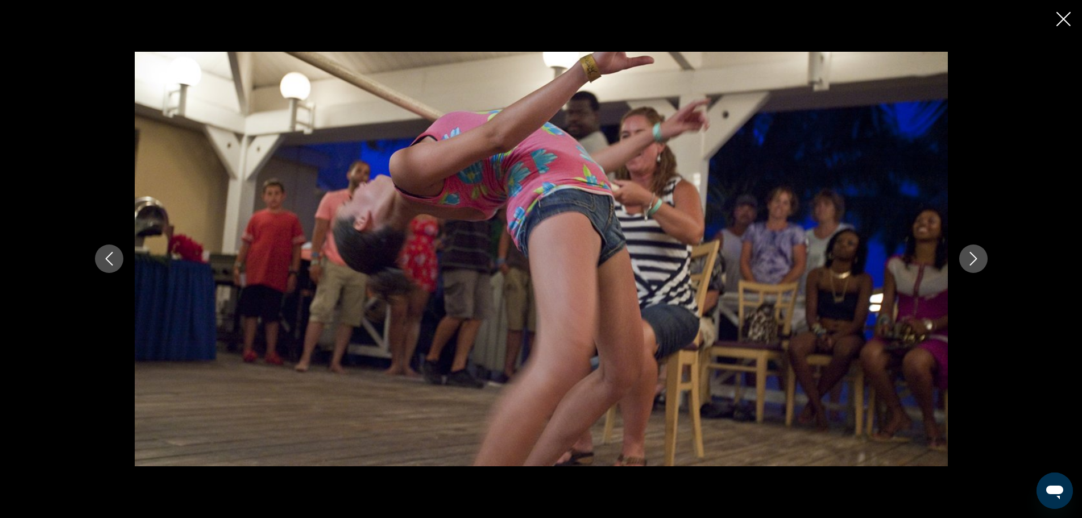
click at [973, 261] on icon "Next image" at bounding box center [973, 259] width 14 height 14
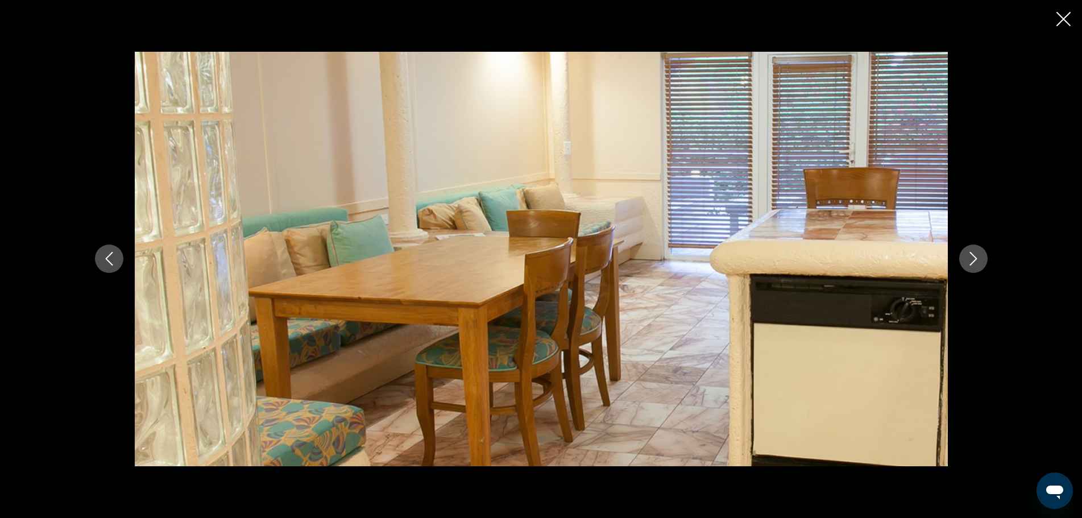
click at [973, 261] on icon "Next image" at bounding box center [973, 259] width 14 height 14
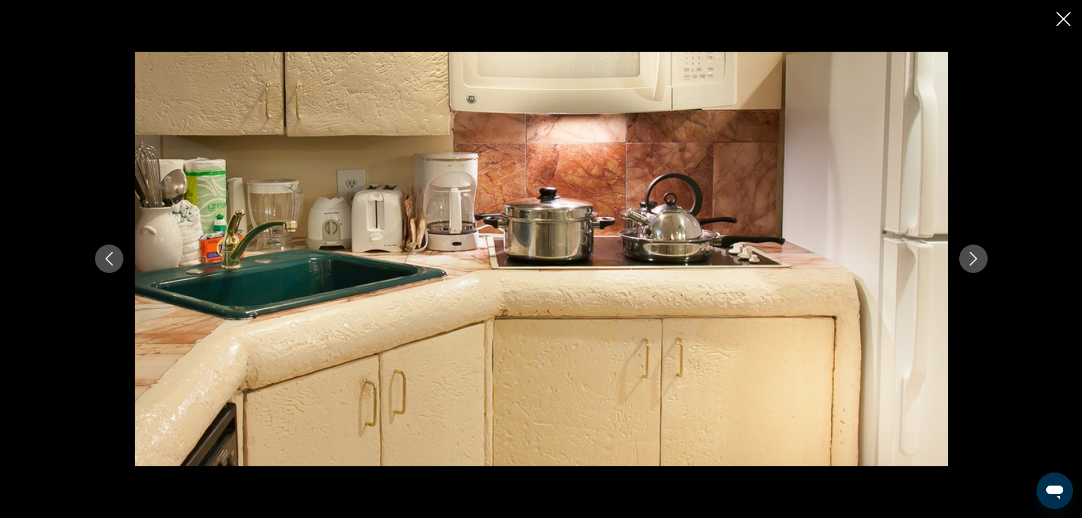
click at [973, 261] on icon "Next image" at bounding box center [973, 259] width 14 height 14
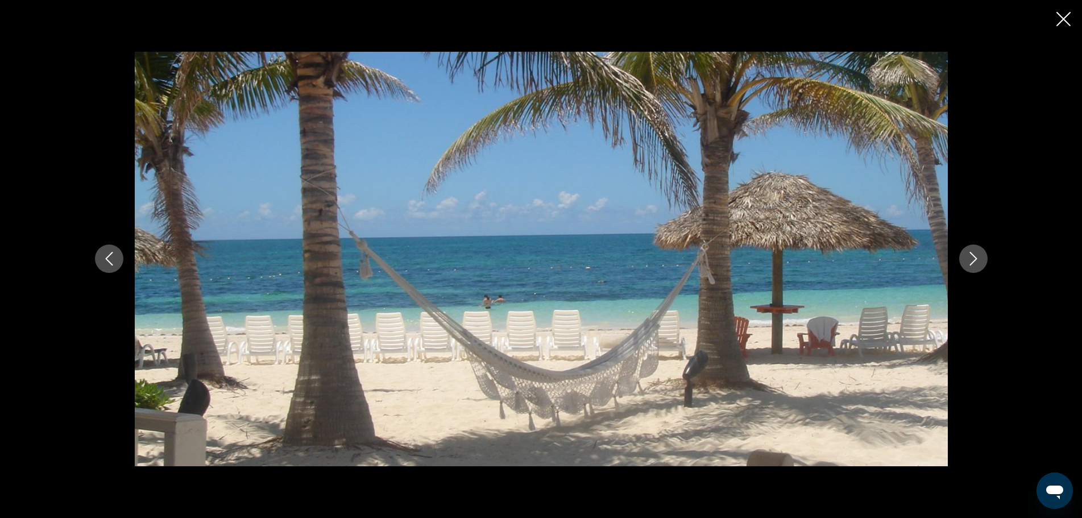
click at [973, 261] on icon "Next image" at bounding box center [973, 259] width 14 height 14
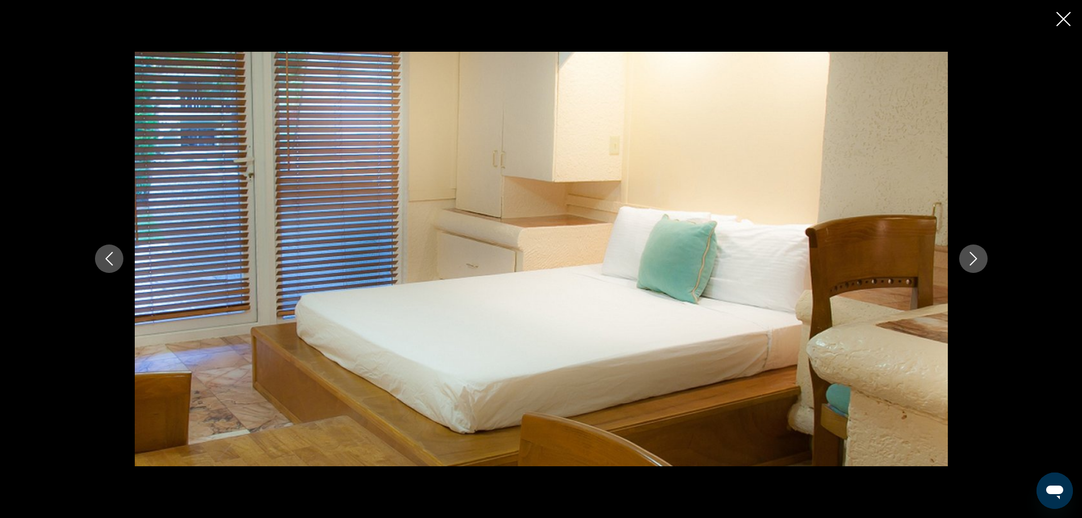
click at [973, 261] on icon "Next image" at bounding box center [973, 259] width 14 height 14
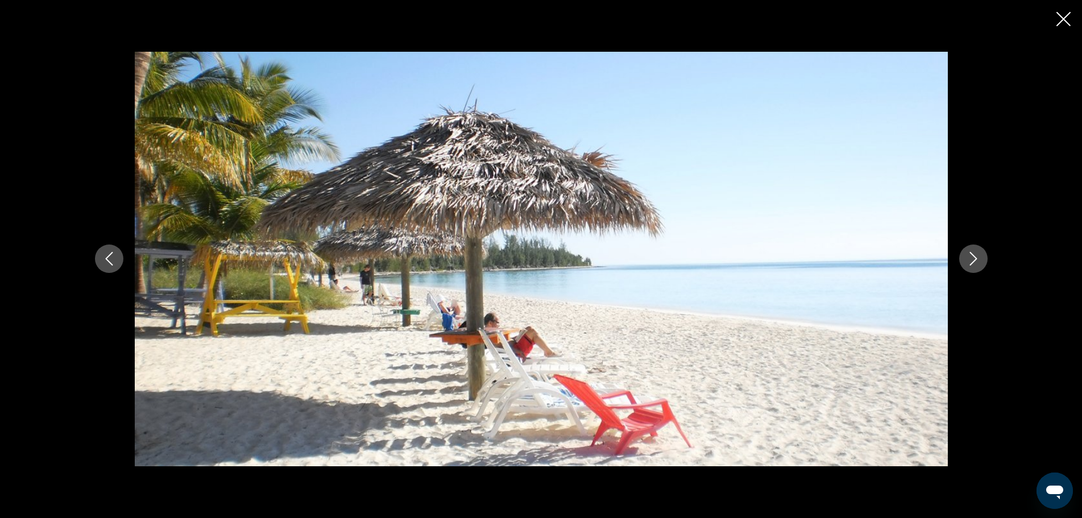
click at [973, 261] on icon "Next image" at bounding box center [973, 259] width 14 height 14
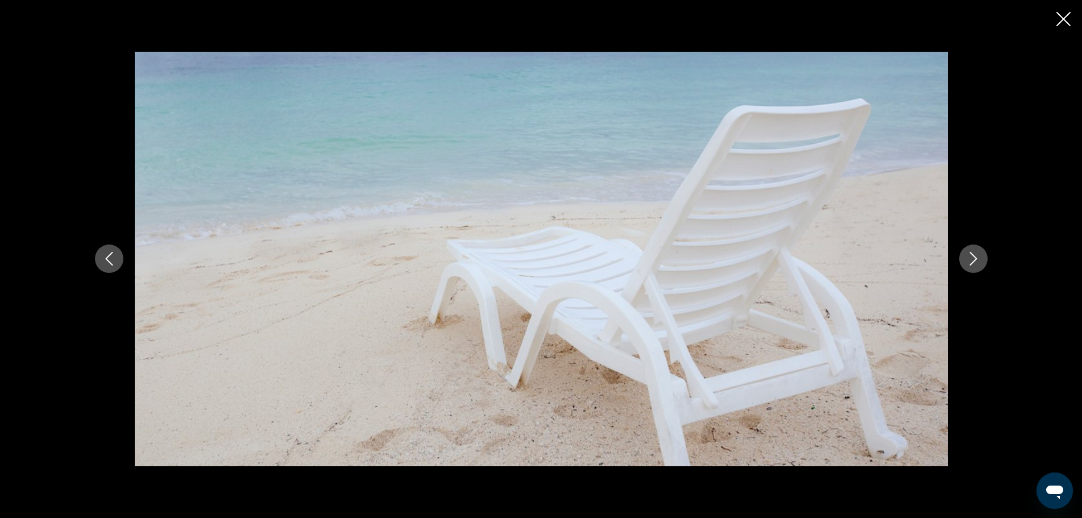
click at [973, 260] on icon "Next image" at bounding box center [973, 259] width 14 height 14
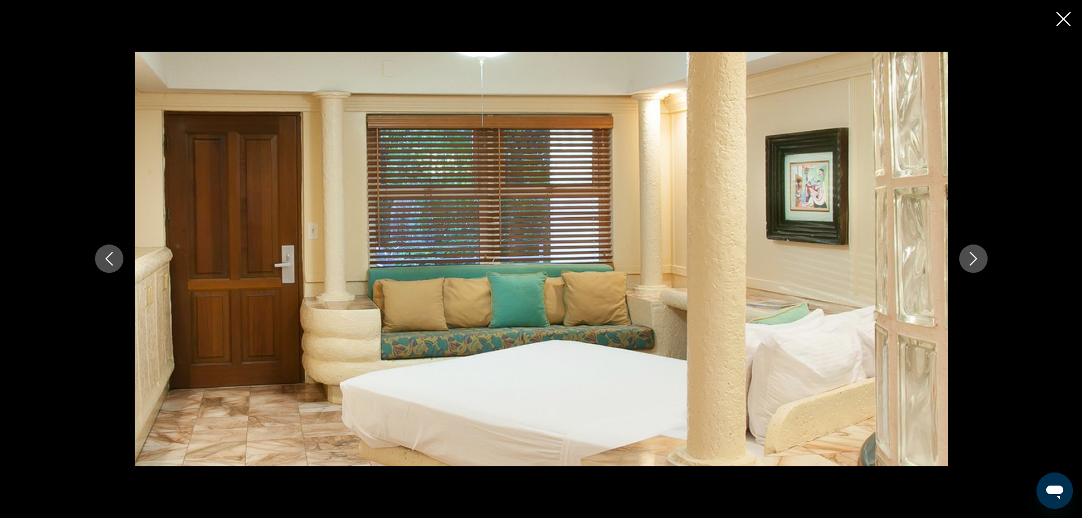
click at [1057, 22] on icon "Close slideshow" at bounding box center [1063, 19] width 14 height 14
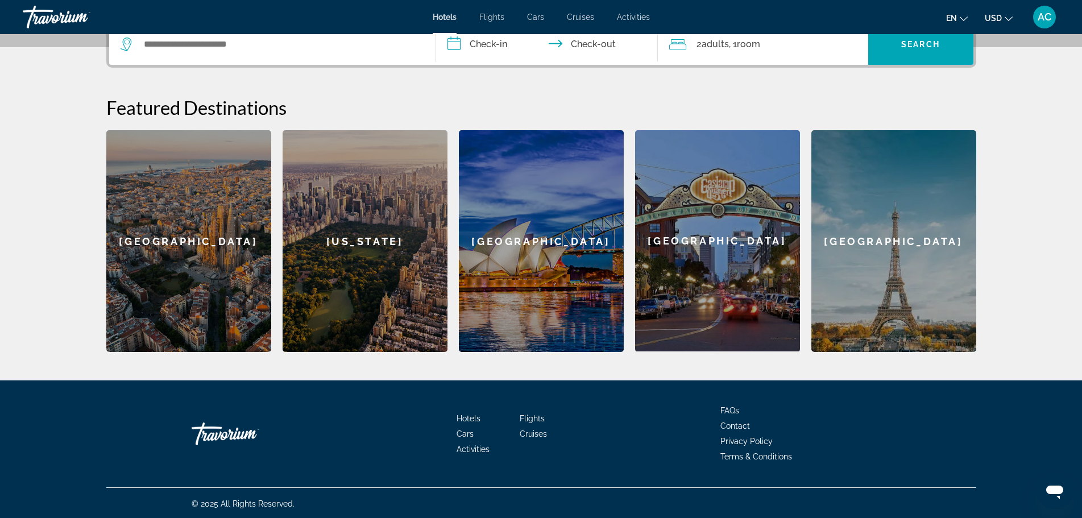
scroll to position [296, 0]
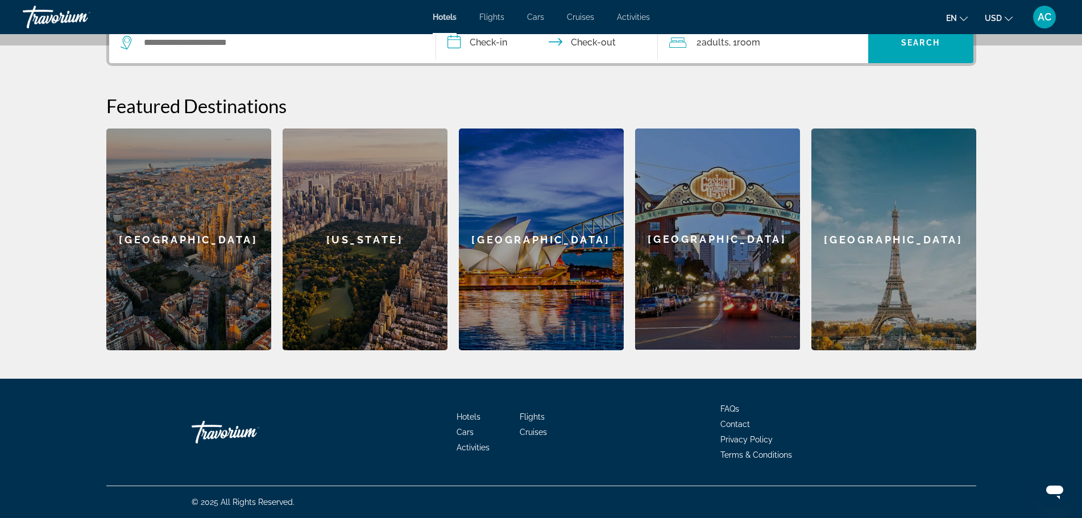
click at [524, 264] on div "Sydney" at bounding box center [541, 239] width 165 height 222
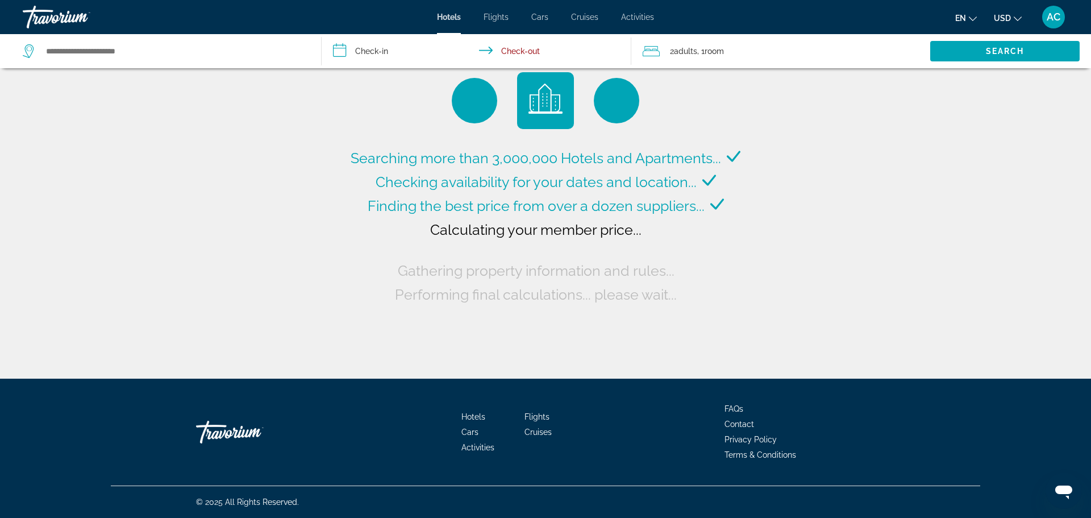
type input "**********"
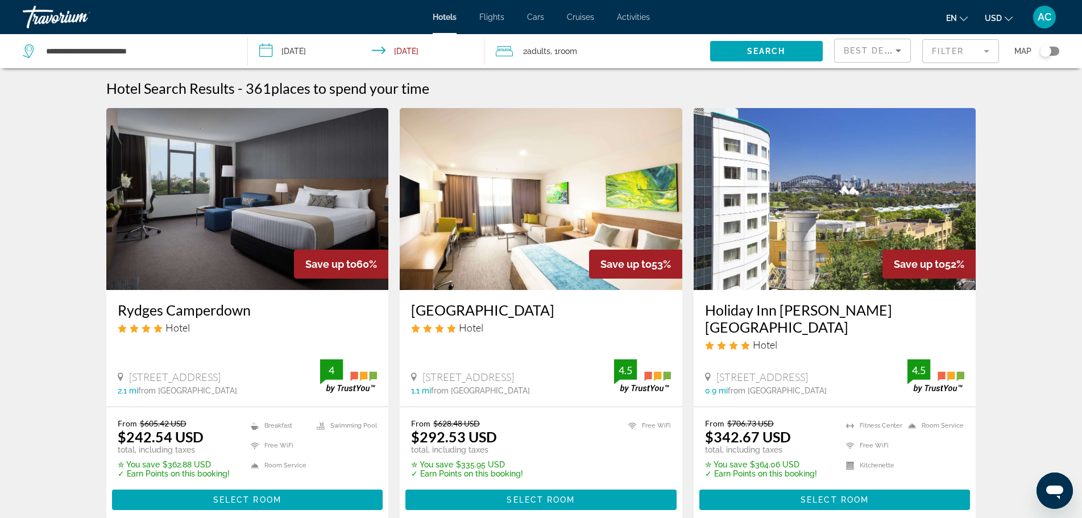
click at [209, 215] on img "Main content" at bounding box center [247, 199] width 283 height 182
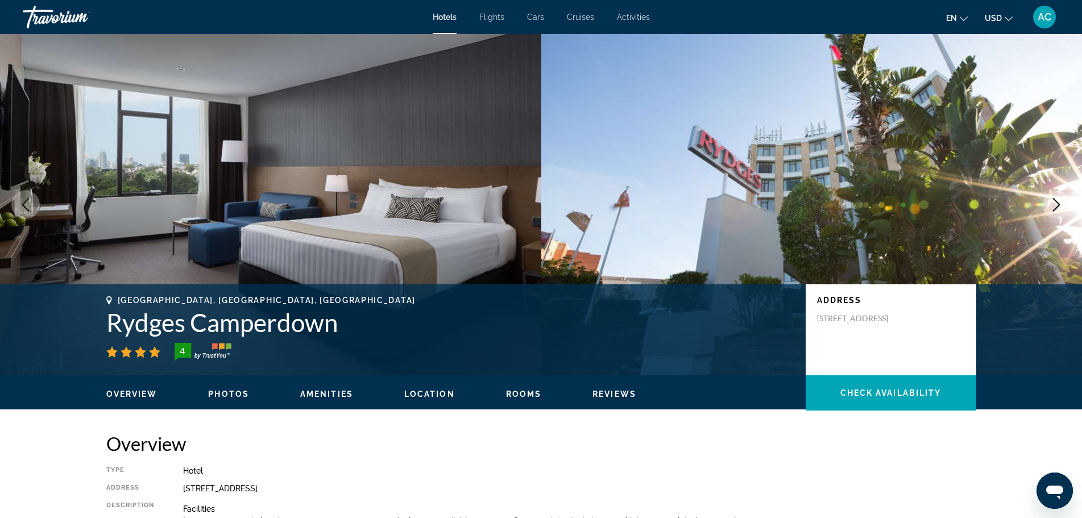
click at [1057, 204] on icon "Next image" at bounding box center [1056, 205] width 14 height 14
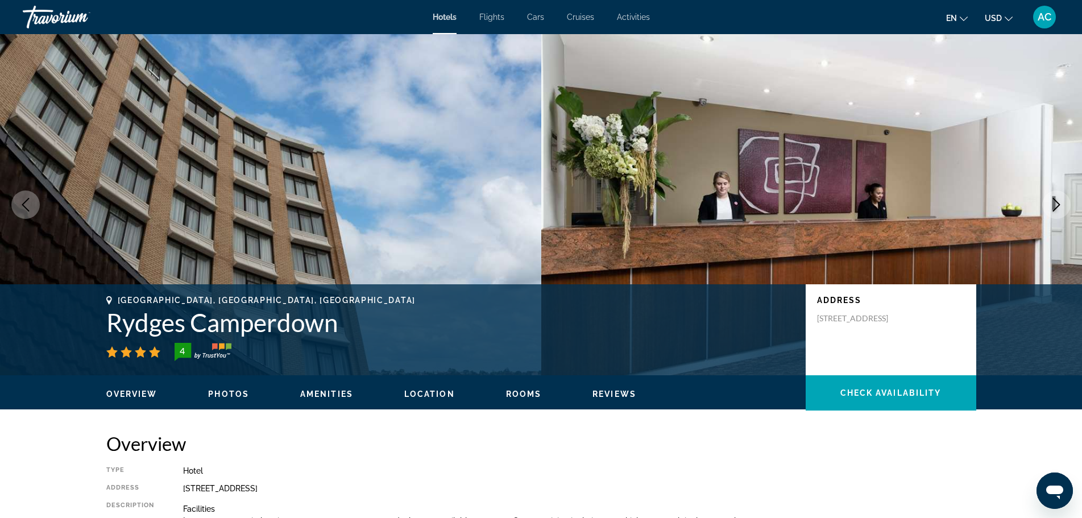
click at [1057, 204] on icon "Next image" at bounding box center [1056, 205] width 14 height 14
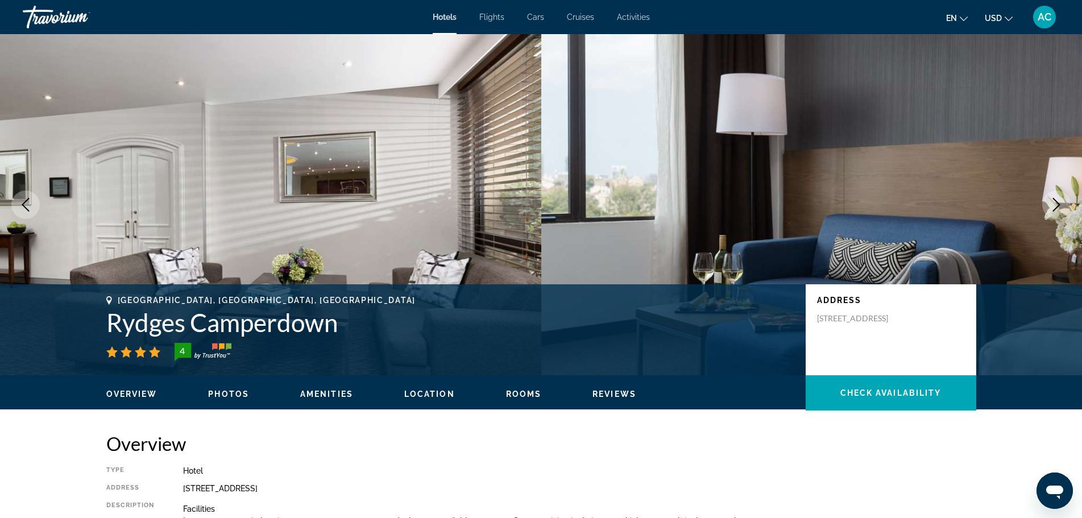
click at [1056, 204] on icon "Next image" at bounding box center [1056, 205] width 14 height 14
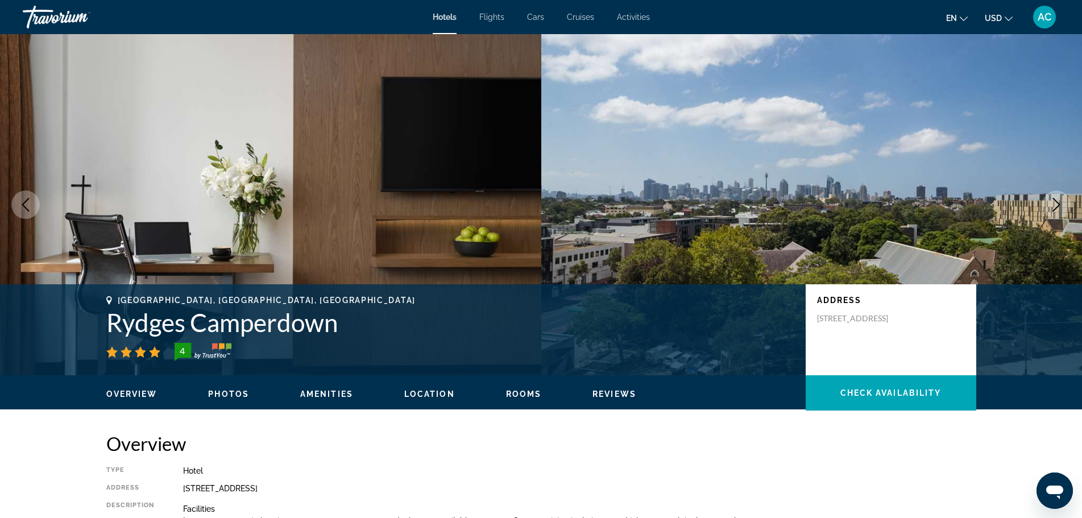
click at [1055, 206] on icon "Next image" at bounding box center [1056, 205] width 14 height 14
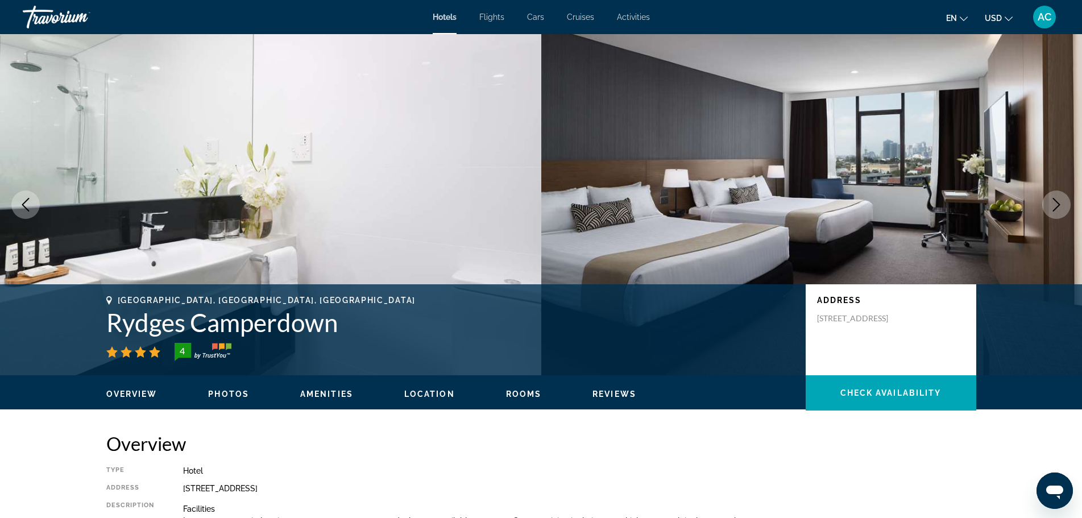
click at [1055, 206] on icon "Next image" at bounding box center [1056, 205] width 14 height 14
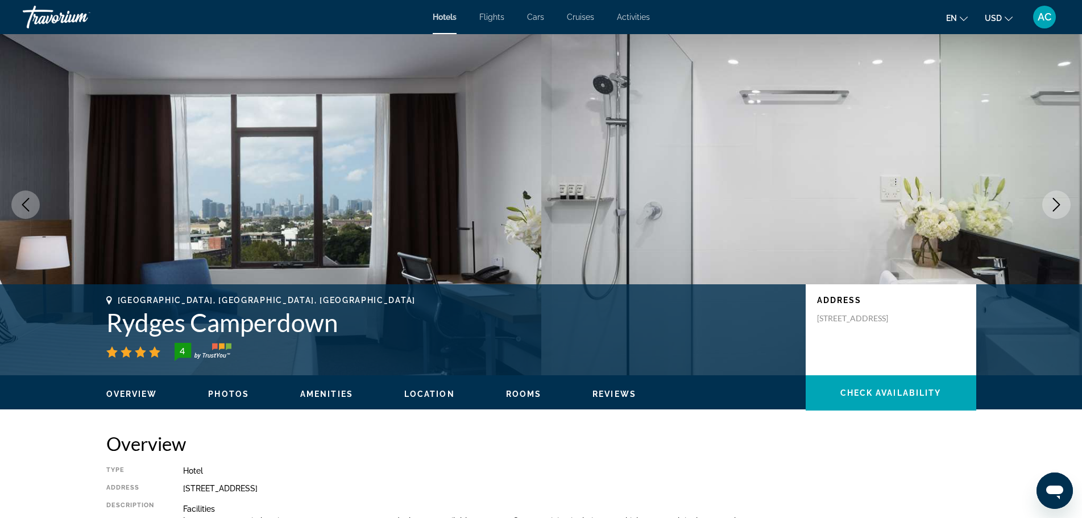
click at [1055, 206] on icon "Next image" at bounding box center [1056, 205] width 14 height 14
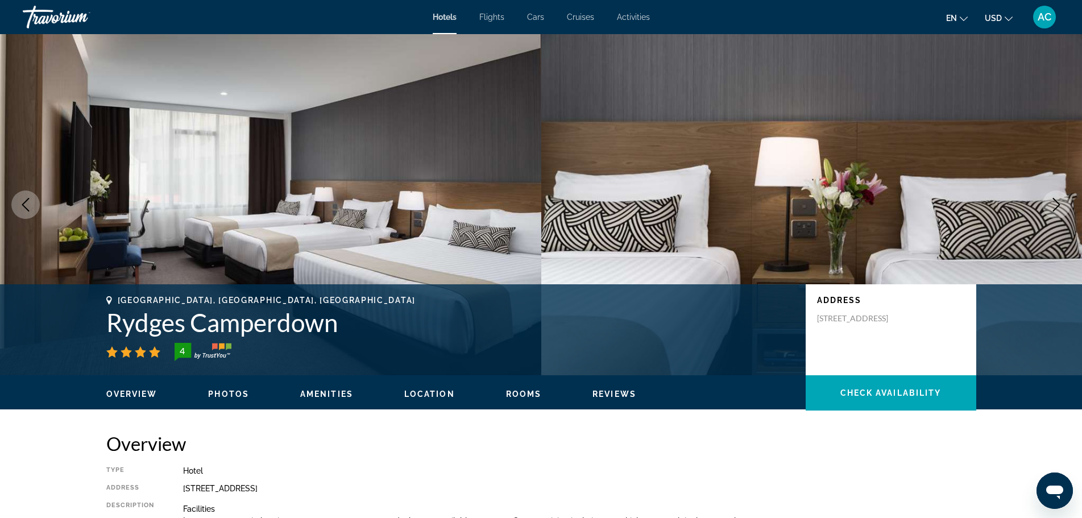
click at [1055, 206] on icon "Next image" at bounding box center [1056, 205] width 14 height 14
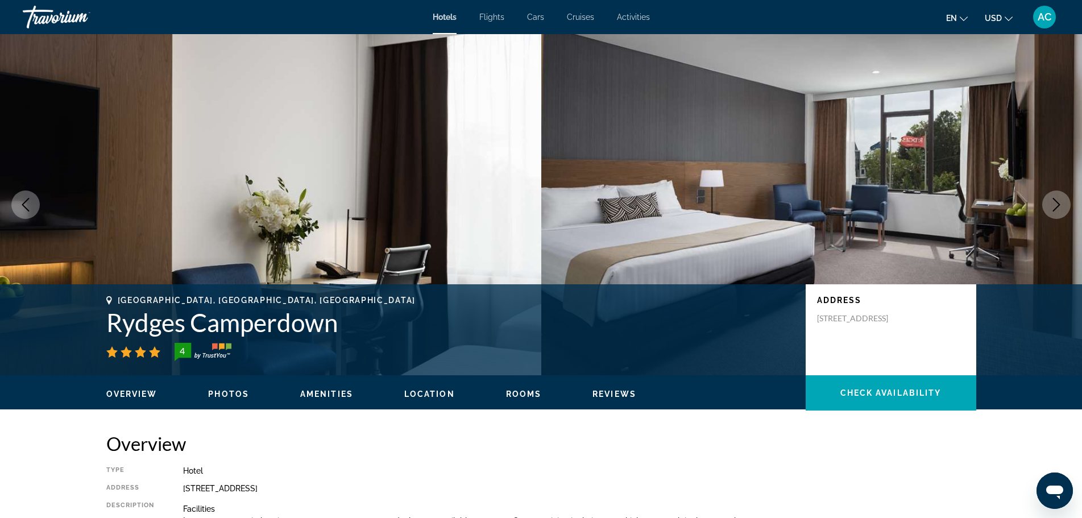
click at [1055, 206] on icon "Next image" at bounding box center [1056, 205] width 14 height 14
